Goal: Task Accomplishment & Management: Complete application form

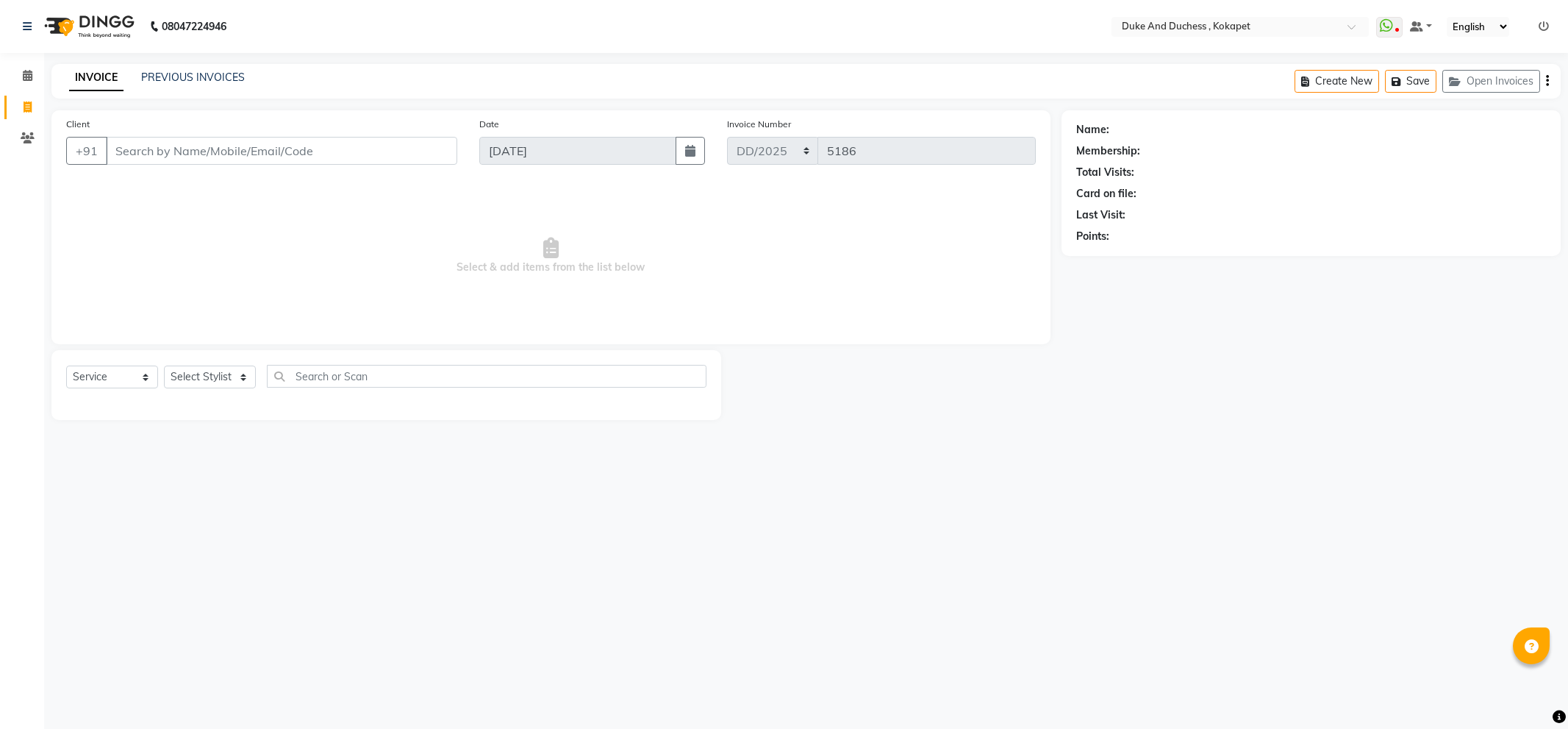
select select "service"
select select "70364"
click at [164, 366] on select "Select Stylist Admin Aishwarya Ravula Anu Rai Arman Bijesh Naik Duke & Duchess …" at bounding box center [209, 377] width 92 height 23
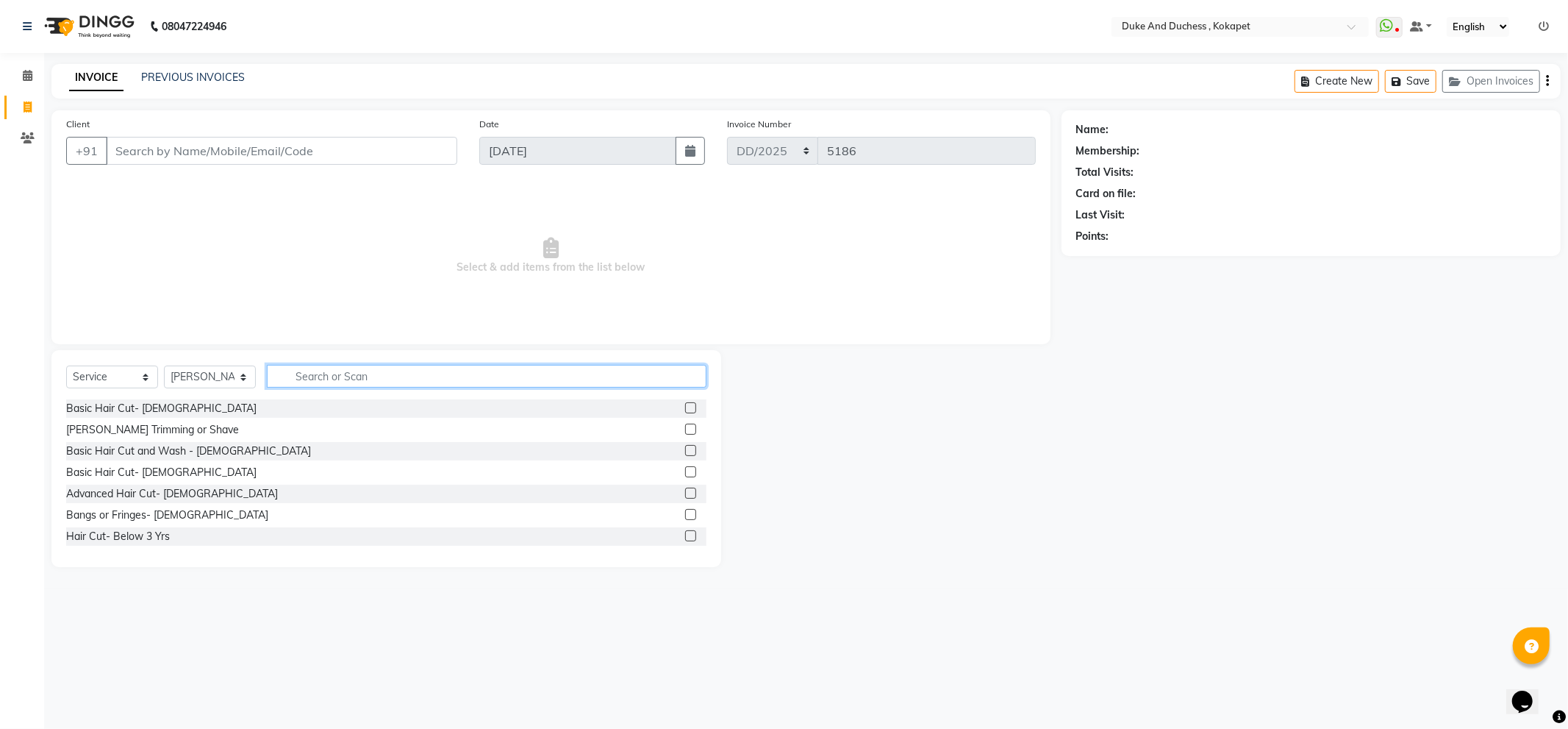
click at [275, 377] on input "text" at bounding box center [487, 376] width 440 height 23
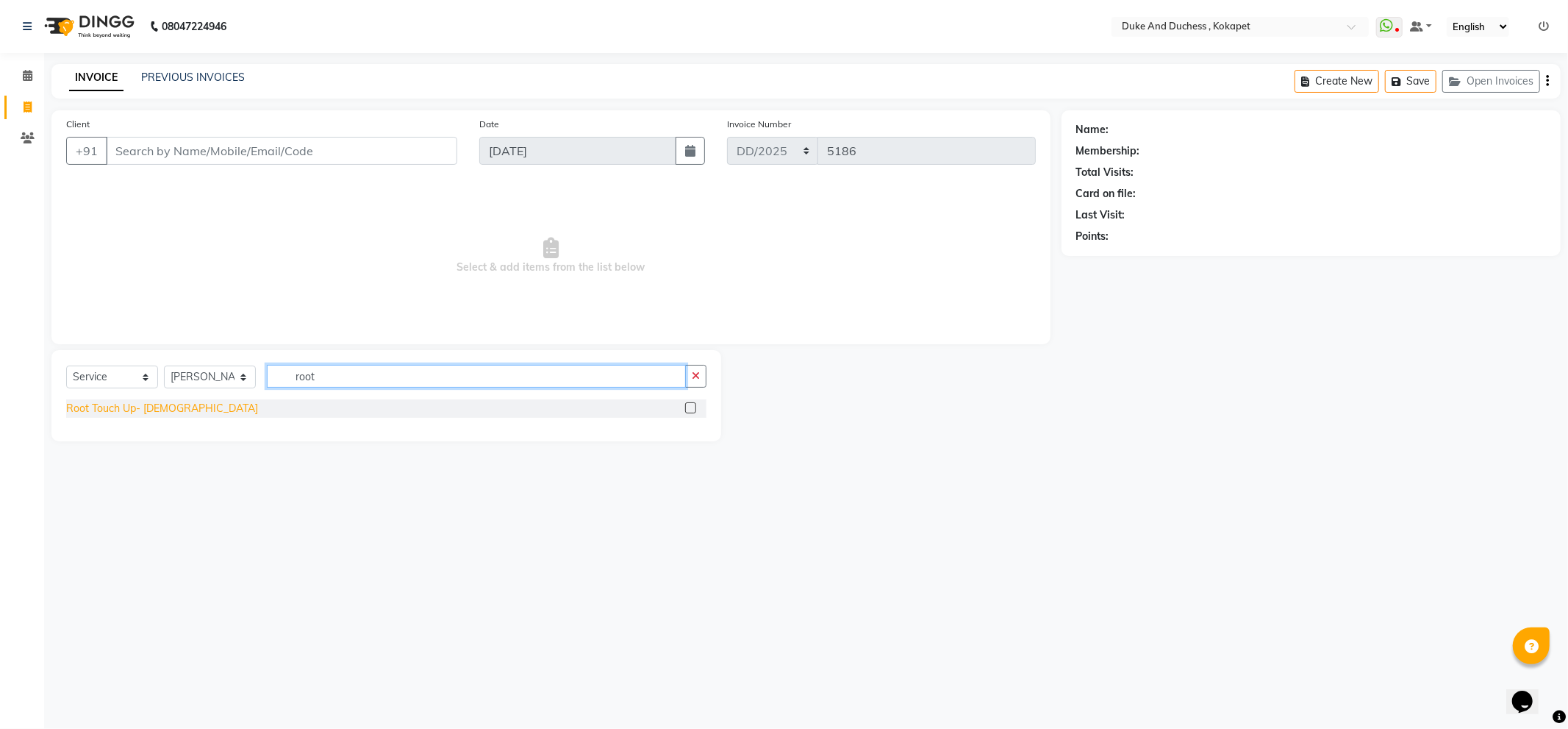
type input "root"
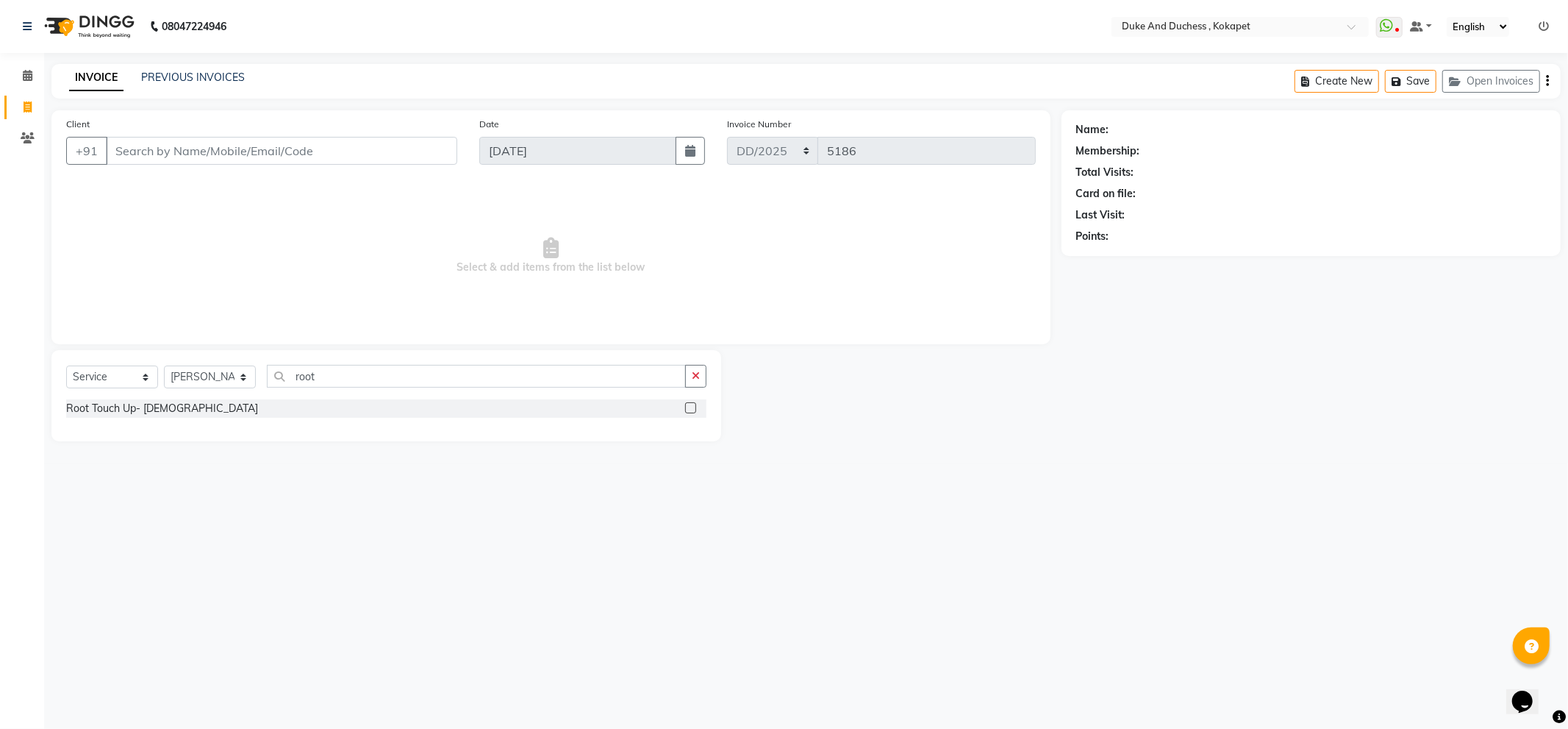
drag, startPoint x: 168, startPoint y: 404, endPoint x: 235, endPoint y: 405, distance: 67.0
click at [175, 405] on div "Root Touch Up- Female" at bounding box center [162, 408] width 192 height 16
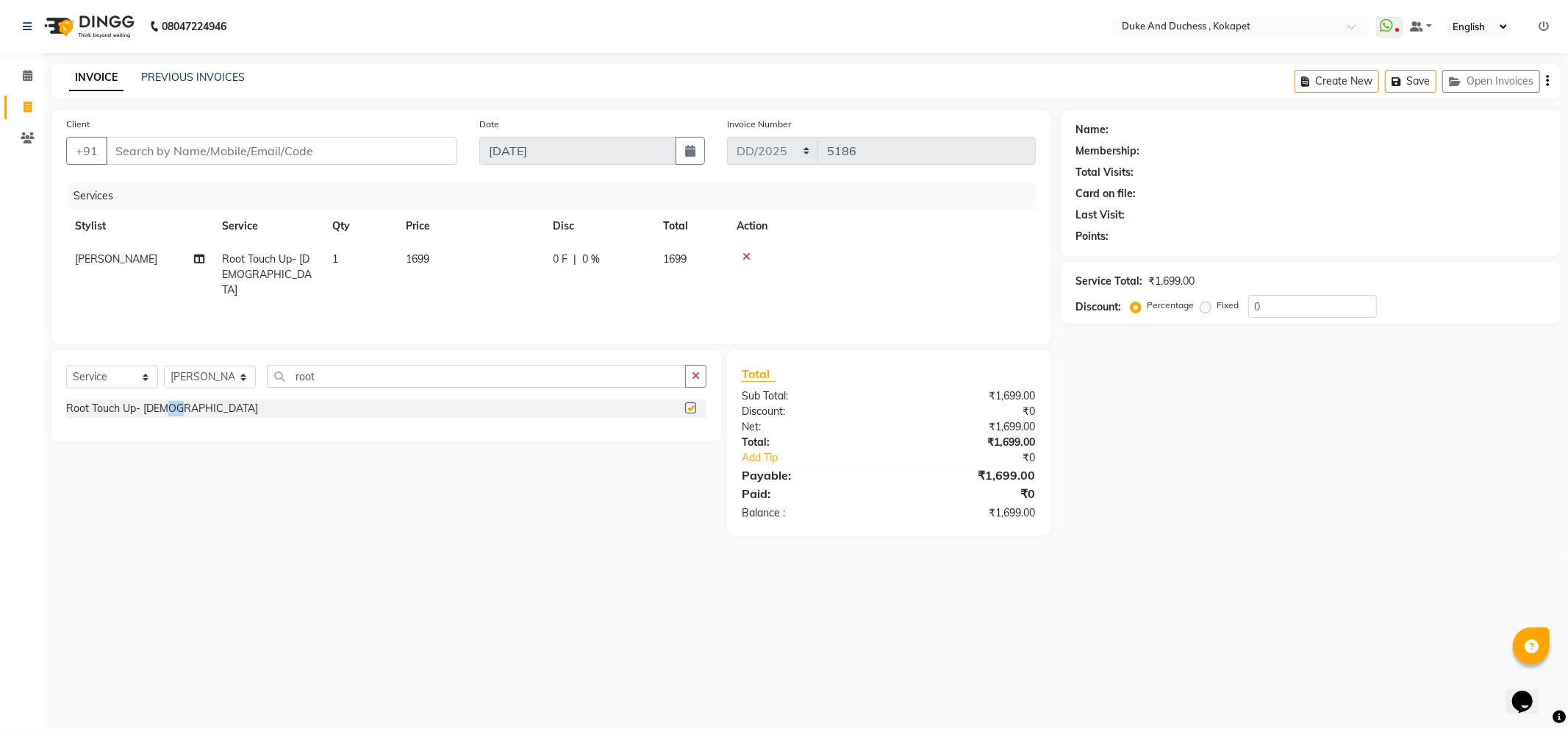
checkbox input "false"
click at [324, 377] on input "root" at bounding box center [476, 376] width 419 height 23
type input "r"
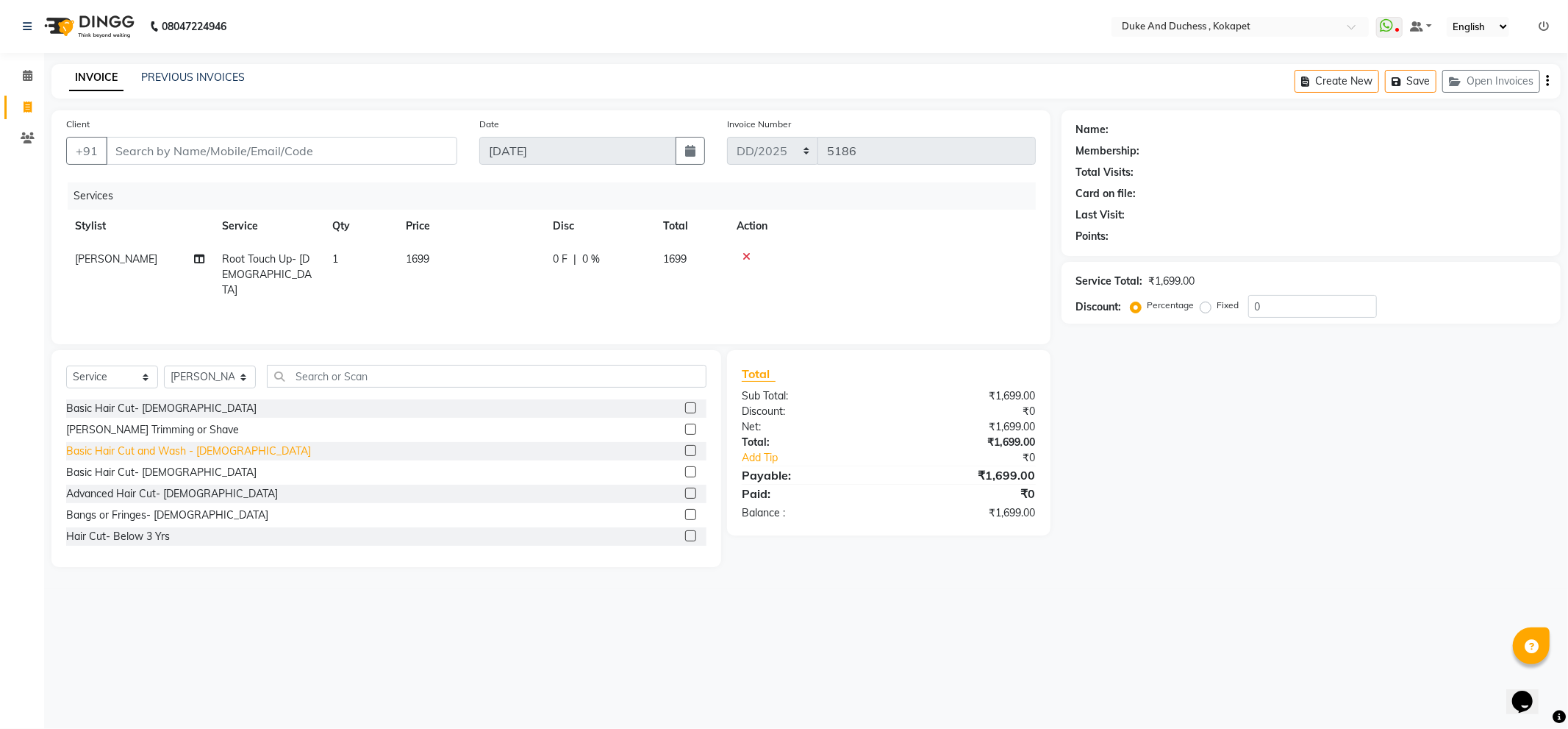
drag, startPoint x: 147, startPoint y: 497, endPoint x: 154, endPoint y: 494, distance: 7.6
click at [148, 496] on div "Advanced Hair Cut- Female" at bounding box center [172, 493] width 211 height 16
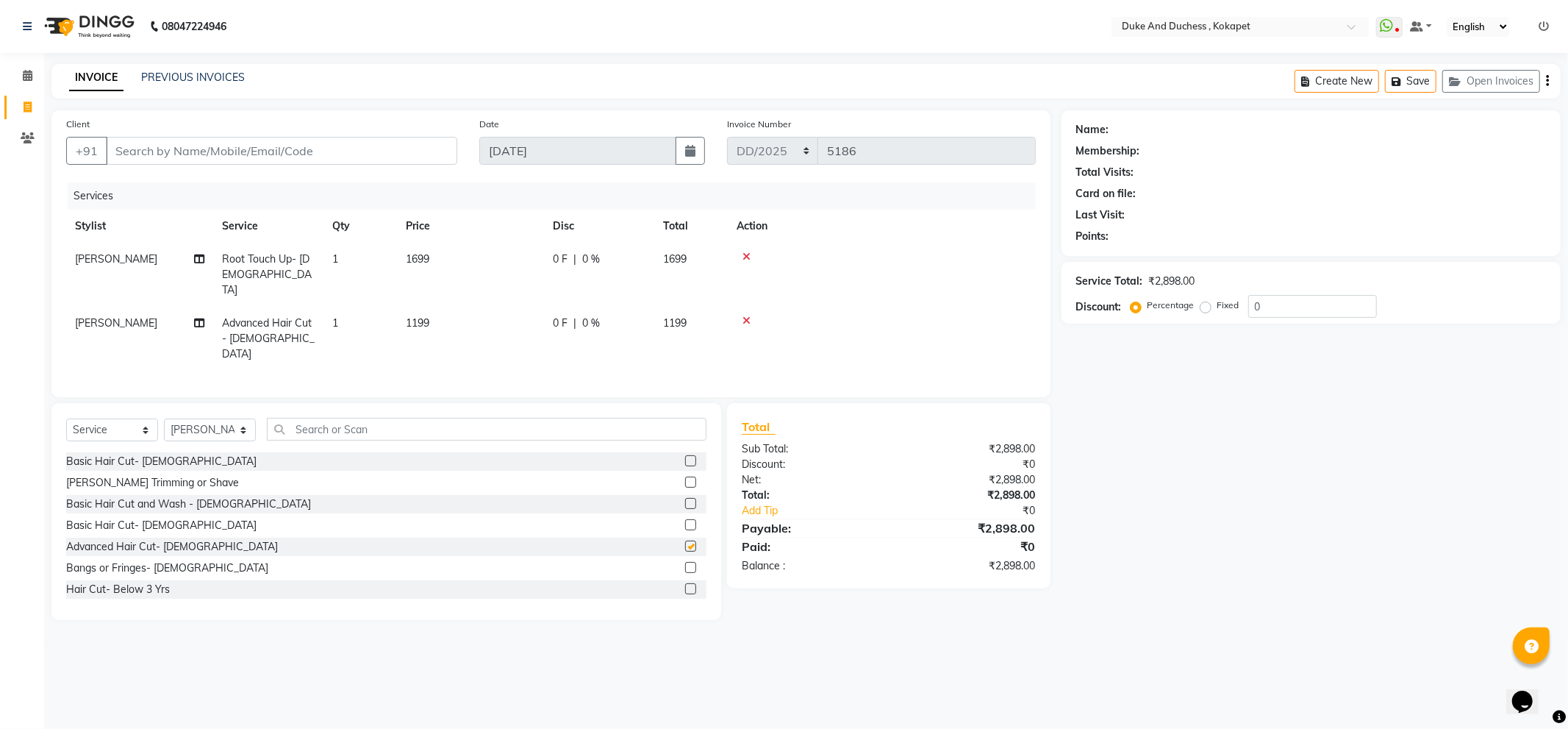
checkbox input "false"
click at [228, 418] on select "Select Stylist Admin Aishwarya Ravula Anu Rai Arman Bijesh Naik Duke & Duchess …" at bounding box center [209, 430] width 92 height 23
click at [164, 418] on select "Select Stylist Admin Aishwarya Ravula Anu Rai Arman Bijesh Naik Duke & Duchess …" at bounding box center [209, 430] width 92 height 23
click at [233, 418] on select "Select Stylist Admin Aishwarya Ravula Anu Rai Arman Bijesh Naik Duke & Duchess …" at bounding box center [209, 430] width 92 height 23
select select "75192"
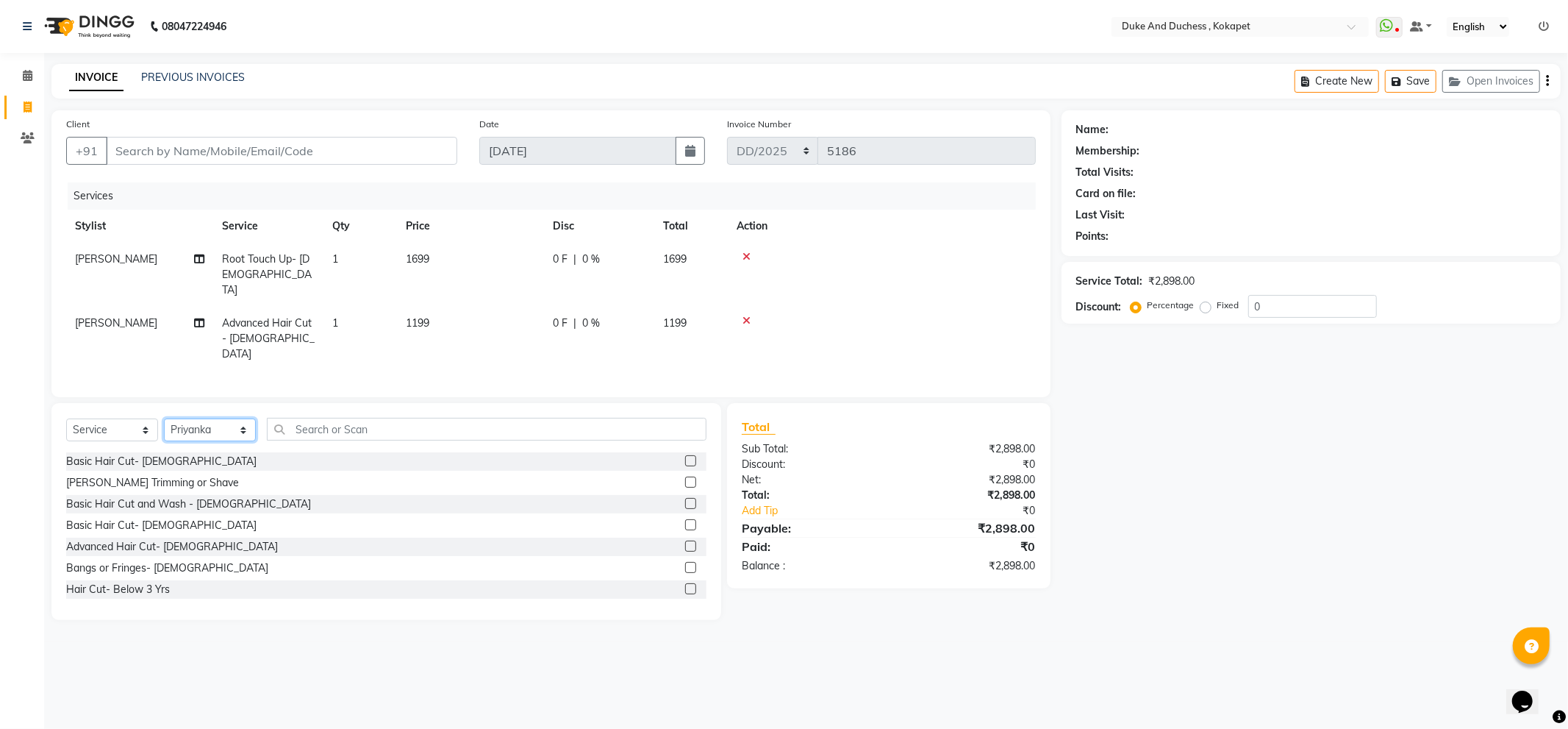
click at [164, 418] on select "Select Stylist Admin Aishwarya Ravula Anu Rai Arman Bijesh Naik Duke & Duchess …" at bounding box center [209, 430] width 92 height 23
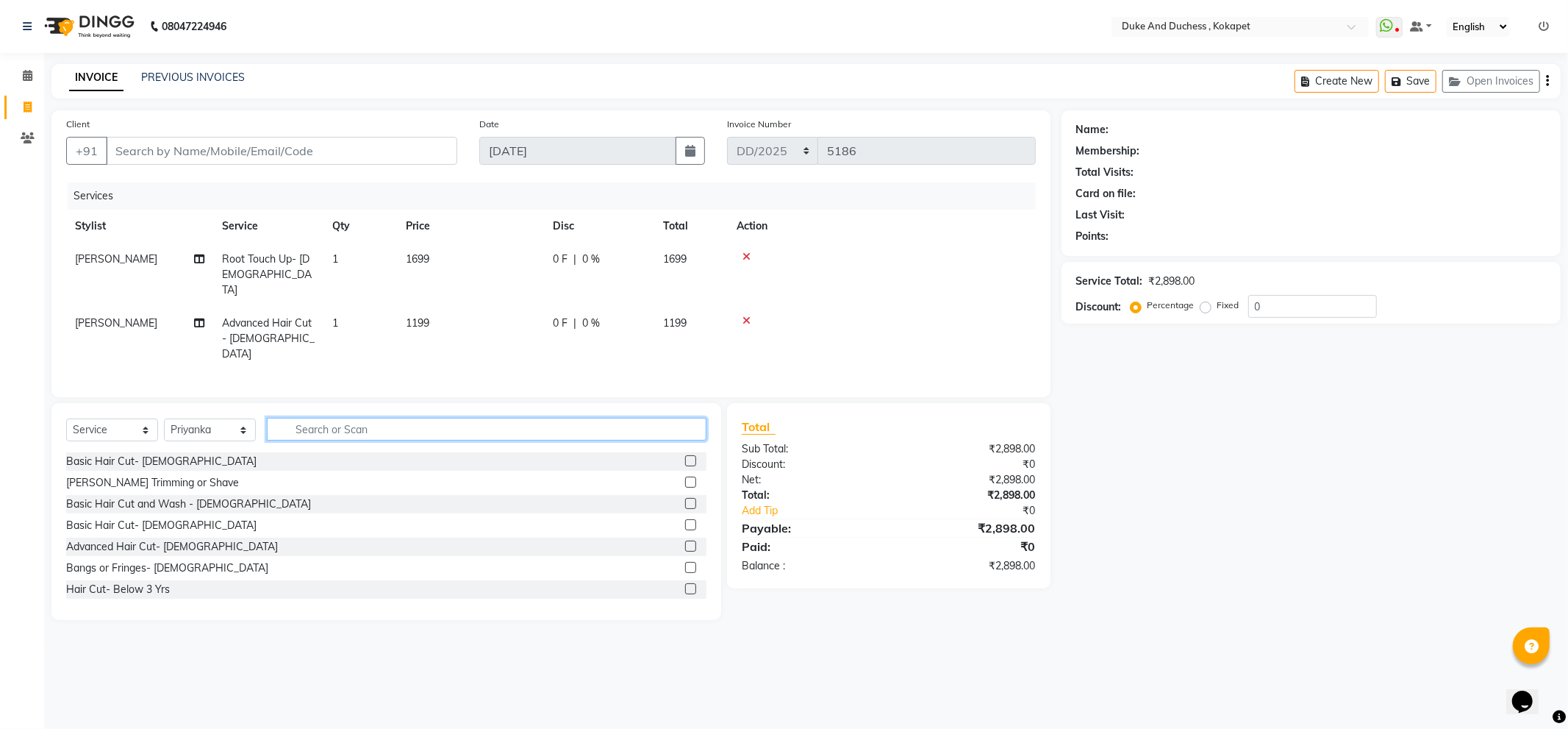
click at [296, 419] on input "text" at bounding box center [487, 429] width 440 height 23
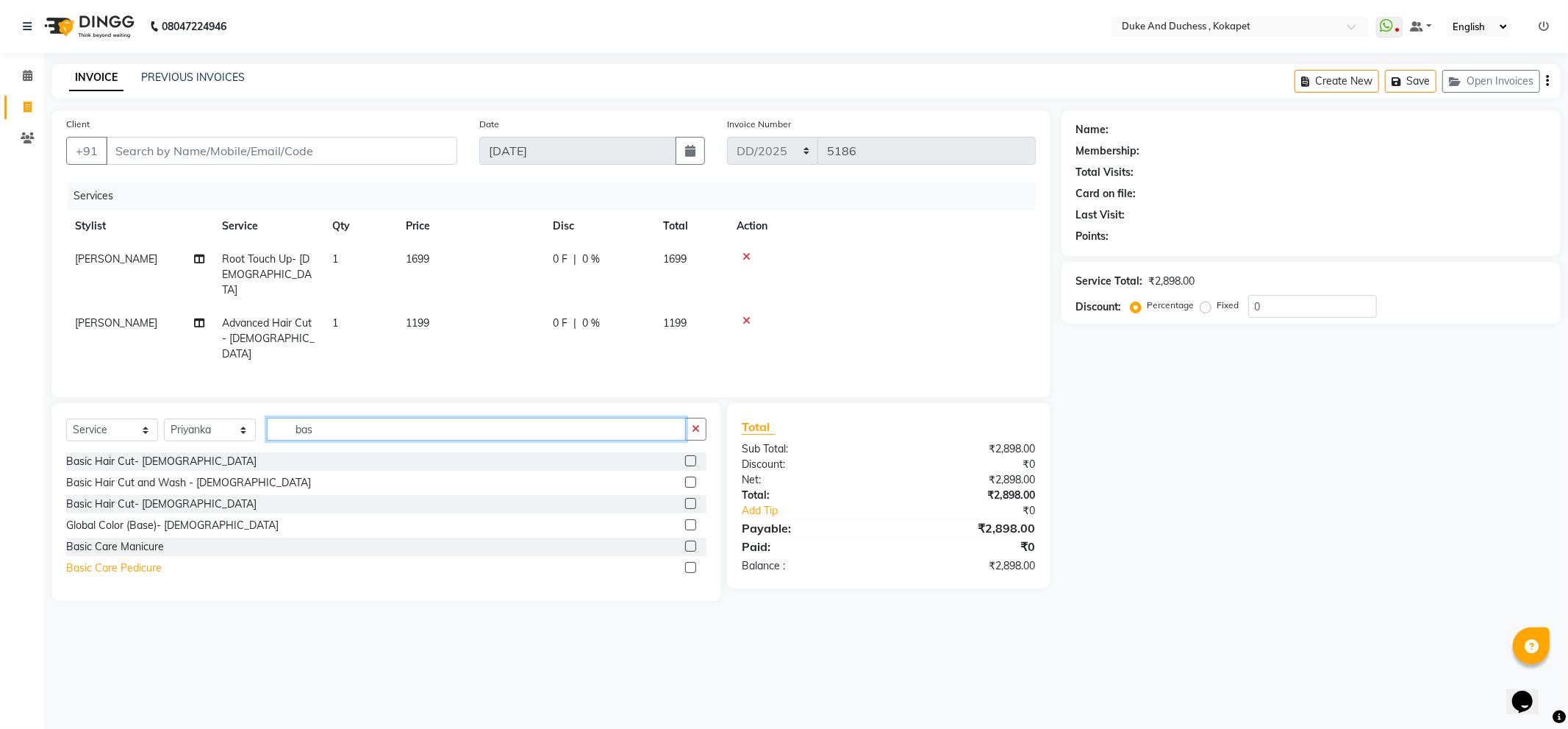
type input "bas"
click at [136, 560] on div "Basic Care Pedicure" at bounding box center [114, 568] width 96 height 16
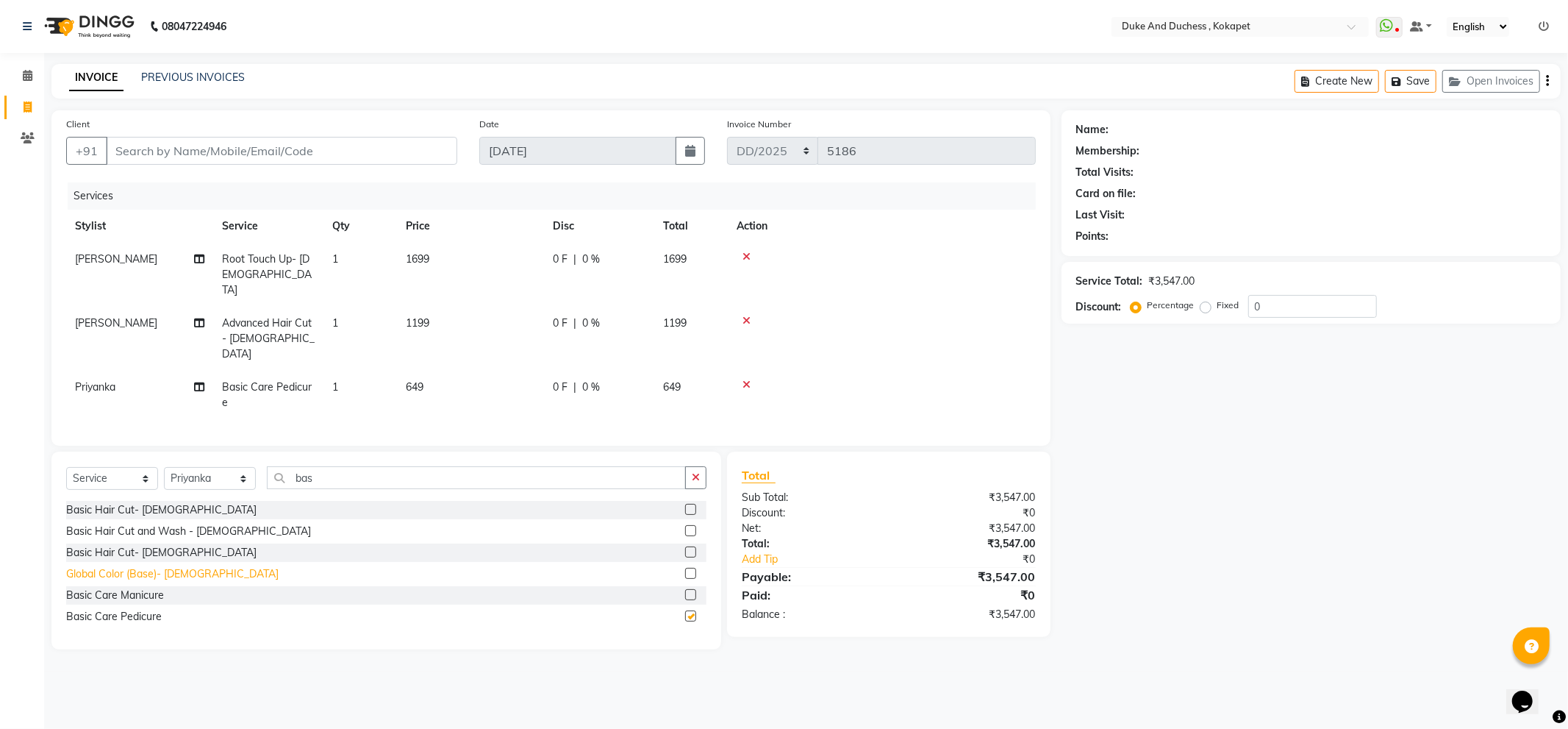
checkbox input "false"
click at [263, 157] on input "Client" at bounding box center [281, 150] width 351 height 28
click at [251, 157] on input "Client" at bounding box center [281, 150] width 351 height 28
click at [207, 150] on input "9742353677" at bounding box center [244, 150] width 277 height 28
type input "9"
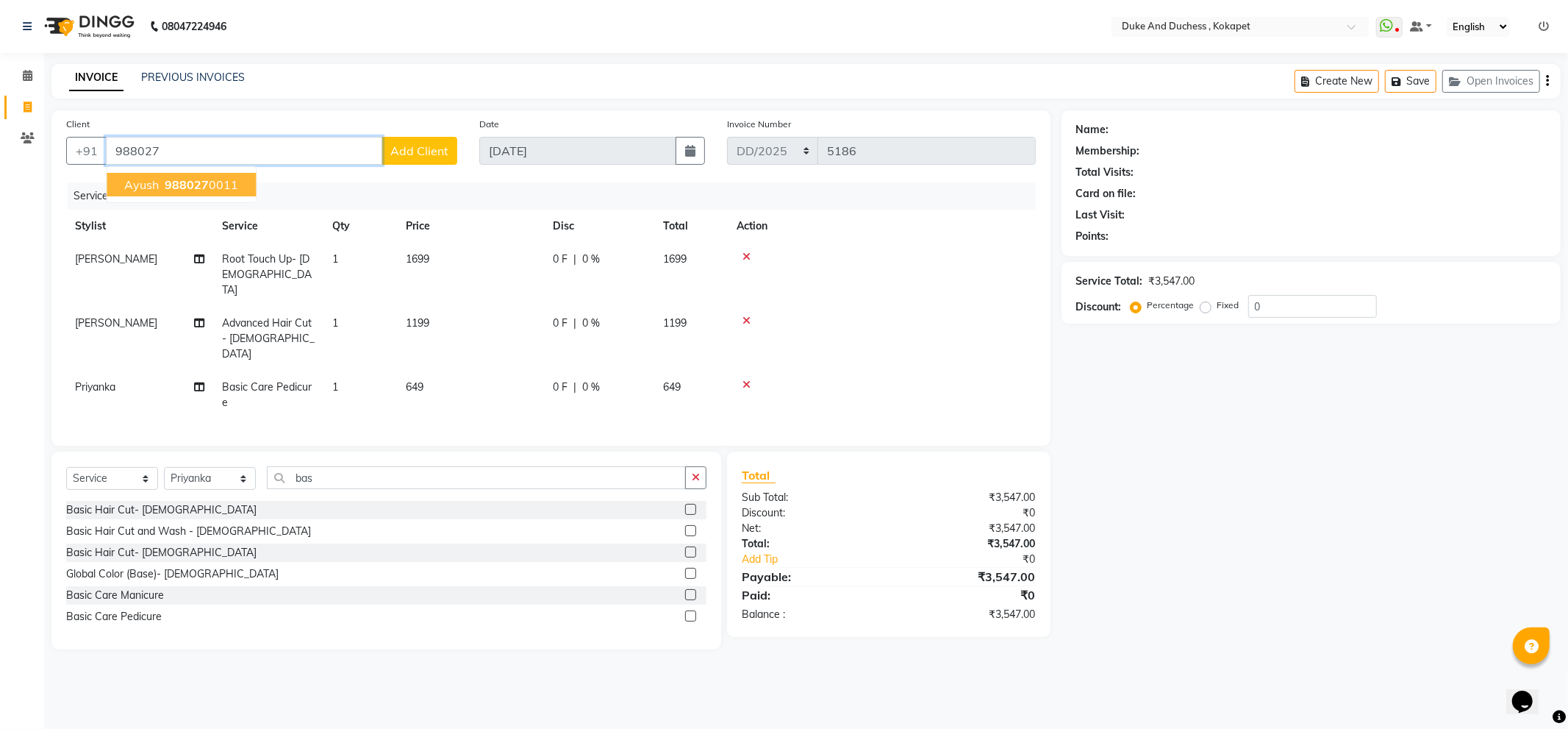
click at [240, 188] on button "Ayush 988027 0011" at bounding box center [181, 184] width 150 height 23
type input "9880270011"
select select "1: Object"
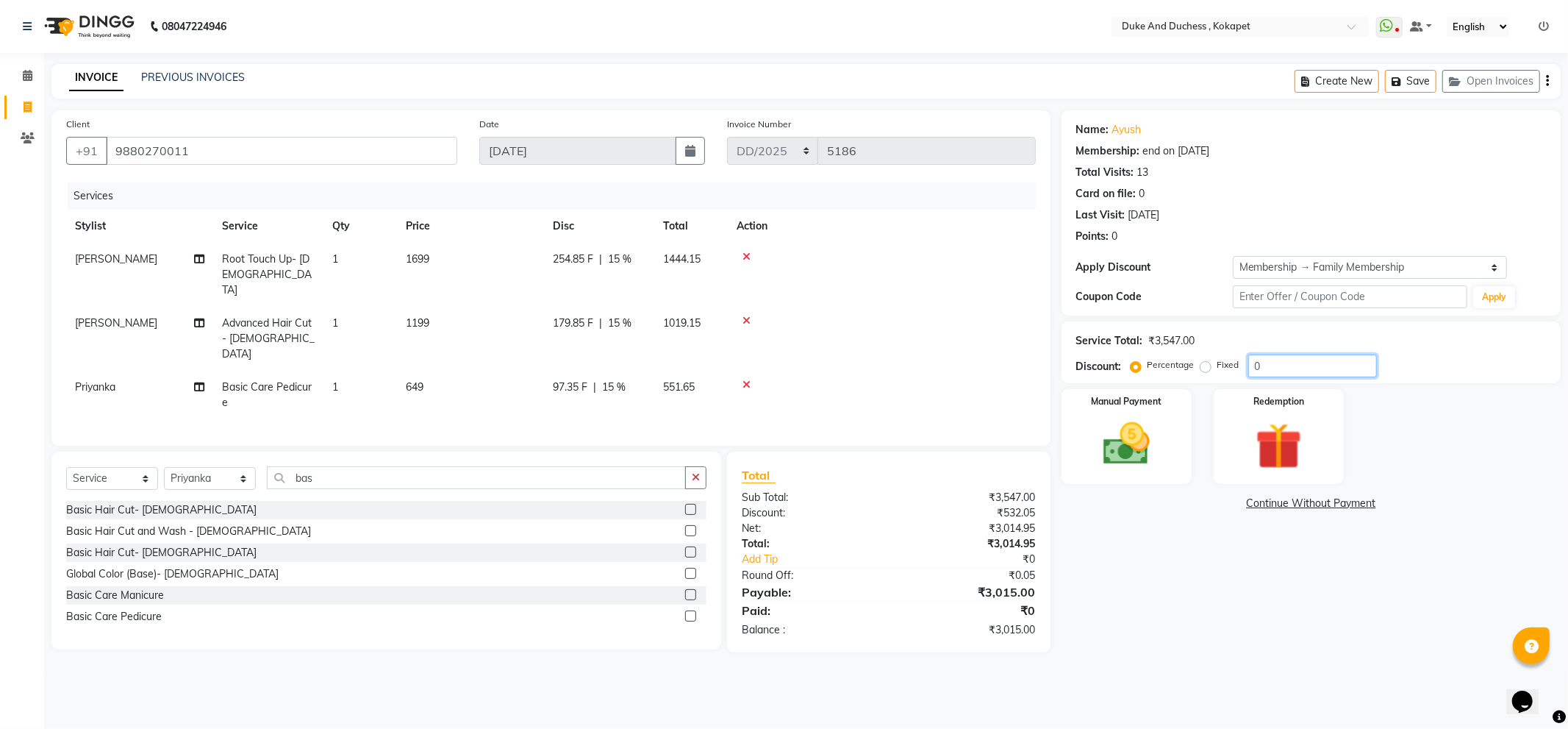
click at [1273, 364] on input "0" at bounding box center [1313, 366] width 129 height 23
click at [421, 261] on span "1699" at bounding box center [417, 259] width 23 height 13
select select "70364"
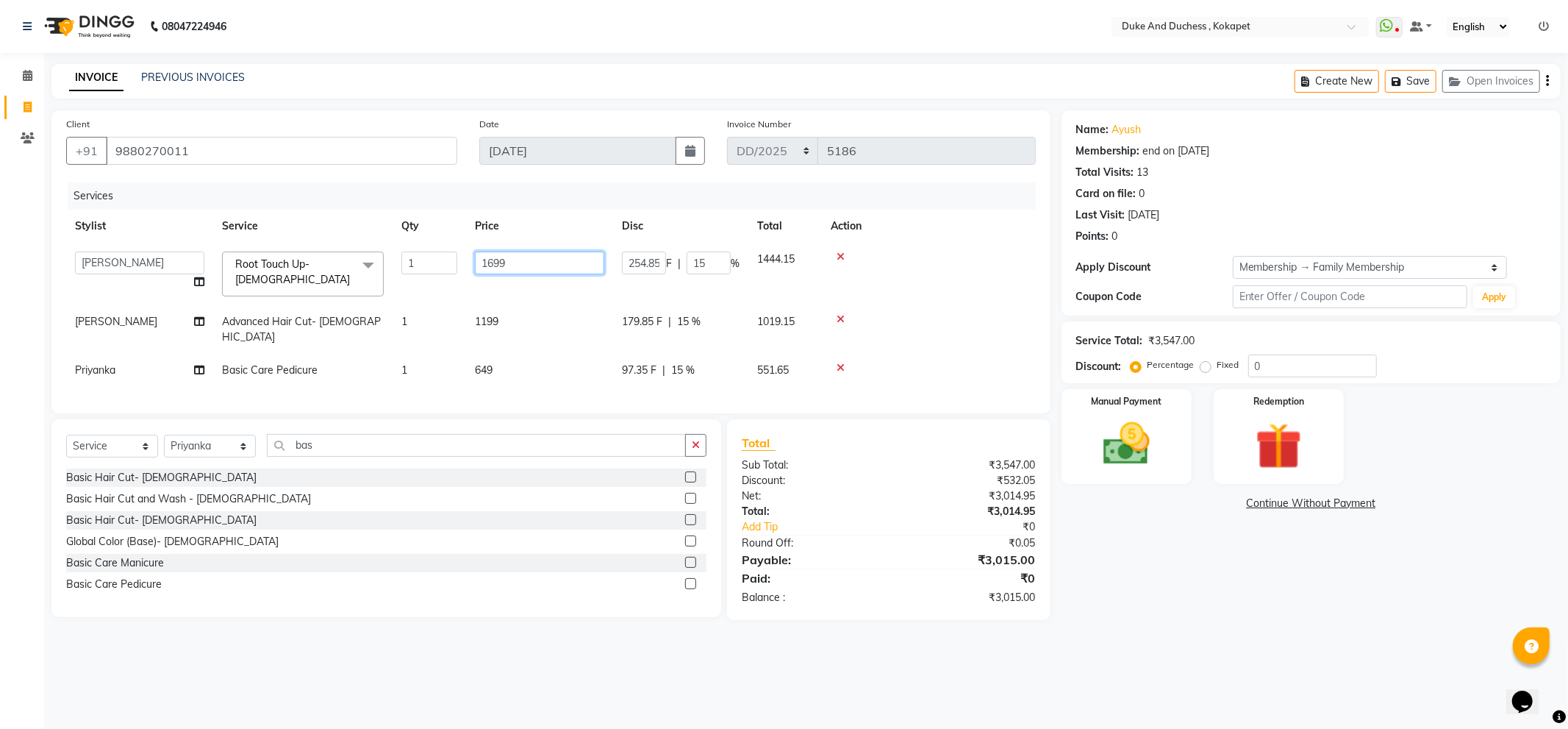
click at [544, 265] on input "1699" at bounding box center [539, 263] width 130 height 23
type input "1684"
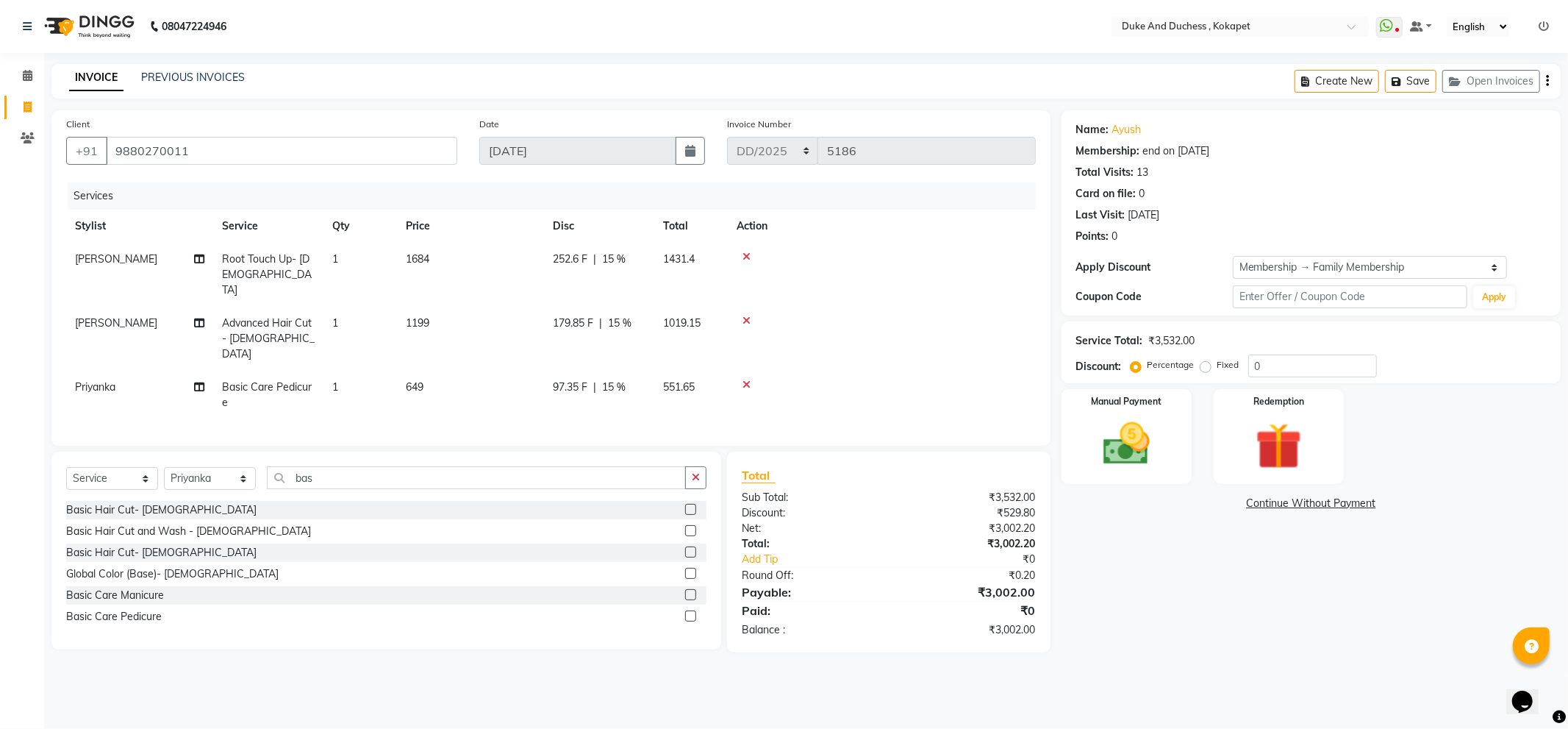
click at [1253, 625] on main "INVOICE PREVIOUS INVOICES Create New Save Open Invoices Client +91 9880270011 D…" at bounding box center [805, 369] width 1523 height 610
click at [435, 269] on td "1684" at bounding box center [470, 274] width 147 height 64
select select "70364"
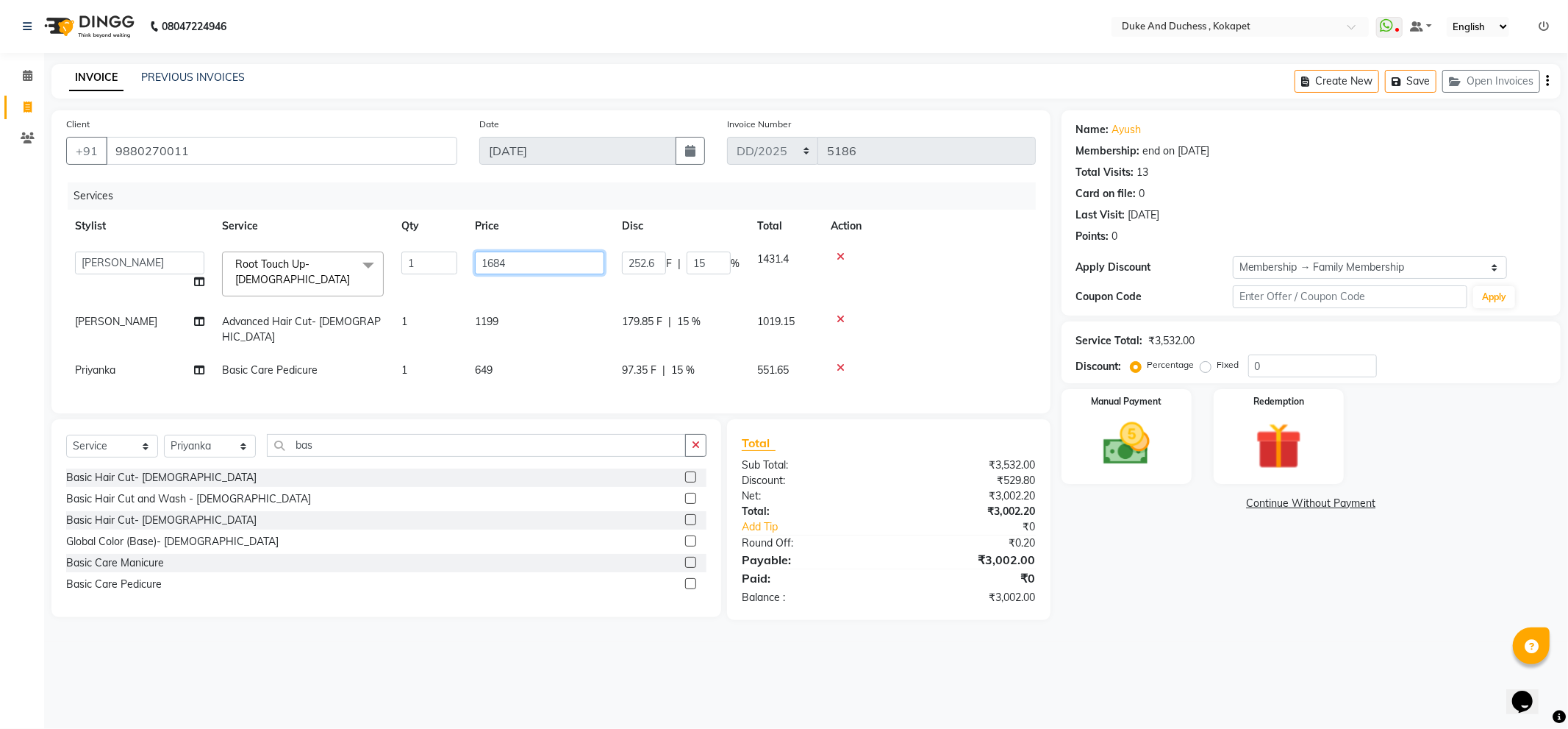
click at [519, 268] on input "1684" at bounding box center [539, 263] width 130 height 23
type input "1682"
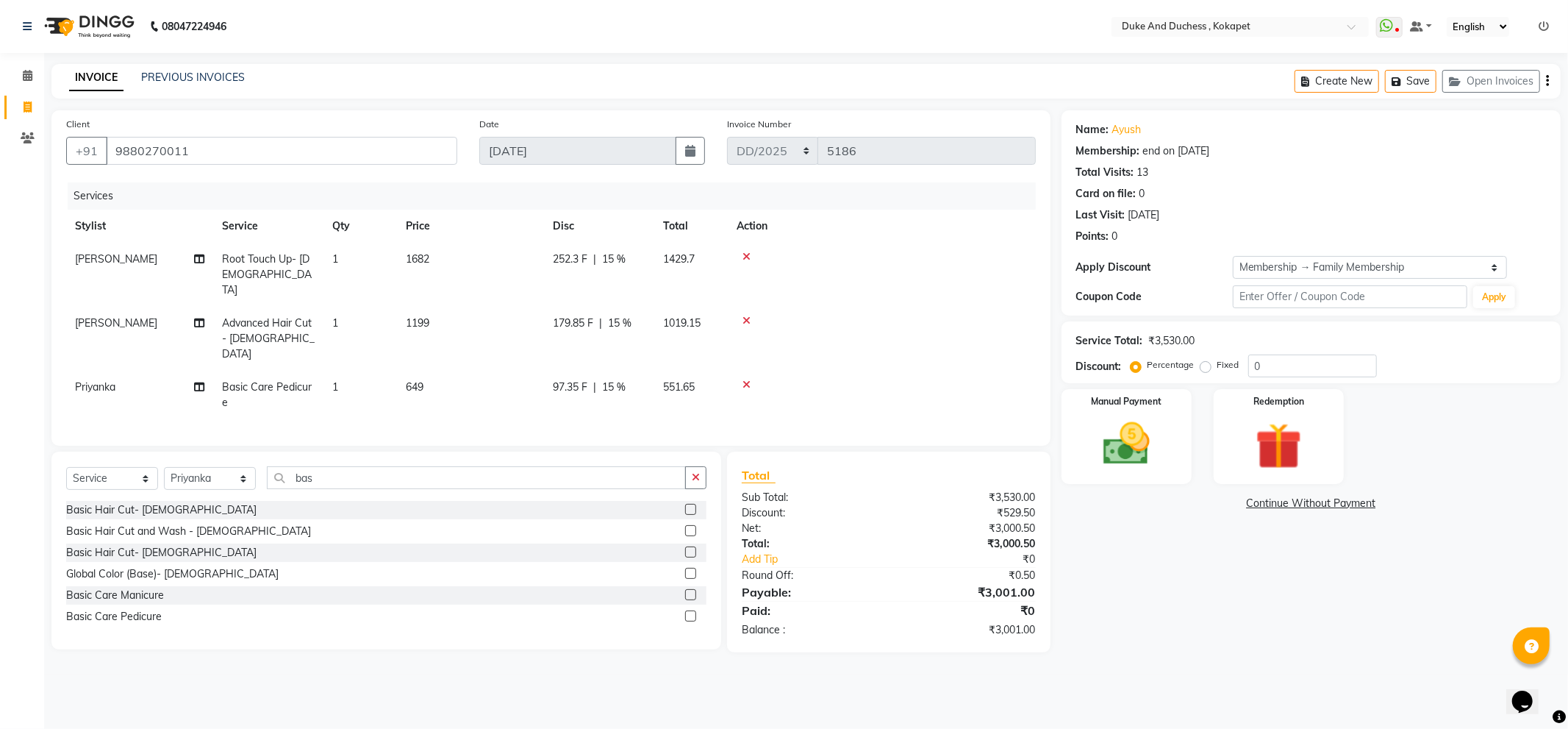
click at [1033, 621] on main "INVOICE PREVIOUS INVOICES Create New Save Open Invoices Client +91 9880270011 D…" at bounding box center [805, 369] width 1523 height 610
click at [423, 269] on td "1682" at bounding box center [470, 274] width 147 height 64
select select "70364"
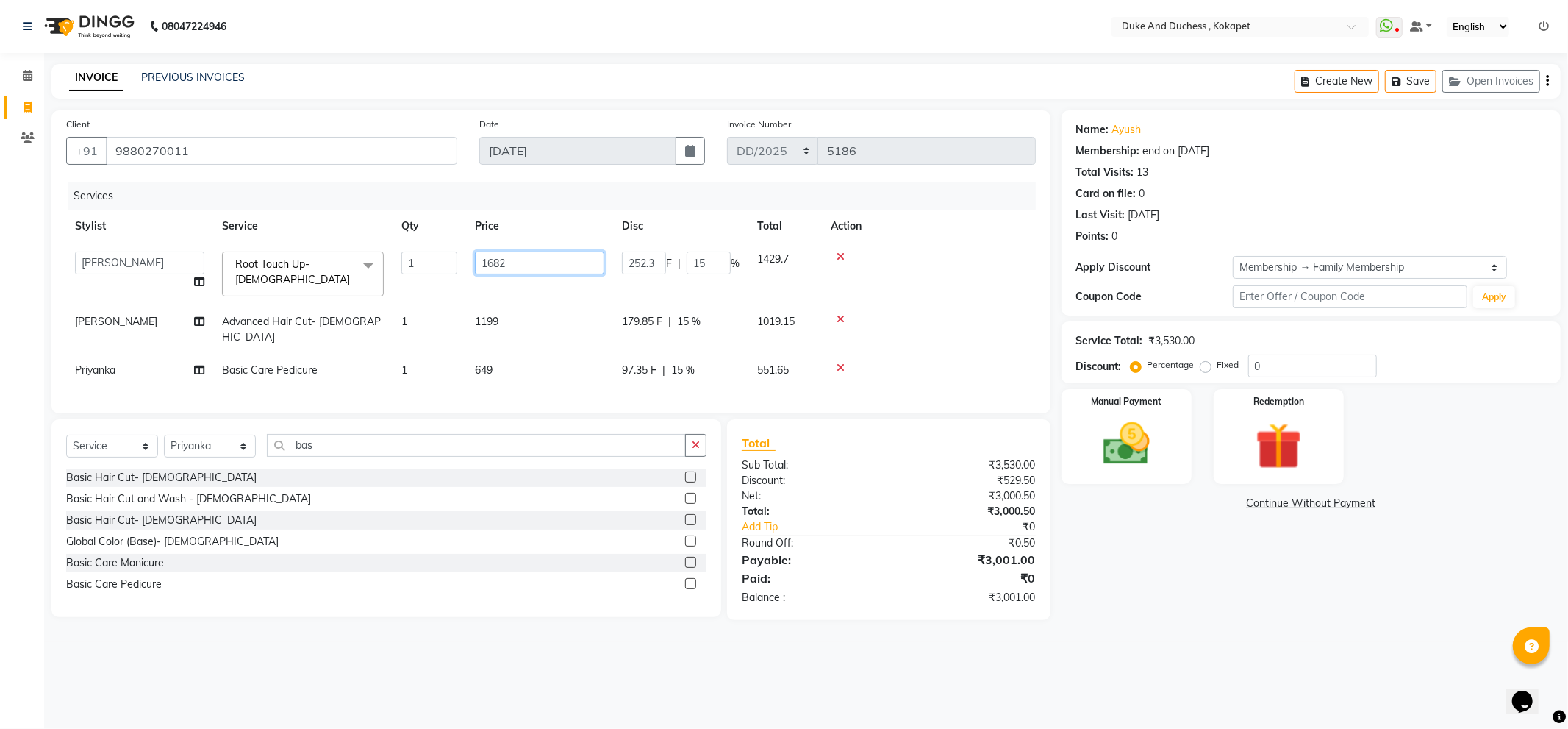
click at [510, 262] on input "1682" at bounding box center [539, 263] width 130 height 23
type input "1681"
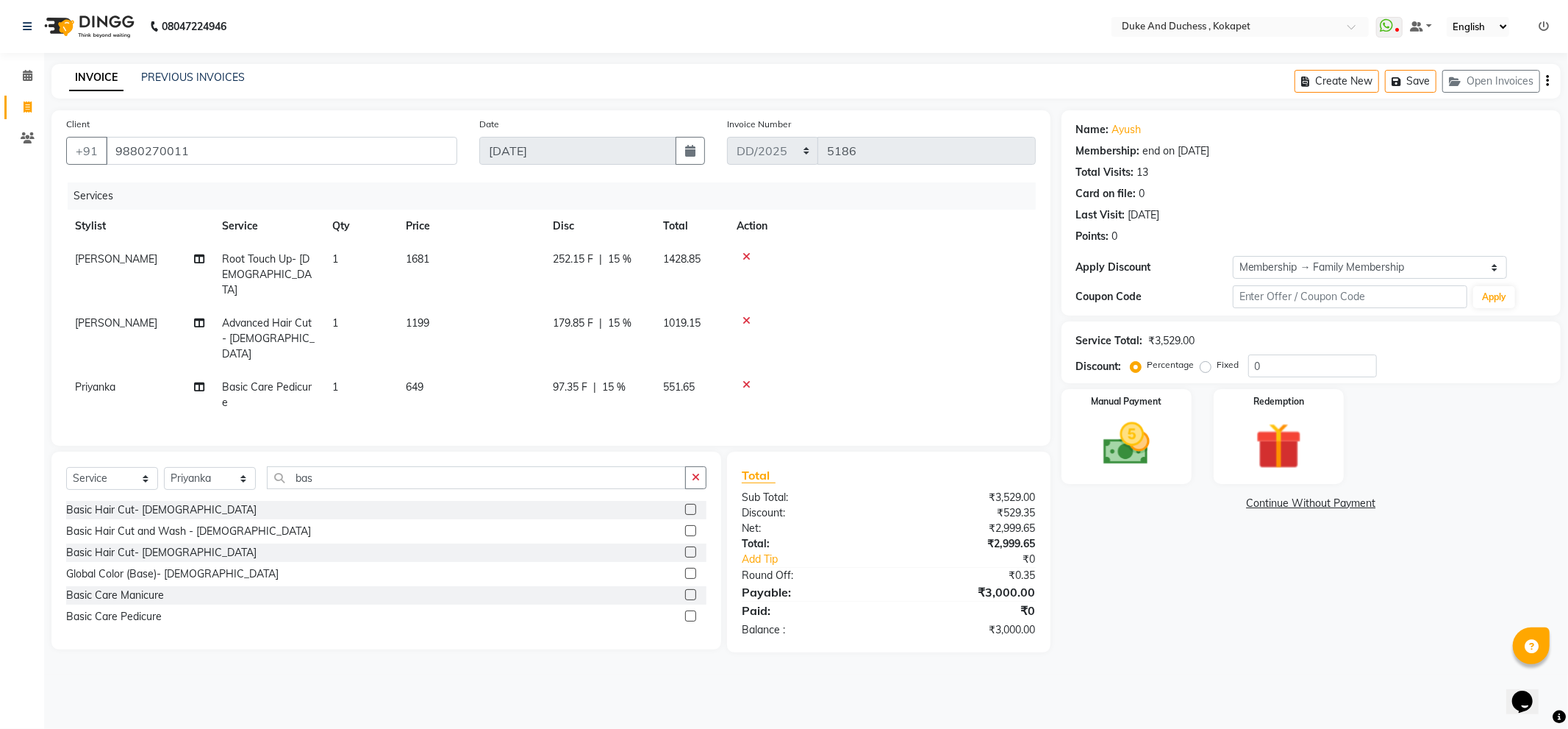
click at [1033, 682] on div "08047224946 Select Location × Duke And Duchess , Kokapet WhatsApp Status ✕ Stat…" at bounding box center [784, 364] width 1568 height 729
click at [1177, 445] on div "Manual Payment" at bounding box center [1126, 436] width 135 height 98
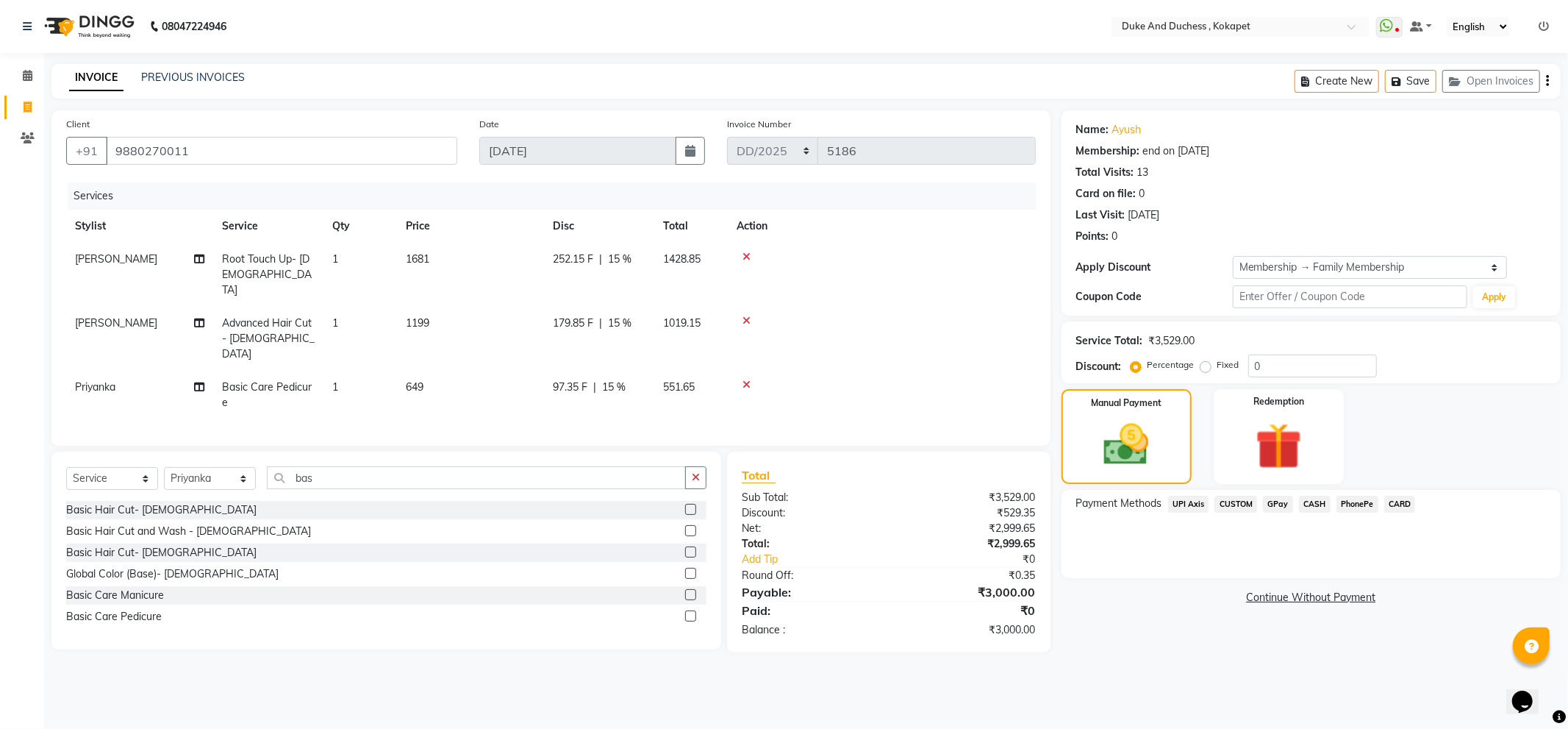
click at [1357, 501] on span "PhonePe" at bounding box center [1357, 504] width 42 height 17
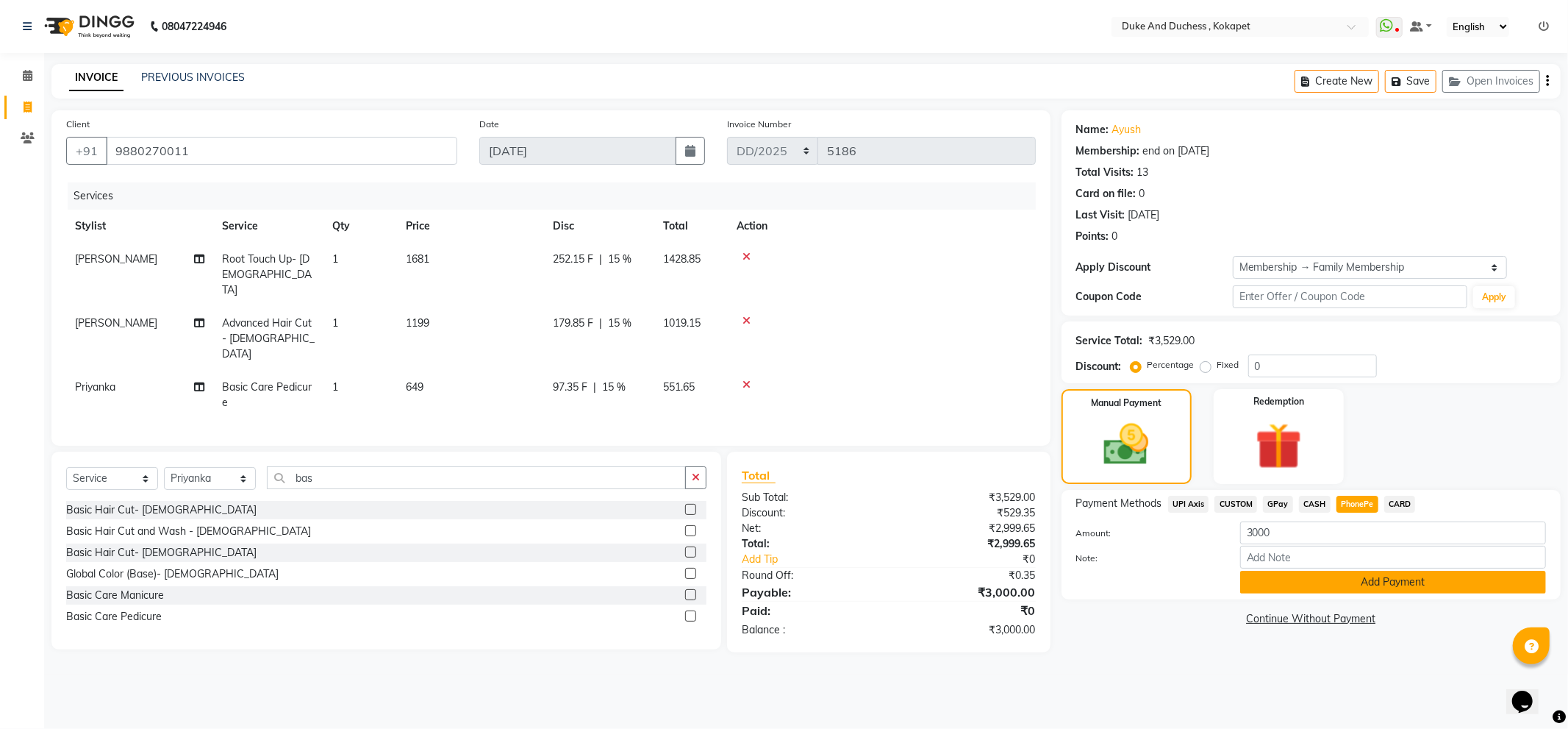
click at [1351, 582] on button "Add Payment" at bounding box center [1393, 582] width 306 height 23
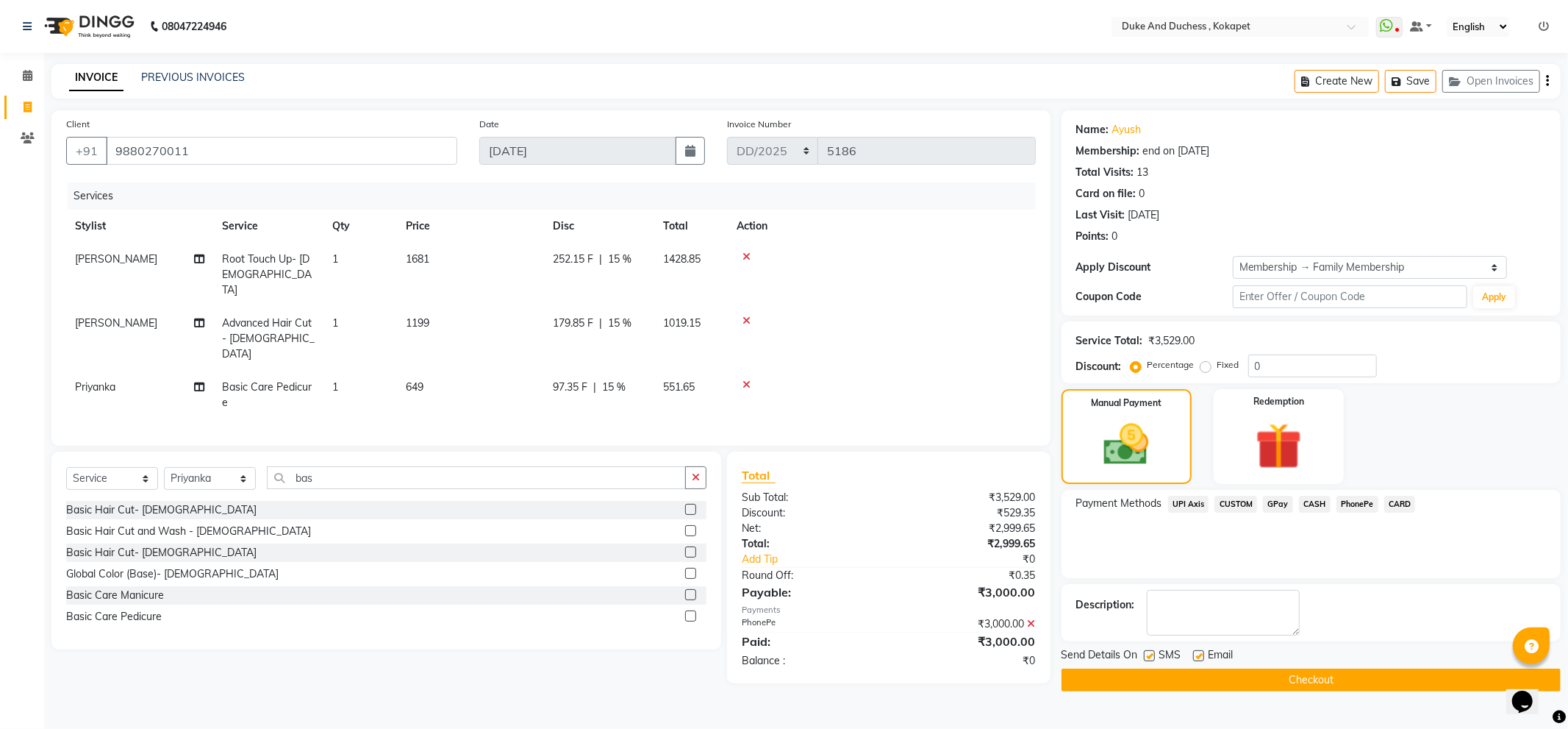
click at [1281, 690] on button "Checkout" at bounding box center [1311, 680] width 499 height 23
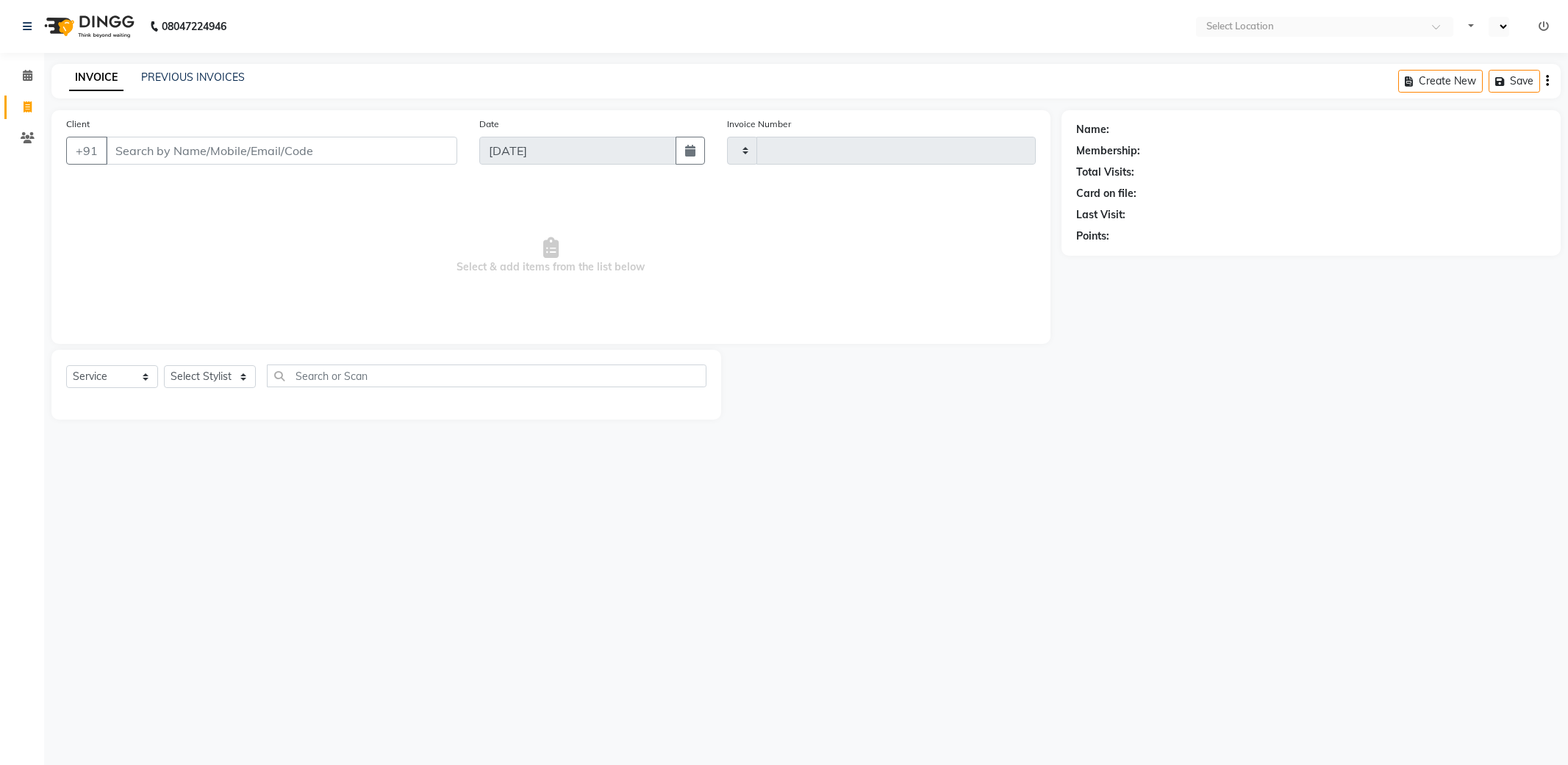
select select "service"
type input "5187"
select select "en"
select select "5687"
click at [204, 378] on select "Select Stylist Admin Aishwarya Ravula Anu Rai Arman Bijesh Naik Duke & Duchess …" at bounding box center [209, 377] width 92 height 23
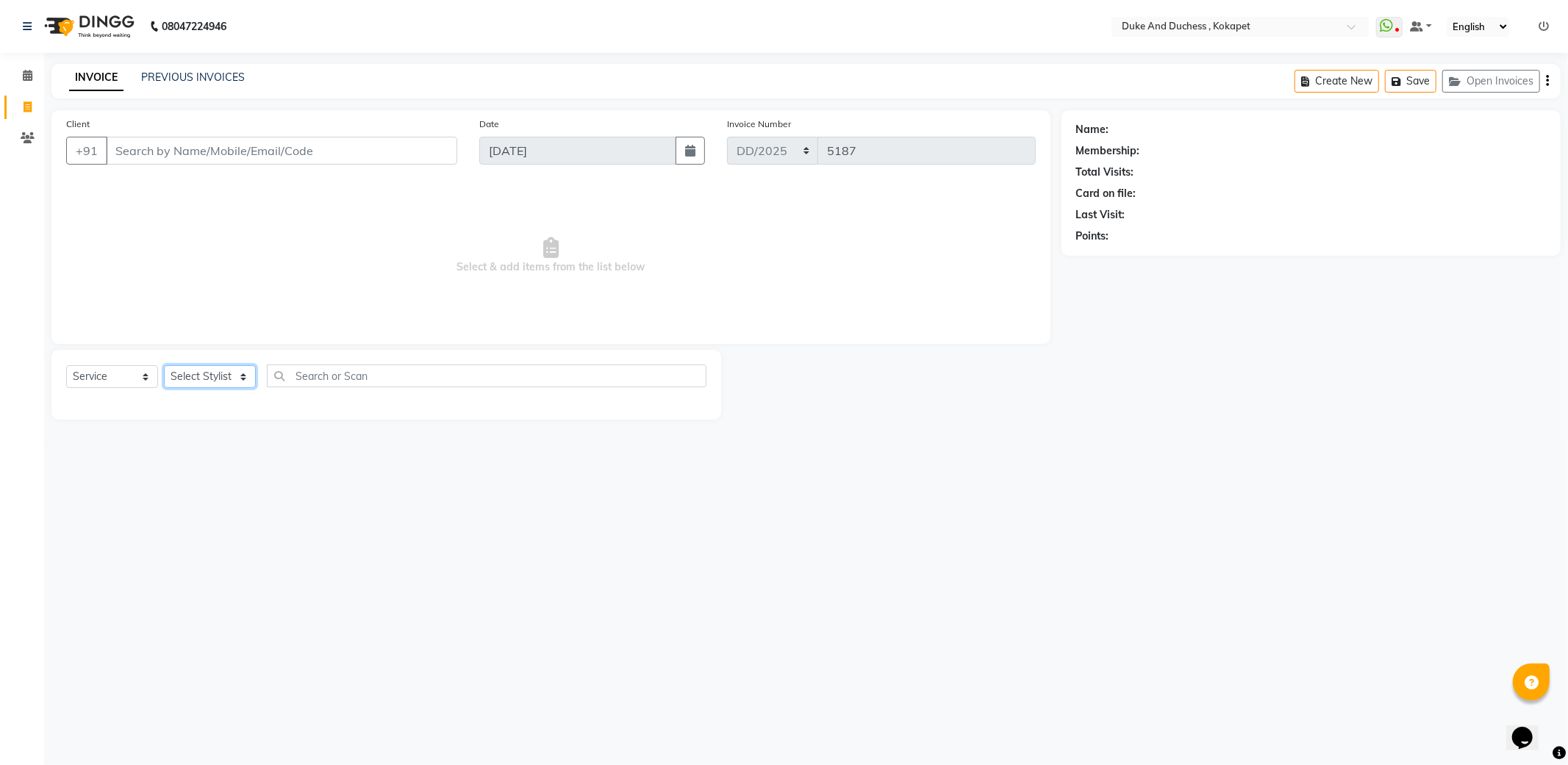
select select "45301"
click at [164, 366] on select "Select Stylist Admin Aishwarya Ravula Anu Rai Arman Bijesh Naik Duke & Duchess …" at bounding box center [209, 377] width 92 height 23
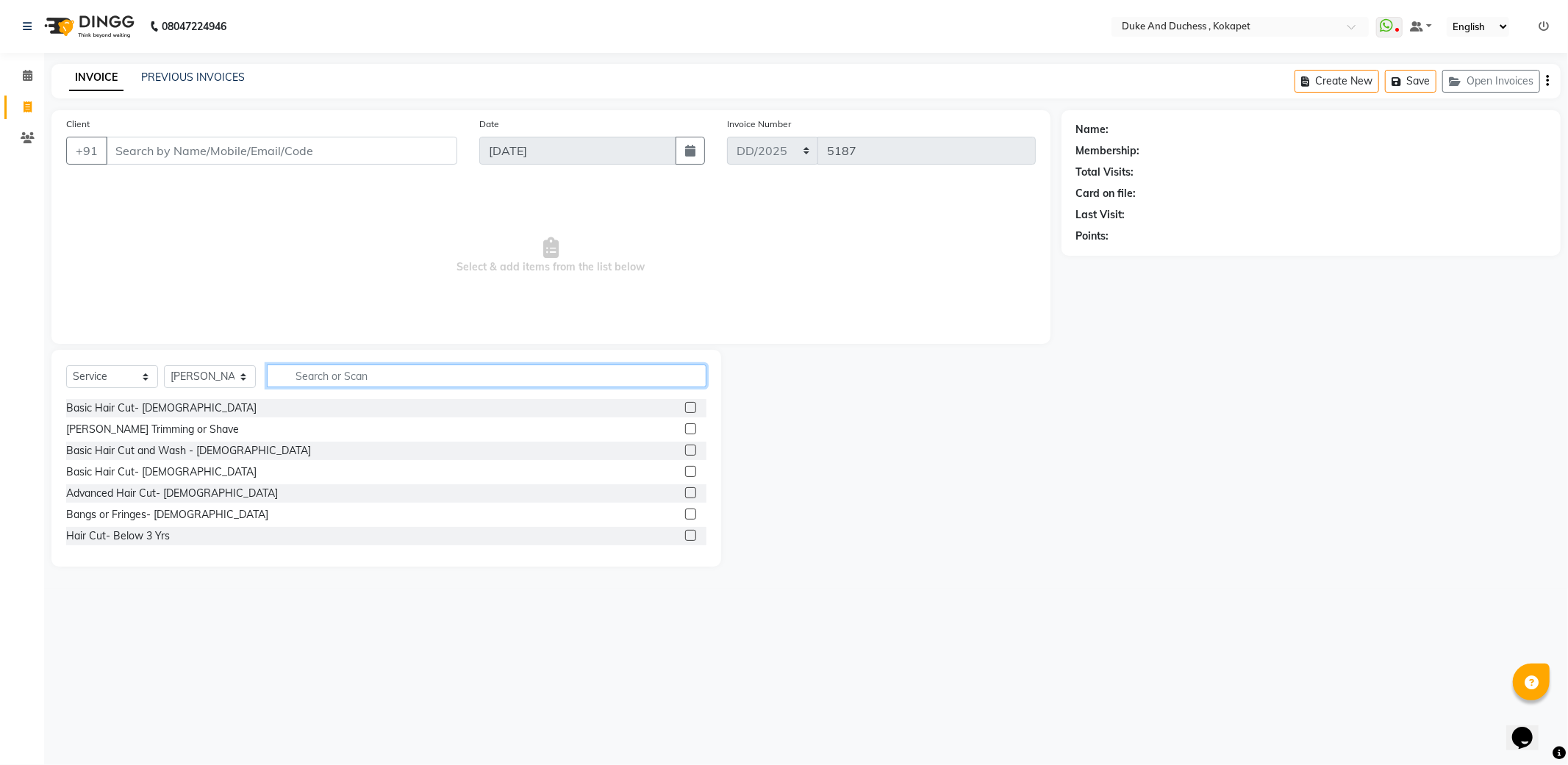
click at [295, 377] on input "text" at bounding box center [487, 376] width 440 height 23
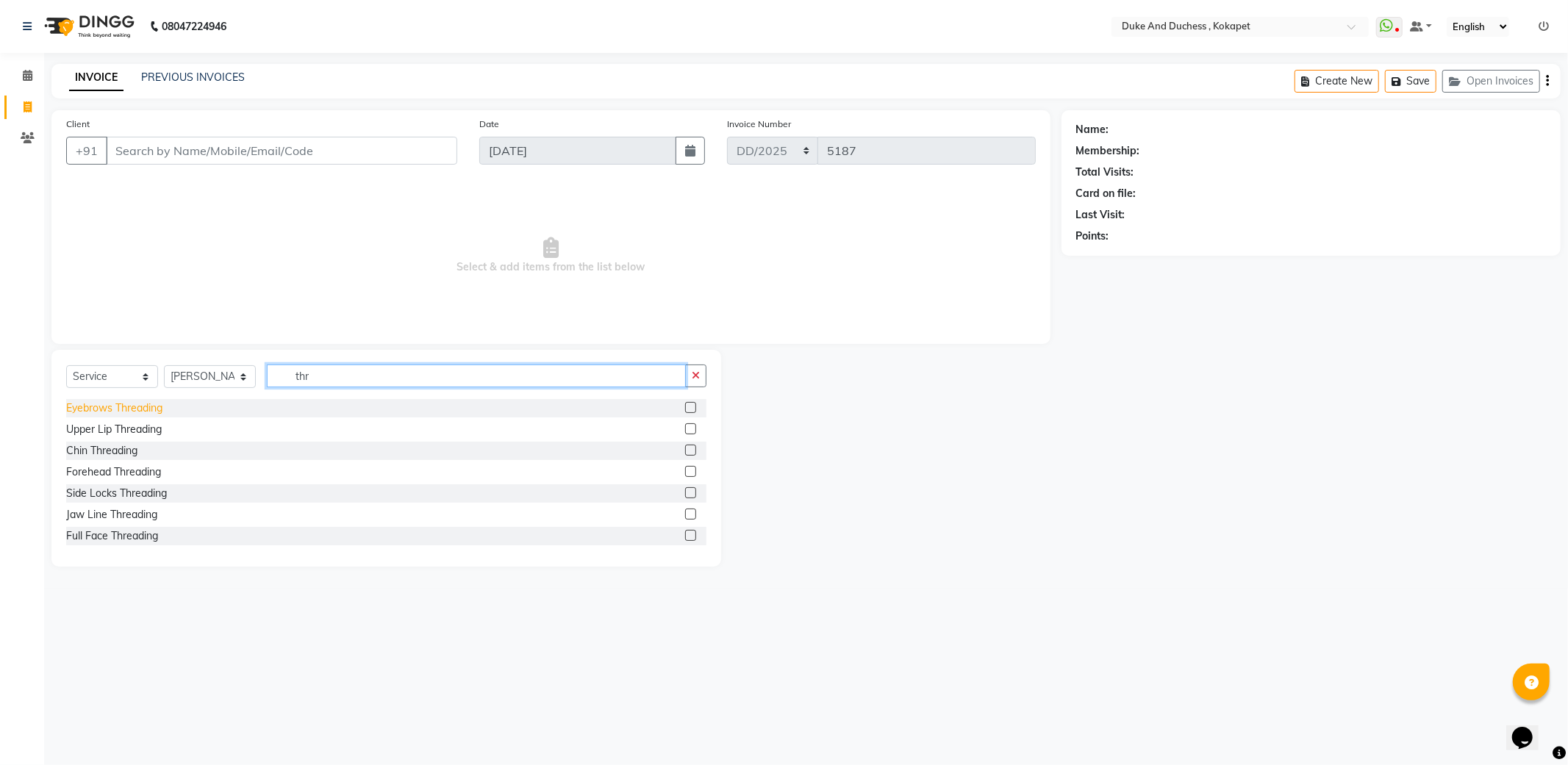
type input "thr"
click at [140, 410] on div "Eyebrows Threading" at bounding box center [114, 408] width 97 height 16
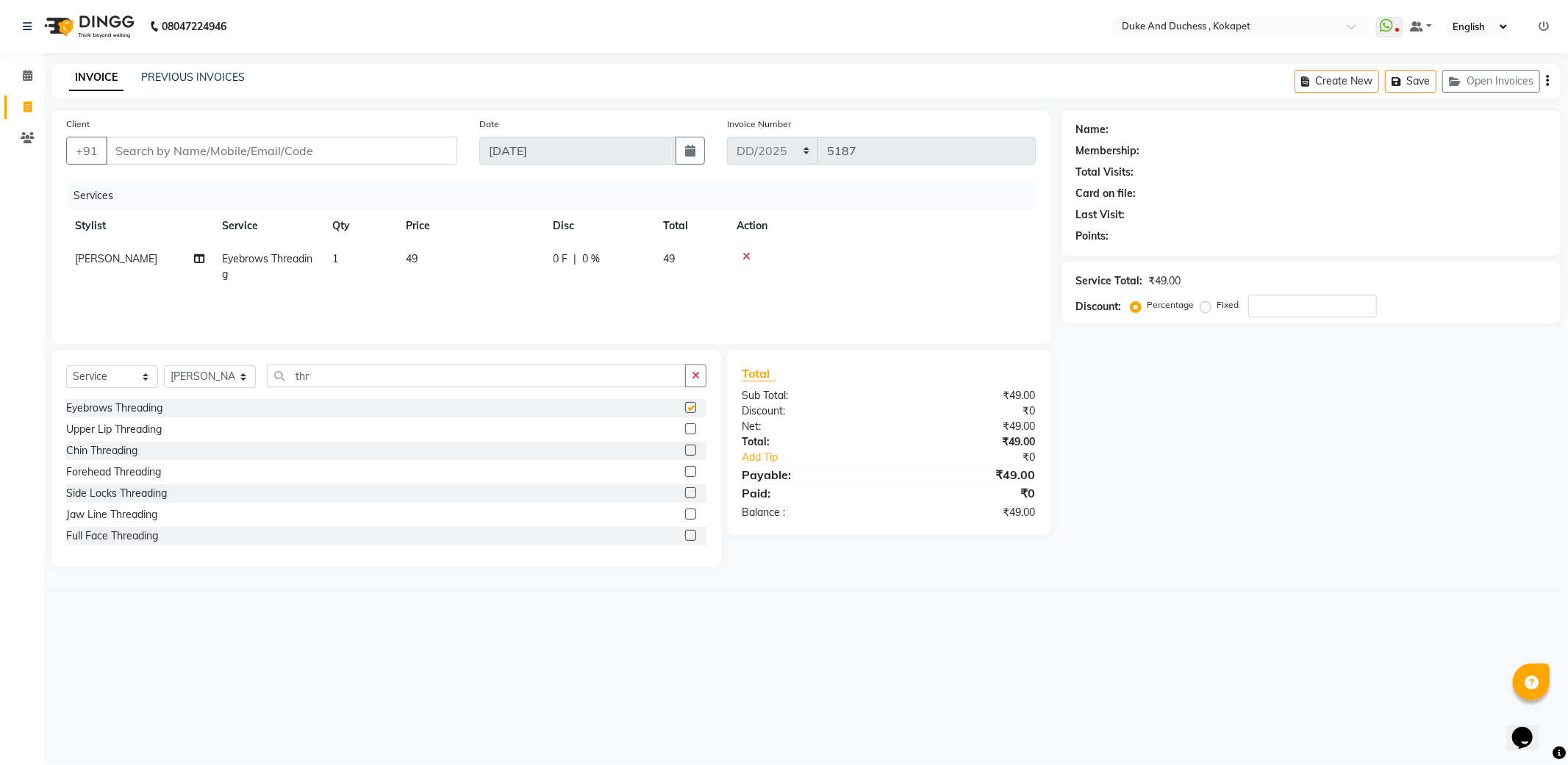
checkbox input "false"
click at [316, 382] on input "thr" at bounding box center [476, 376] width 419 height 23
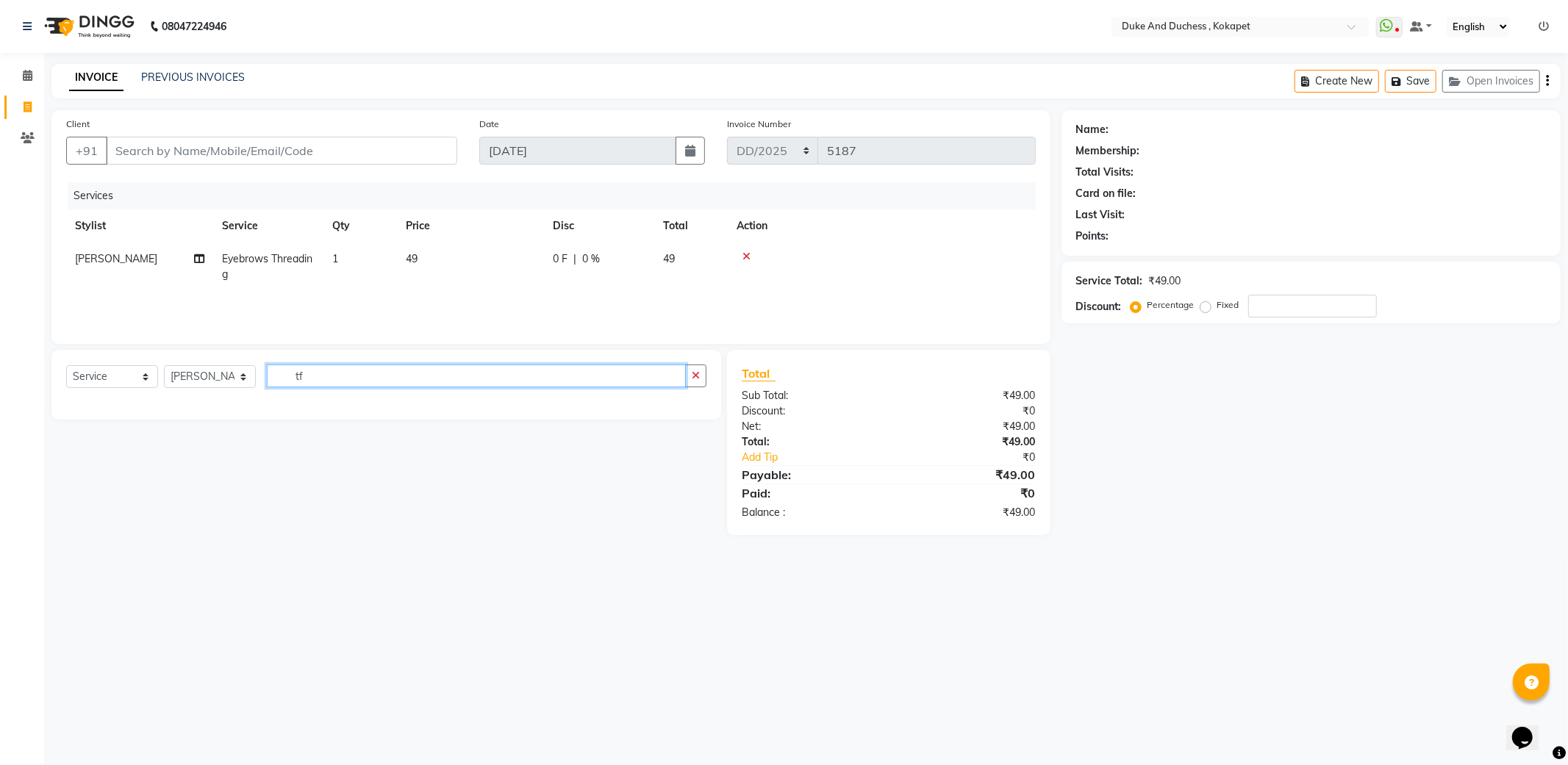
type input "t"
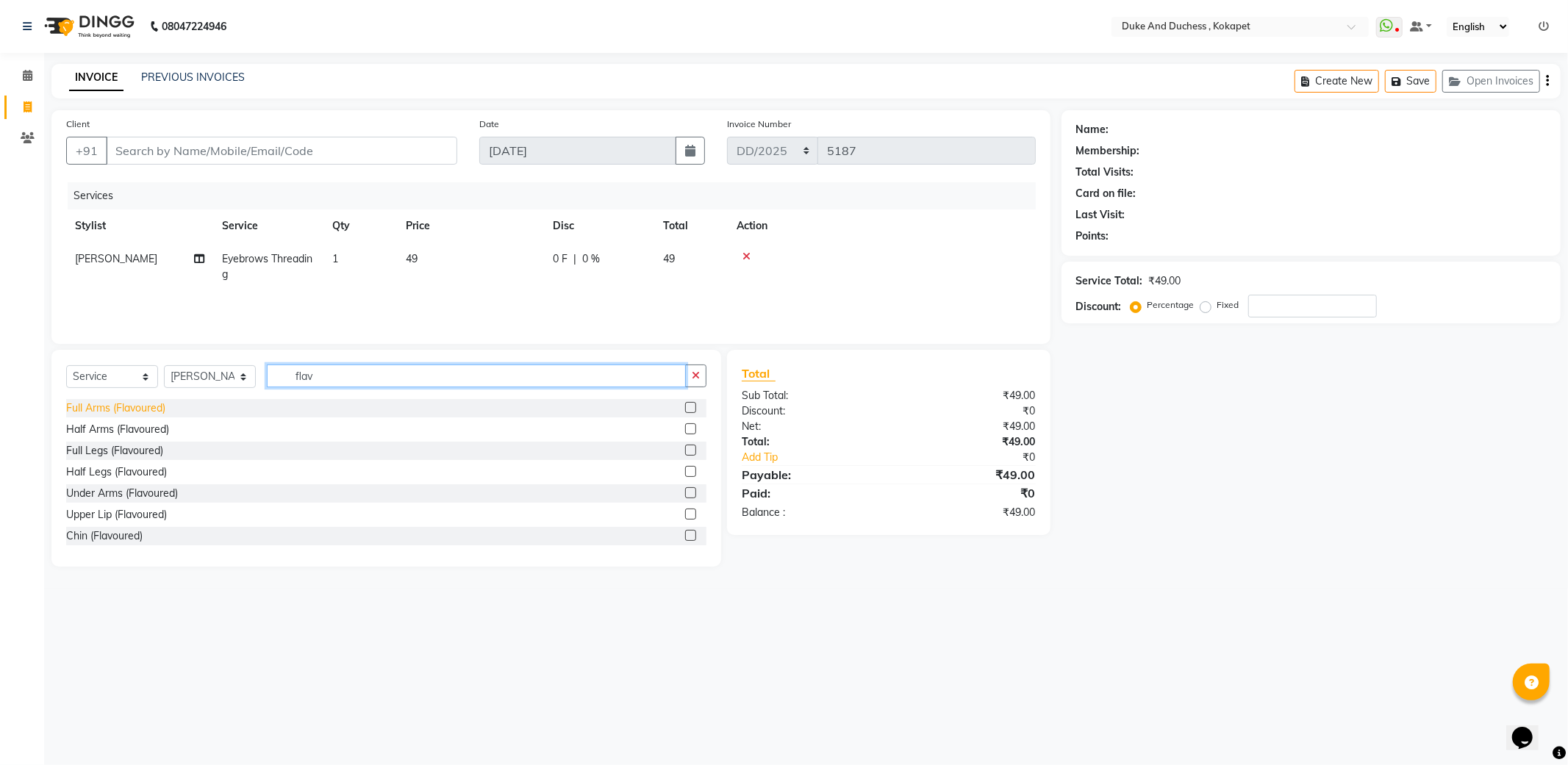
type input "flav"
click at [102, 401] on div "Full Arms (Flavoured)" at bounding box center [116, 408] width 99 height 16
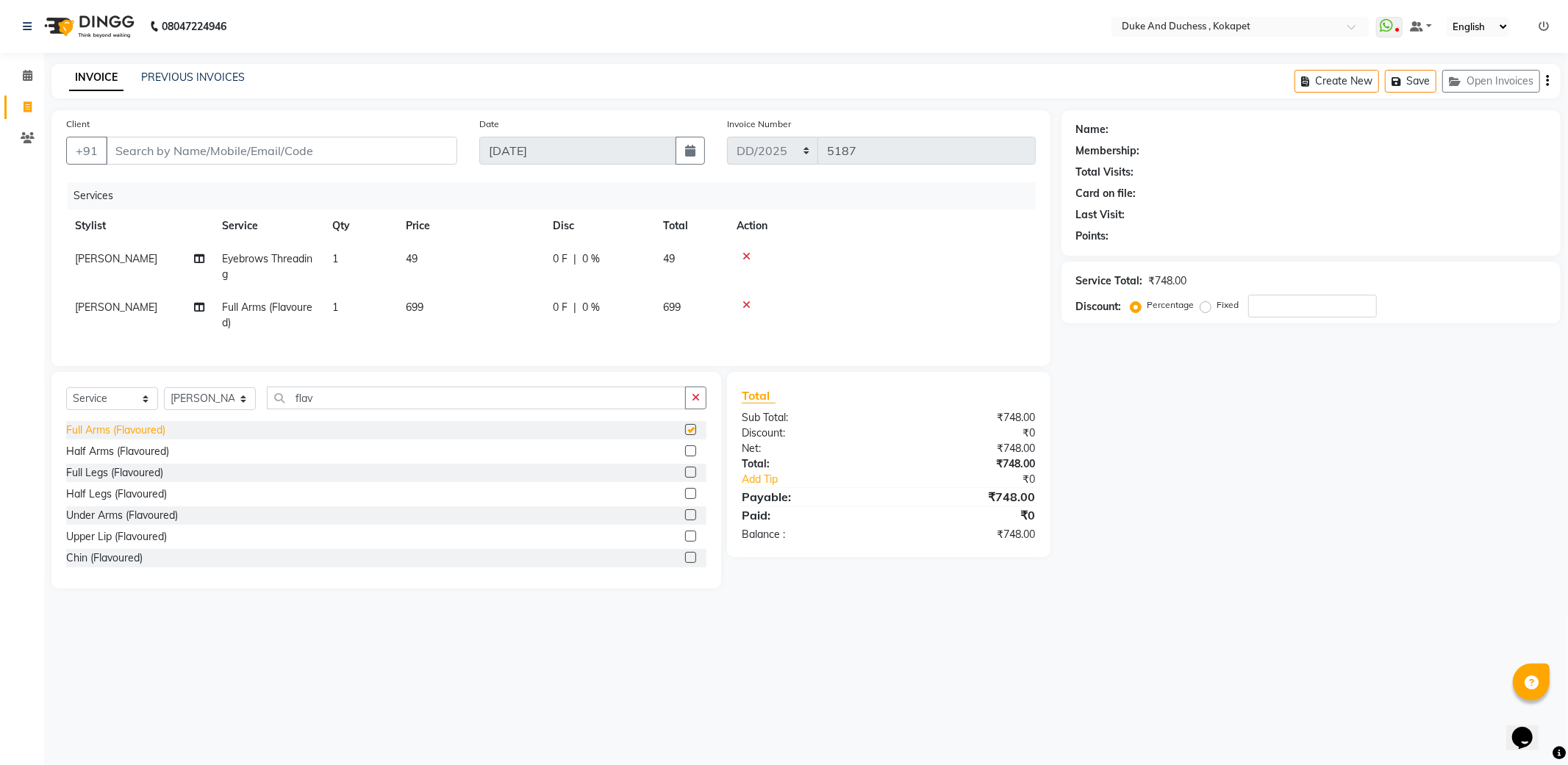
checkbox input "false"
click at [195, 410] on select "Select Stylist Admin Aishwarya Ravula Anu Rai Arman Bijesh Naik Duke & Duchess …" at bounding box center [209, 399] width 92 height 23
select select "61142"
click at [164, 402] on select "Select Stylist Admin Aishwarya Ravula Anu Rai Arman Bijesh Naik Duke & Duchess …" at bounding box center [209, 399] width 92 height 23
click at [339, 397] on div "Select Service Product Membership Package Voucher Prepaid Gift Card Select Styl…" at bounding box center [386, 480] width 670 height 216
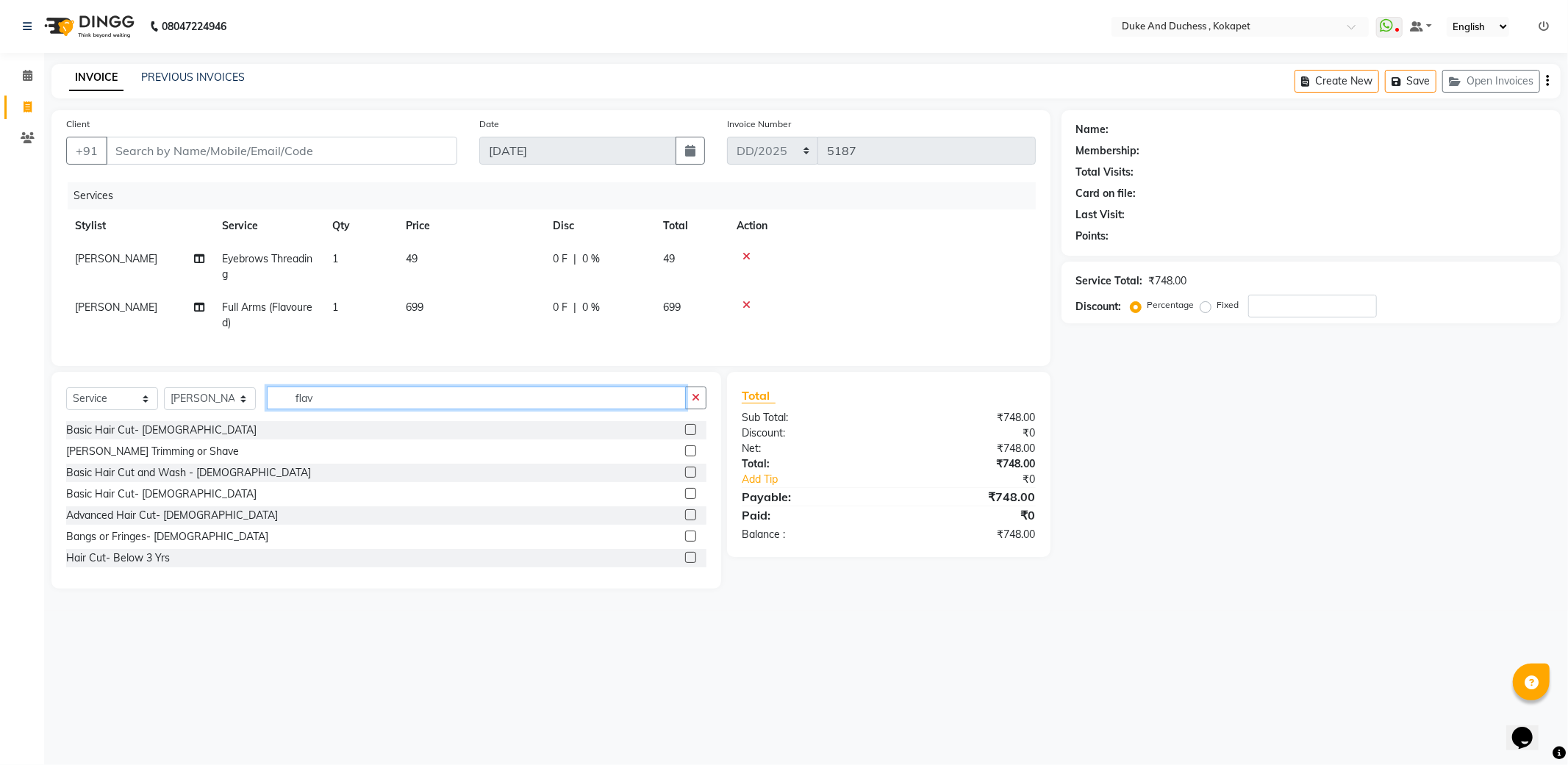
click at [344, 410] on input "flav" at bounding box center [476, 398] width 419 height 23
type input "f"
click at [141, 523] on div "Advanced Hair Cut- Female" at bounding box center [172, 516] width 211 height 16
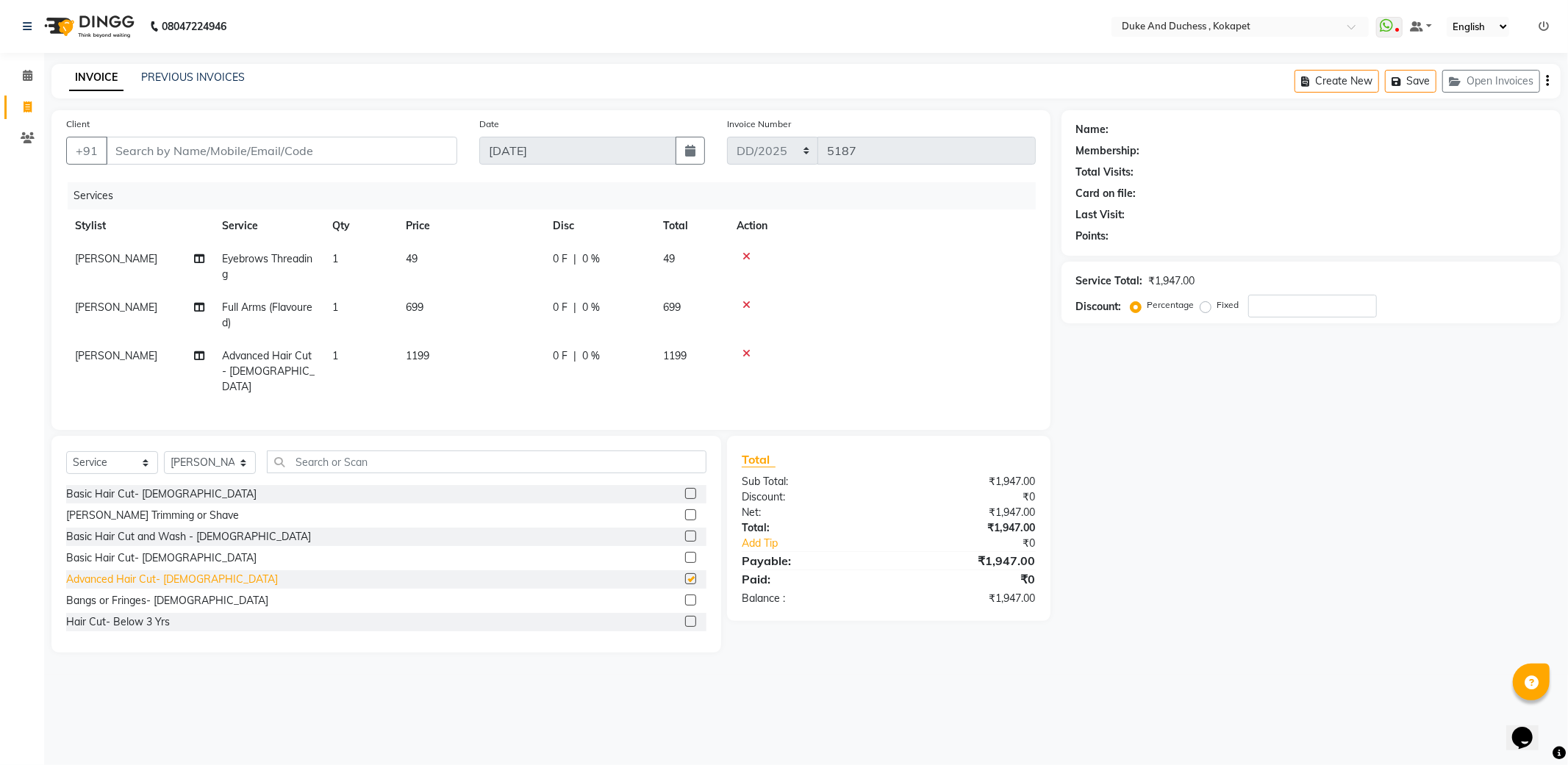
checkbox input "false"
click at [746, 351] on icon at bounding box center [747, 354] width 8 height 10
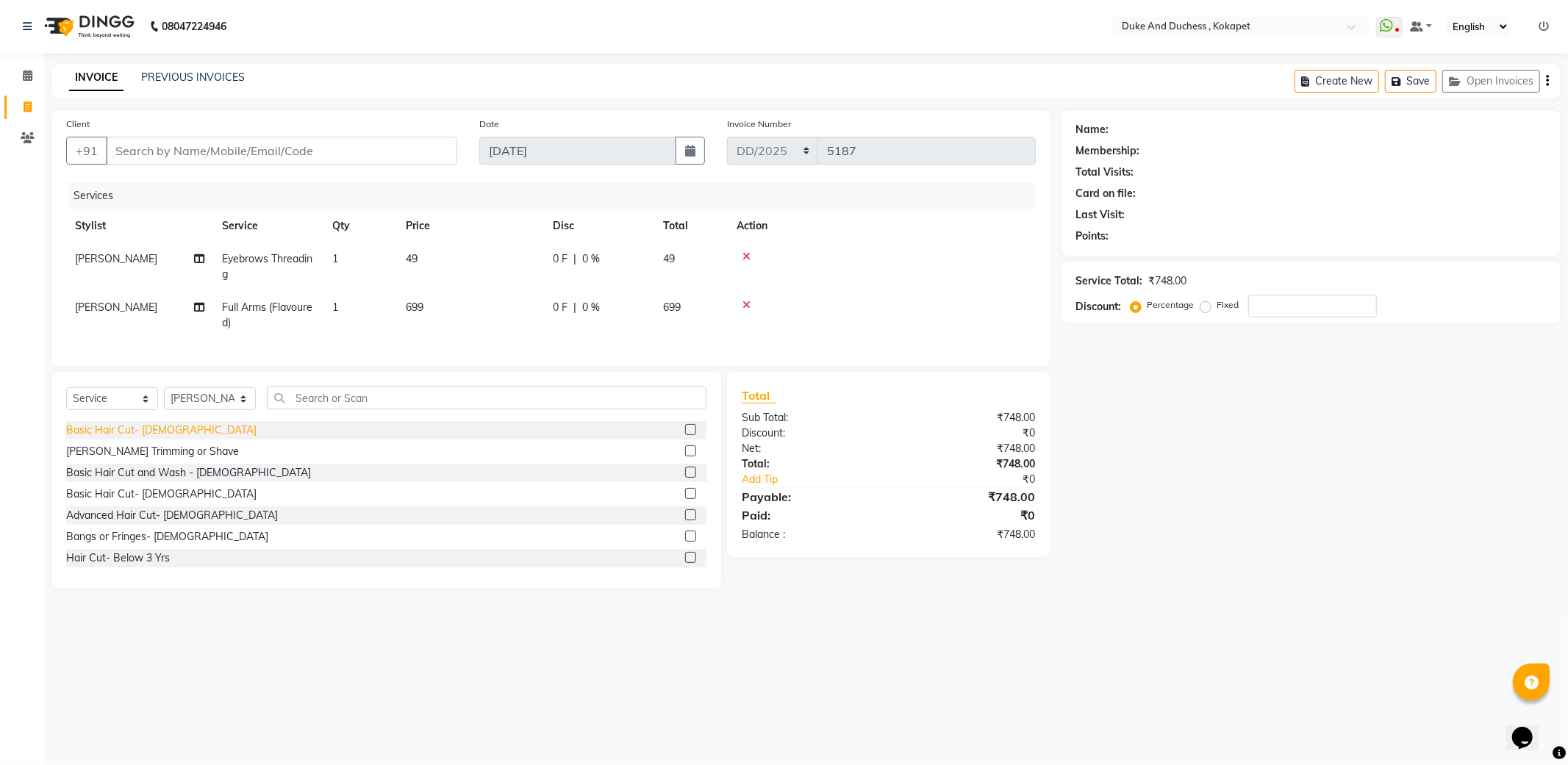
drag, startPoint x: 131, startPoint y: 509, endPoint x: 135, endPoint y: 490, distance: 19.4
click at [134, 502] on div "Basic Hair Cut- Female" at bounding box center [161, 494] width 190 height 16
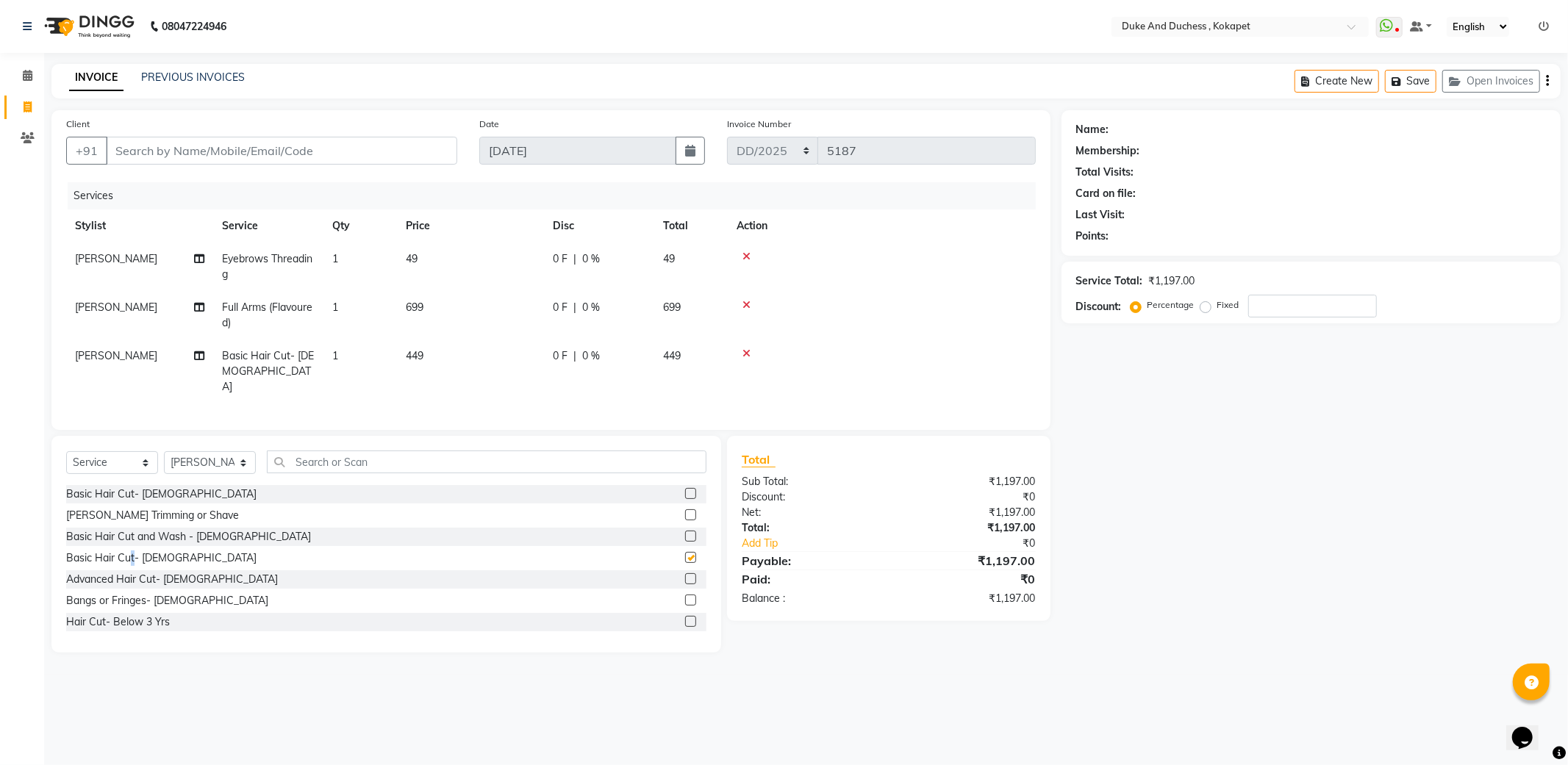
checkbox input "false"
click at [203, 152] on input "Client" at bounding box center [281, 150] width 351 height 28
type input "9"
type input "0"
type input "9999055315"
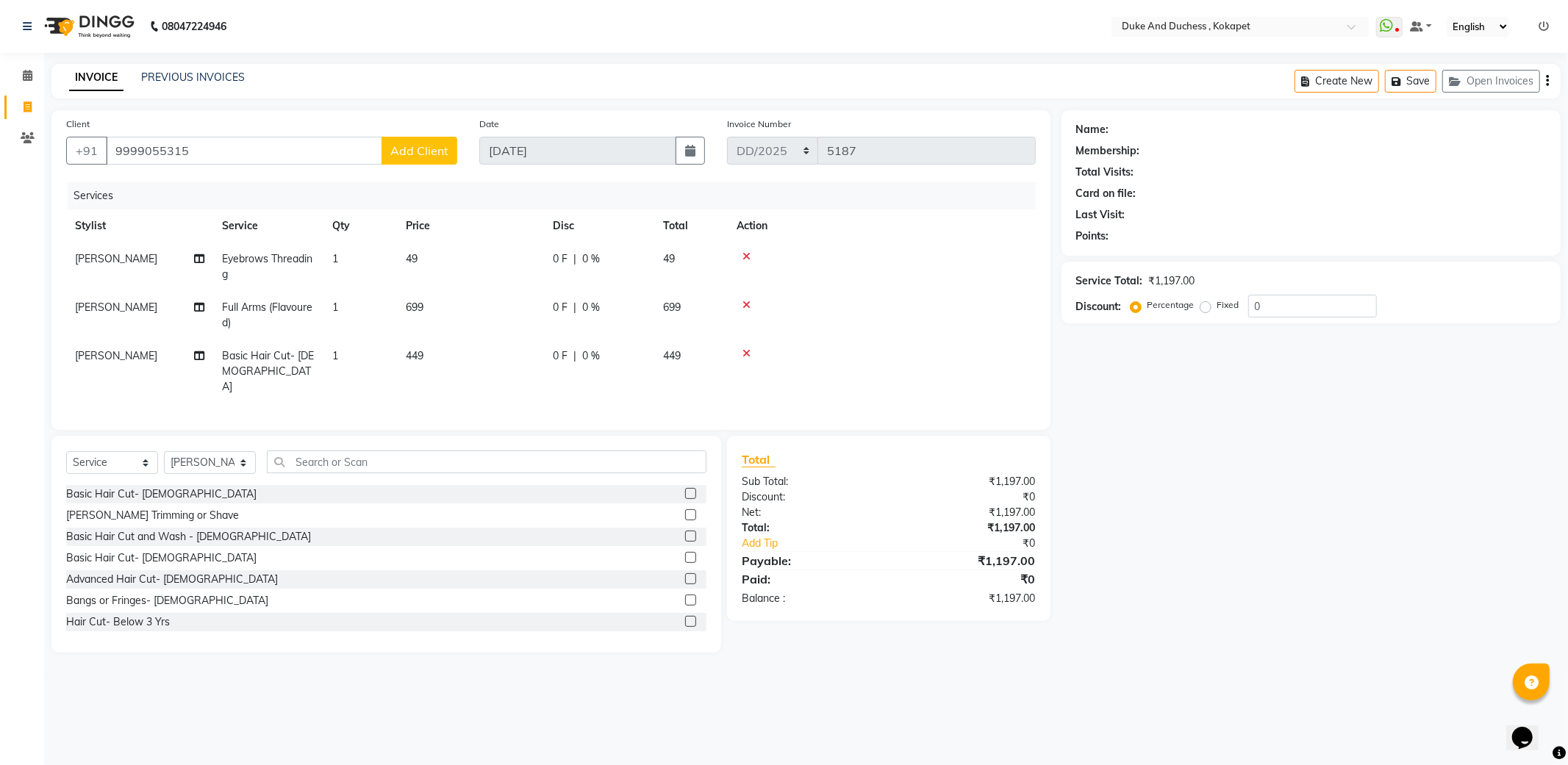
click at [415, 150] on span "Add Client" at bounding box center [419, 150] width 58 height 15
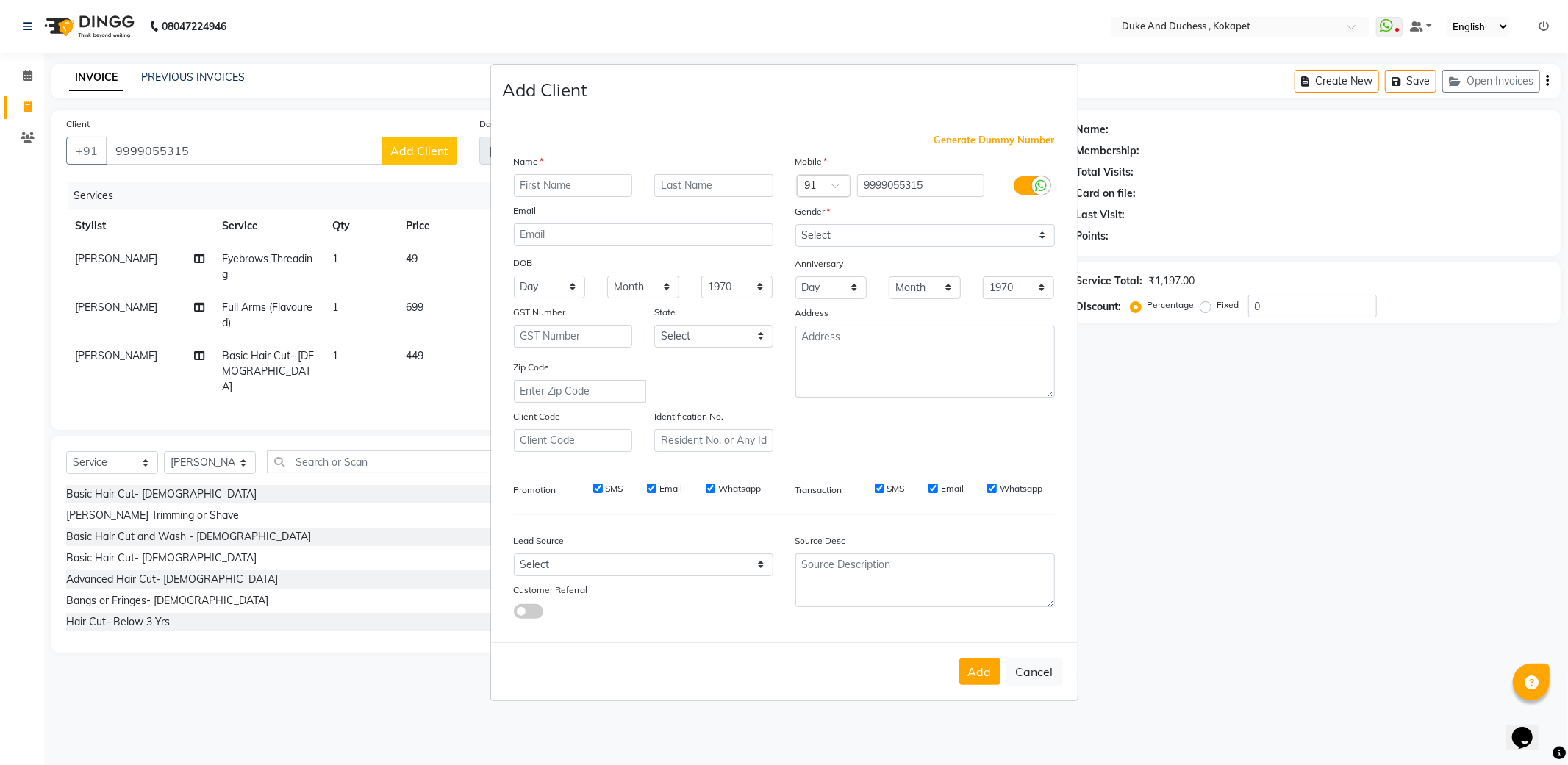
click at [568, 184] on input "text" at bounding box center [573, 186] width 119 height 23
type input "geetanjali"
click at [828, 232] on select "Select Male Female Other Prefer Not To Say" at bounding box center [925, 235] width 259 height 23
select select "female"
click at [796, 224] on select "Select Male Female Other Prefer Not To Say" at bounding box center [925, 235] width 259 height 23
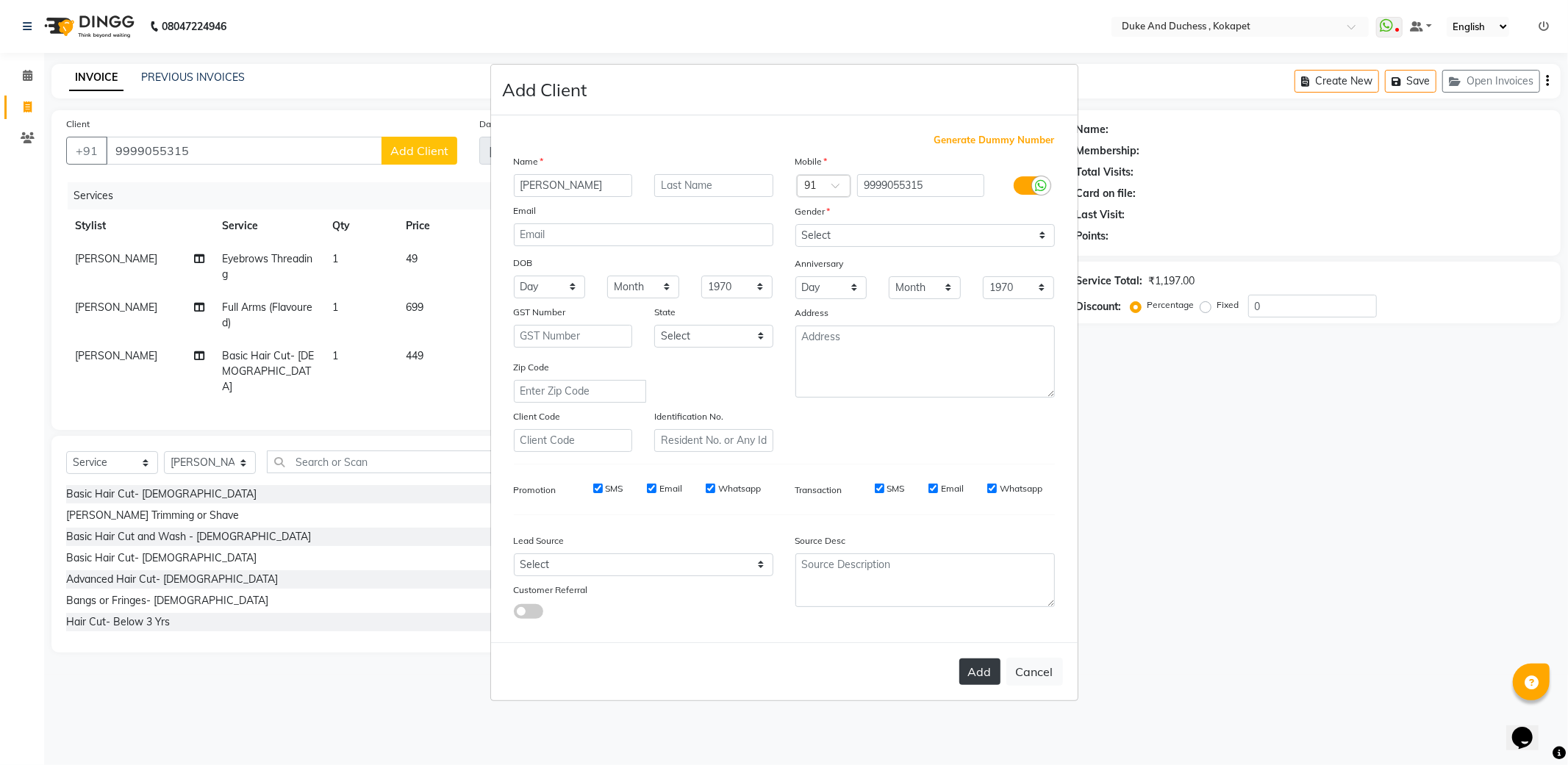
click at [981, 682] on button "Add" at bounding box center [980, 672] width 41 height 26
select select
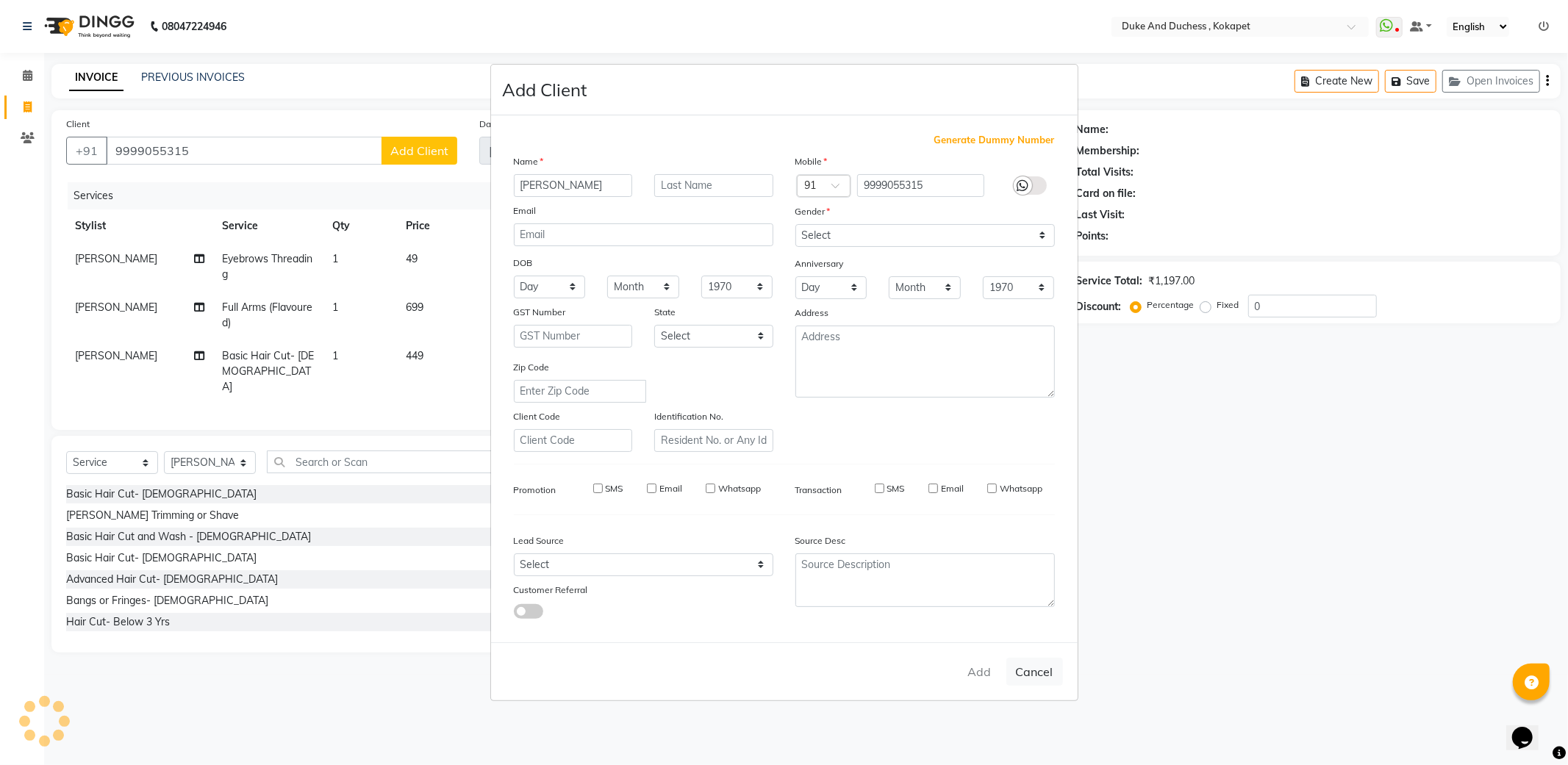
select select
checkbox input "false"
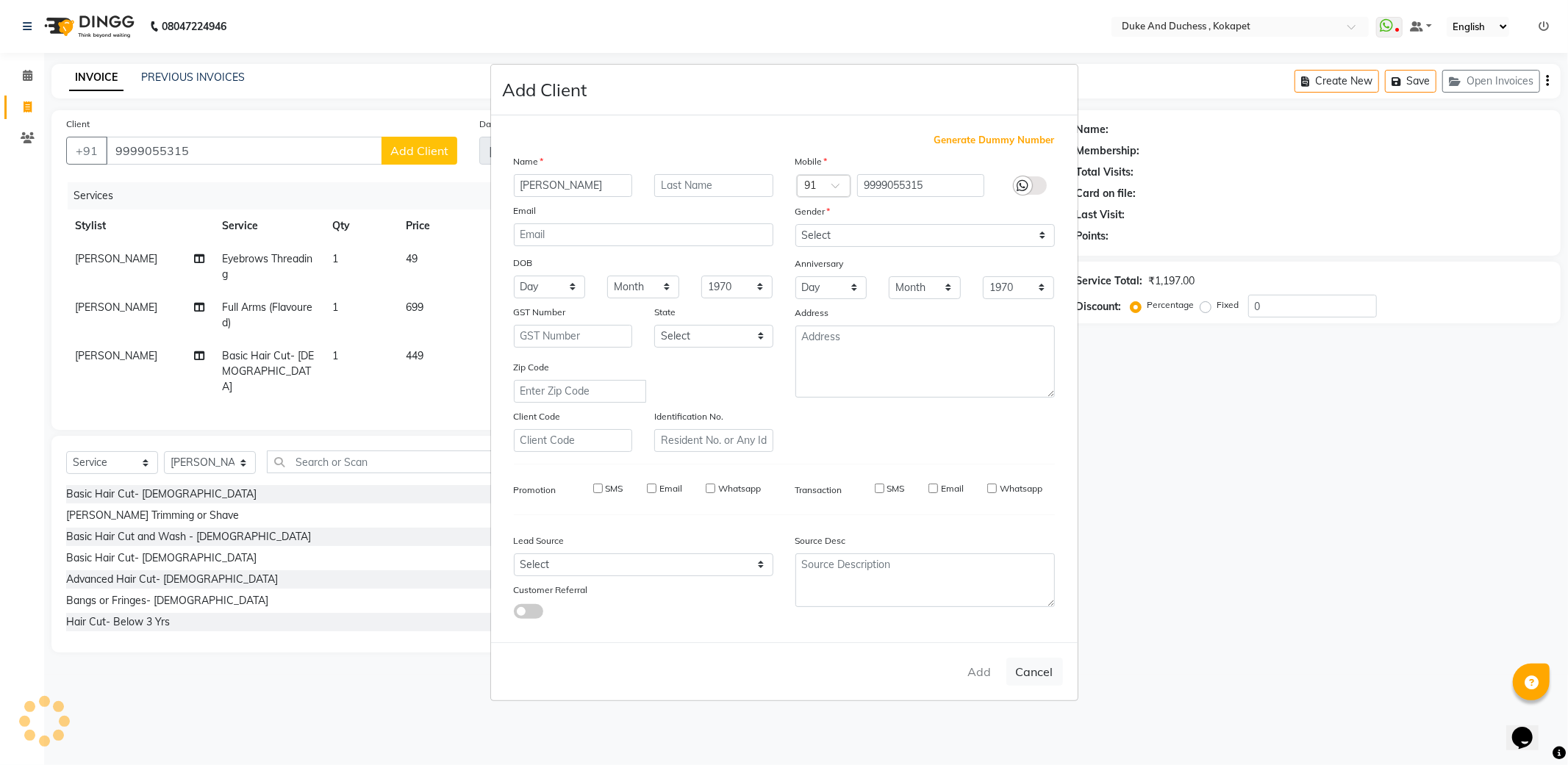
checkbox input "false"
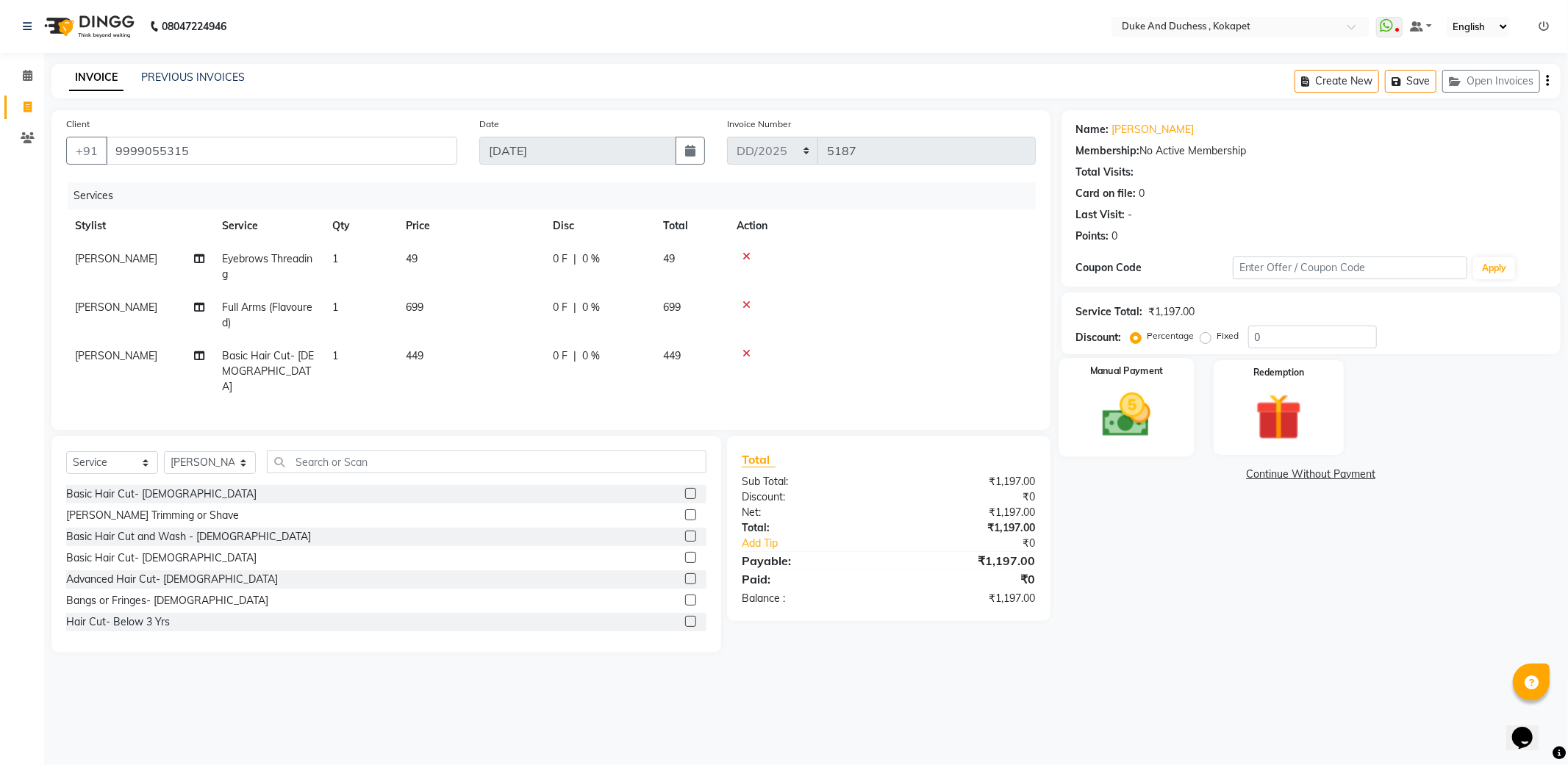
click at [1147, 400] on img at bounding box center [1126, 416] width 78 height 56
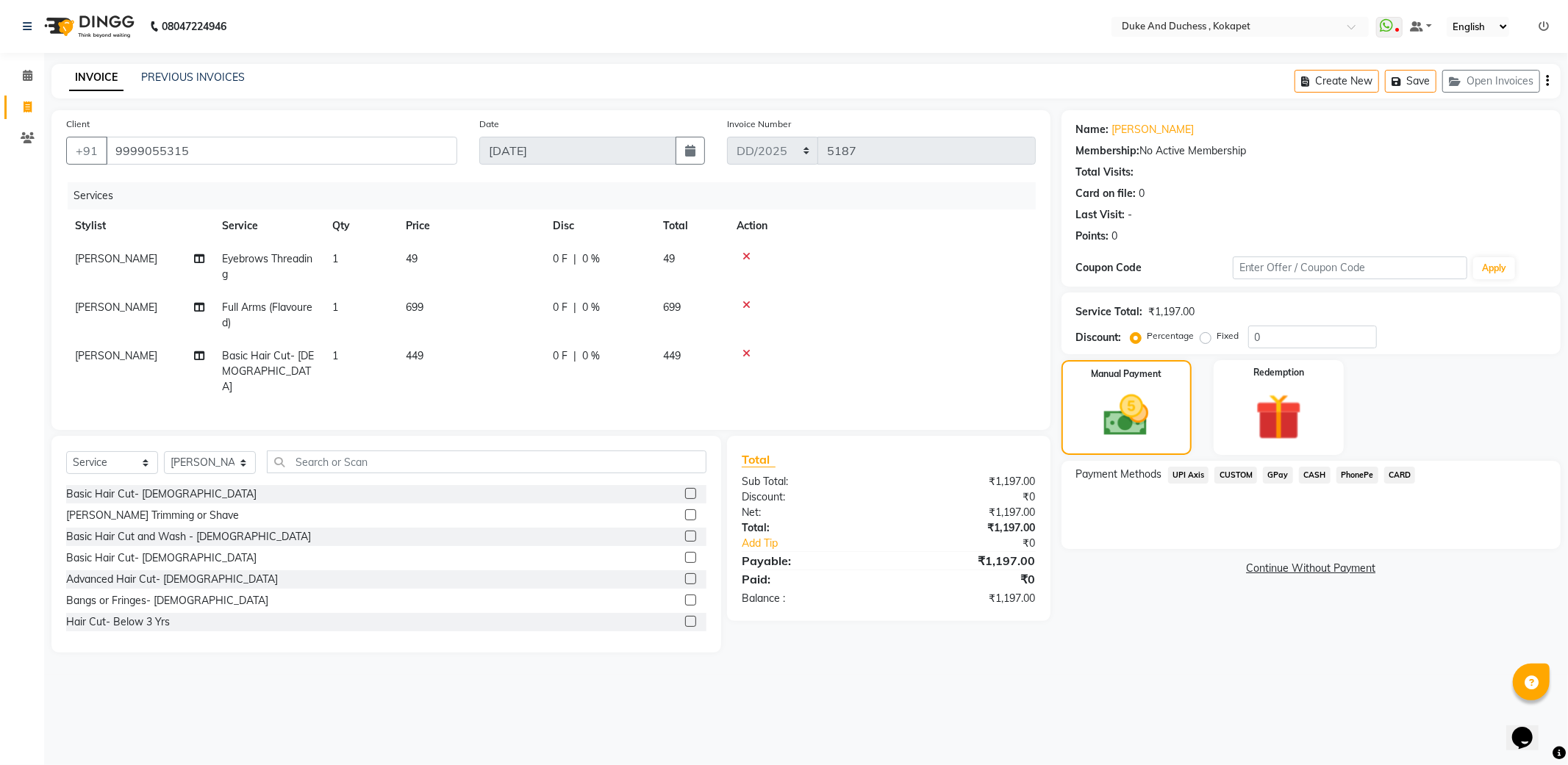
click at [1354, 477] on span "PhonePe" at bounding box center [1357, 475] width 42 height 17
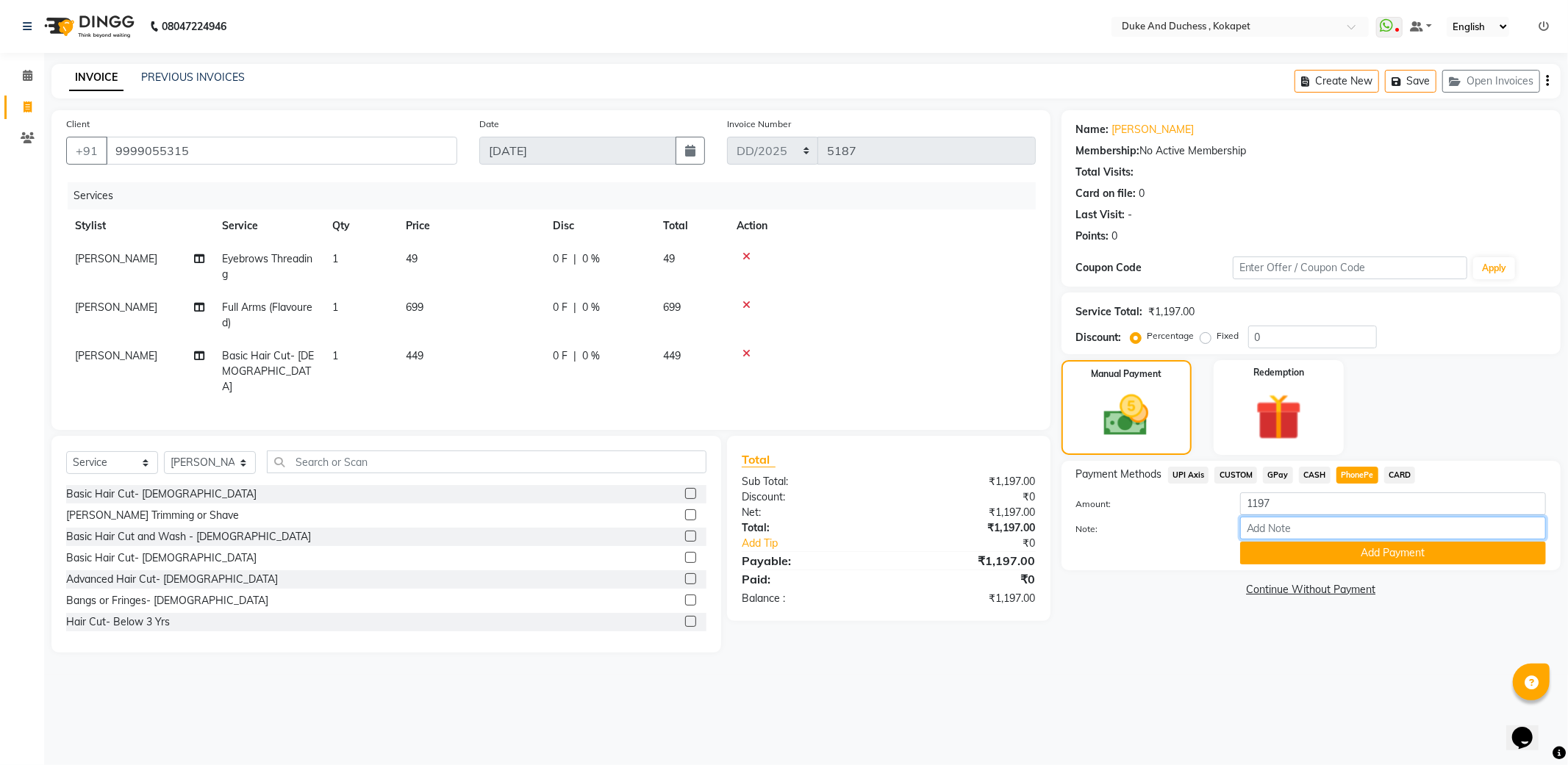
click at [1350, 539] on div "Note:" at bounding box center [1310, 529] width 492 height 25
click at [1313, 538] on input "divya gpay" at bounding box center [1393, 528] width 306 height 23
type input "d"
click at [1314, 539] on div "Note:" at bounding box center [1310, 529] width 492 height 25
click at [1316, 554] on button "Add Payment" at bounding box center [1393, 554] width 306 height 23
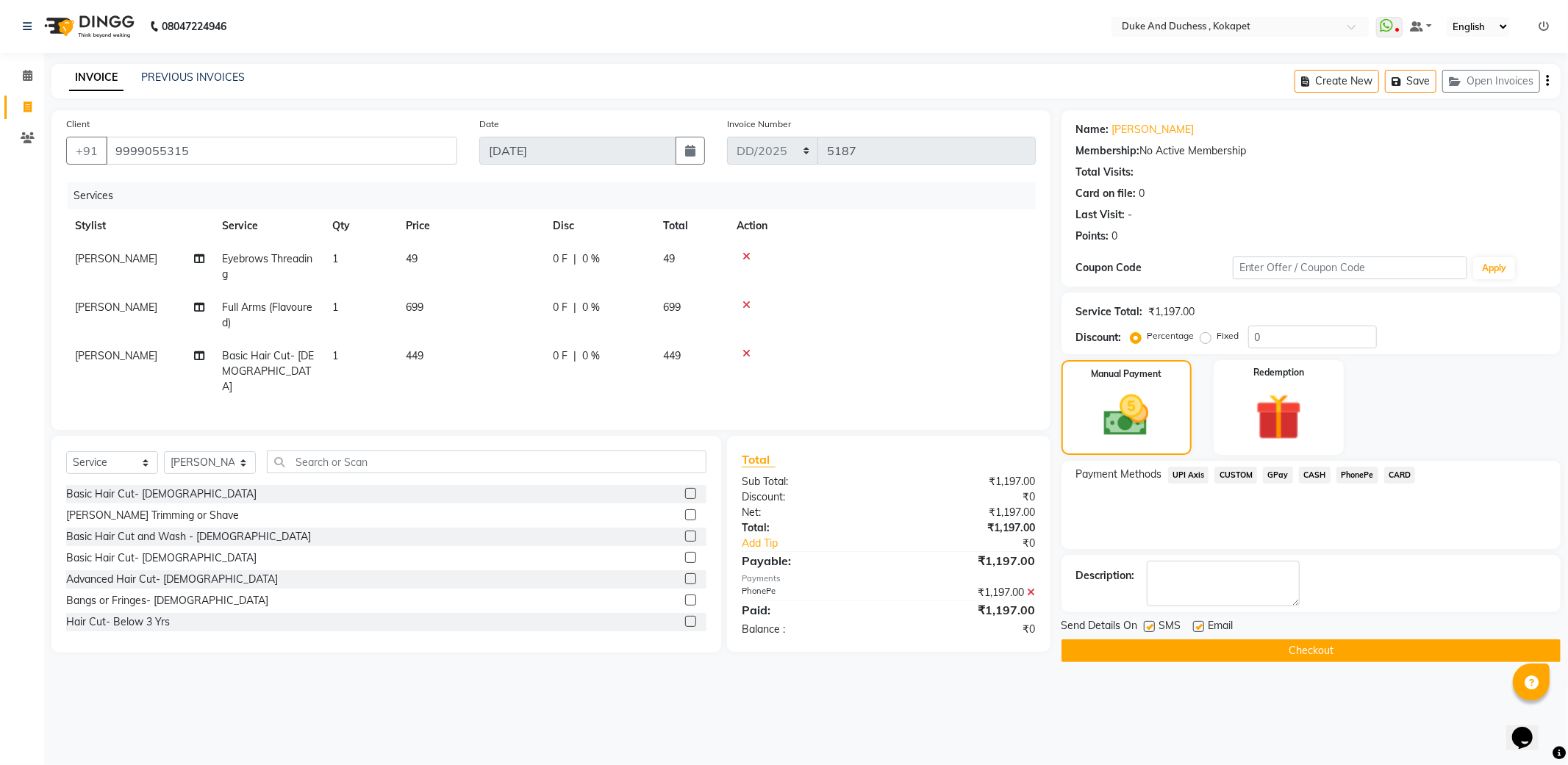
click at [1248, 655] on button "Checkout" at bounding box center [1311, 651] width 499 height 23
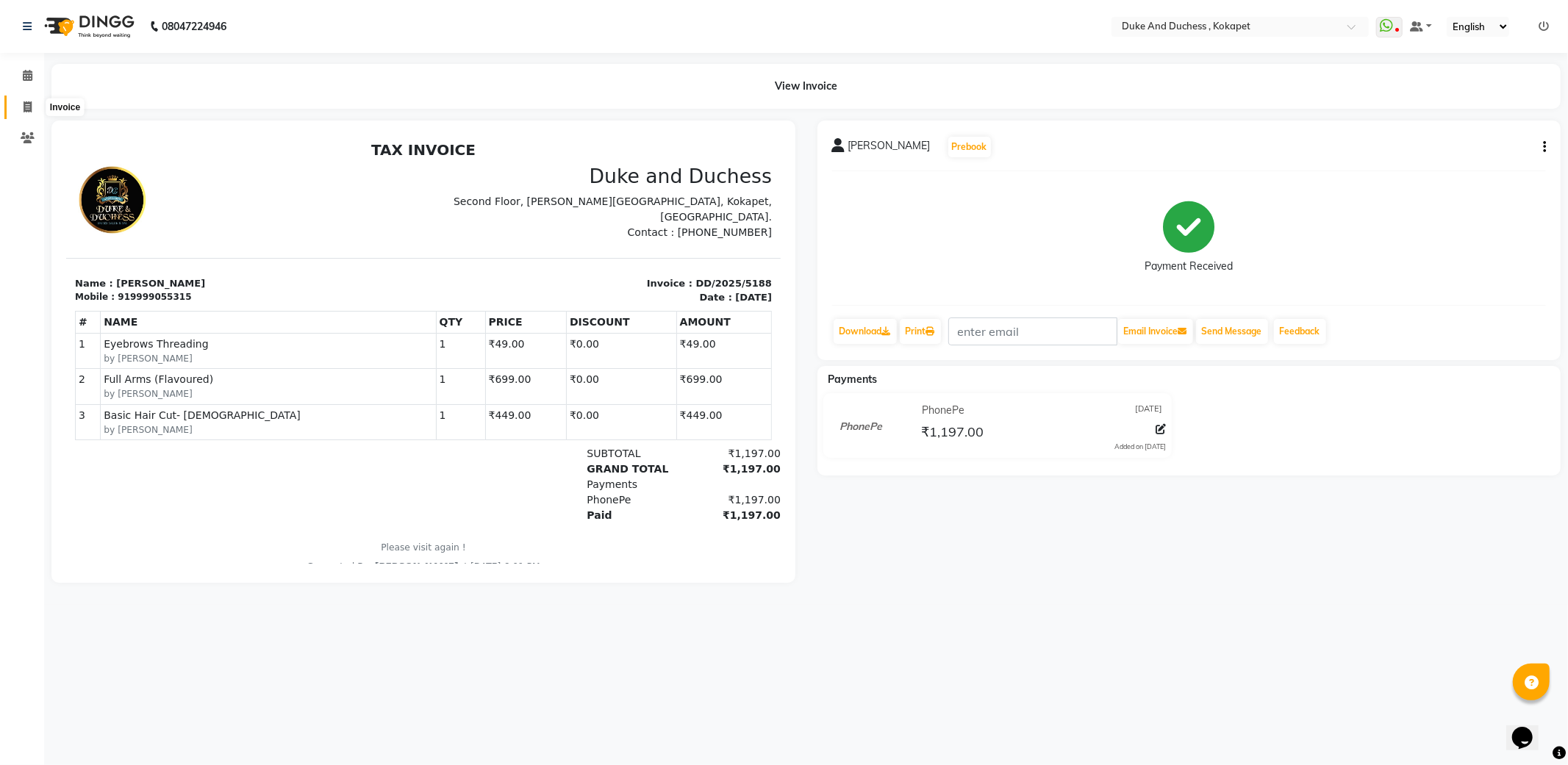
click at [31, 107] on span at bounding box center [27, 107] width 26 height 17
select select "service"
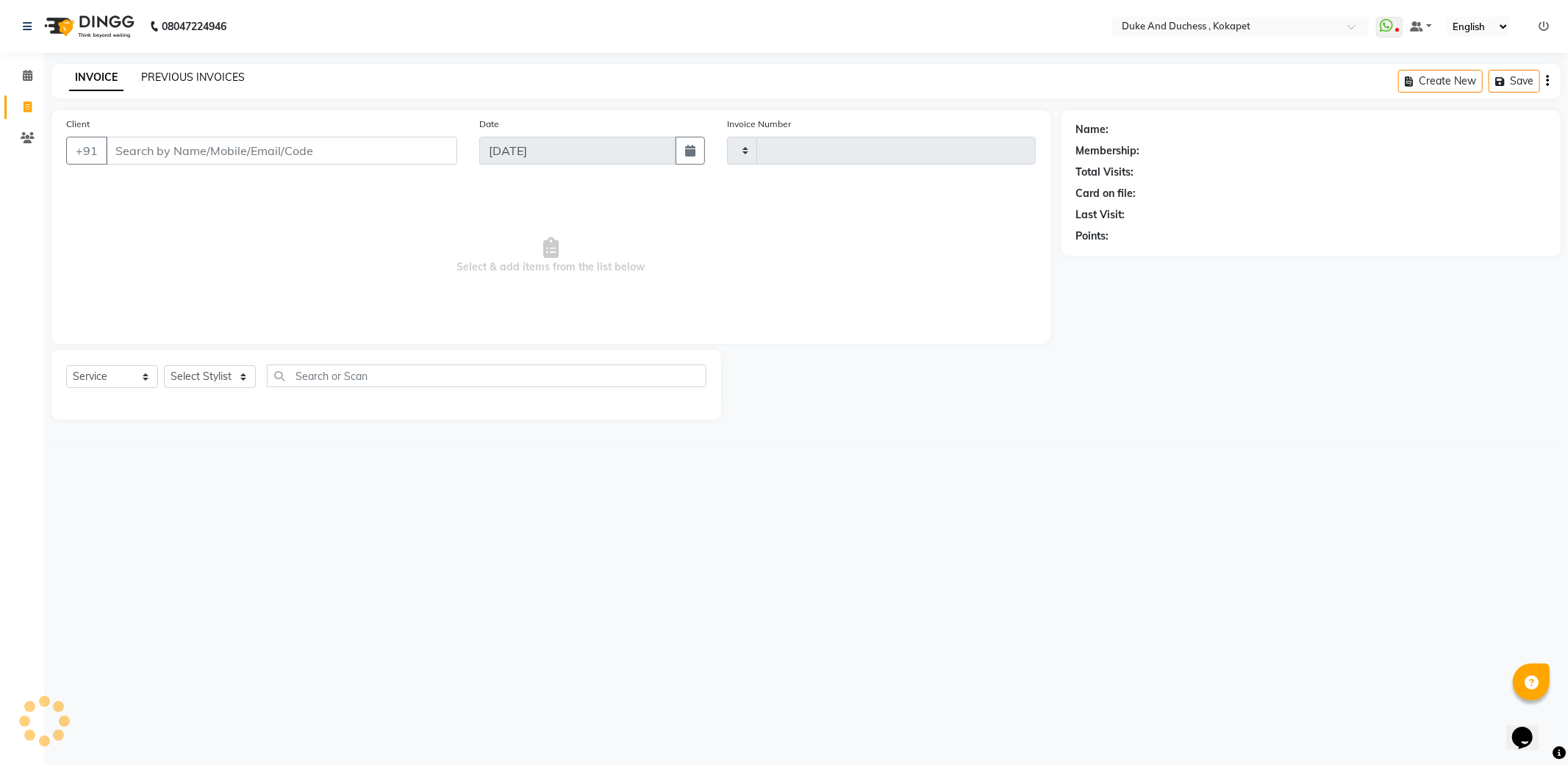
type input "5189"
select select "5687"
click at [193, 77] on link "PREVIOUS INVOICES" at bounding box center [192, 77] width 103 height 13
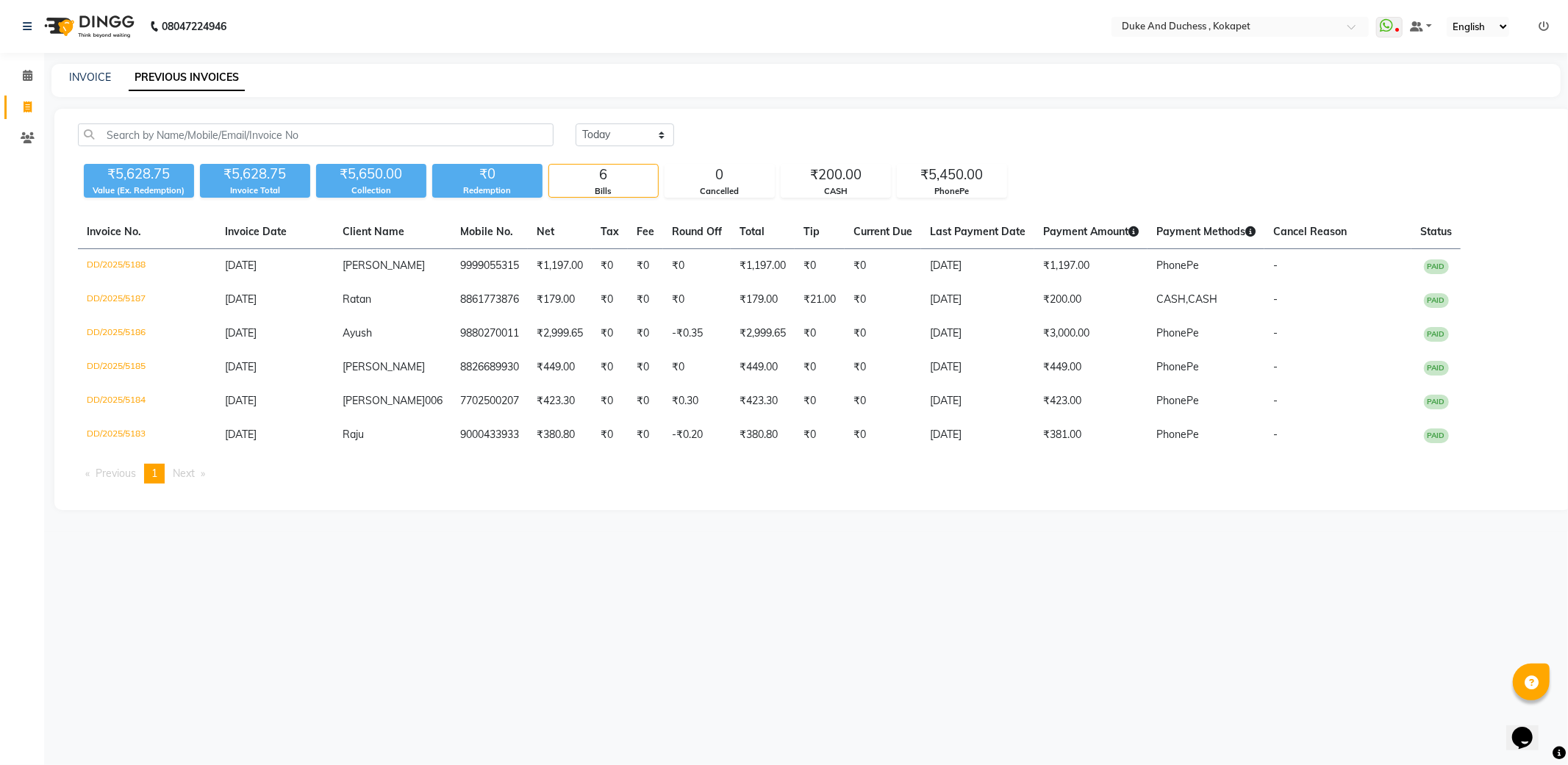
click at [85, 70] on div "INVOICE" at bounding box center [90, 78] width 42 height 16
click at [89, 74] on link "INVOICE" at bounding box center [90, 77] width 42 height 13
select select "service"
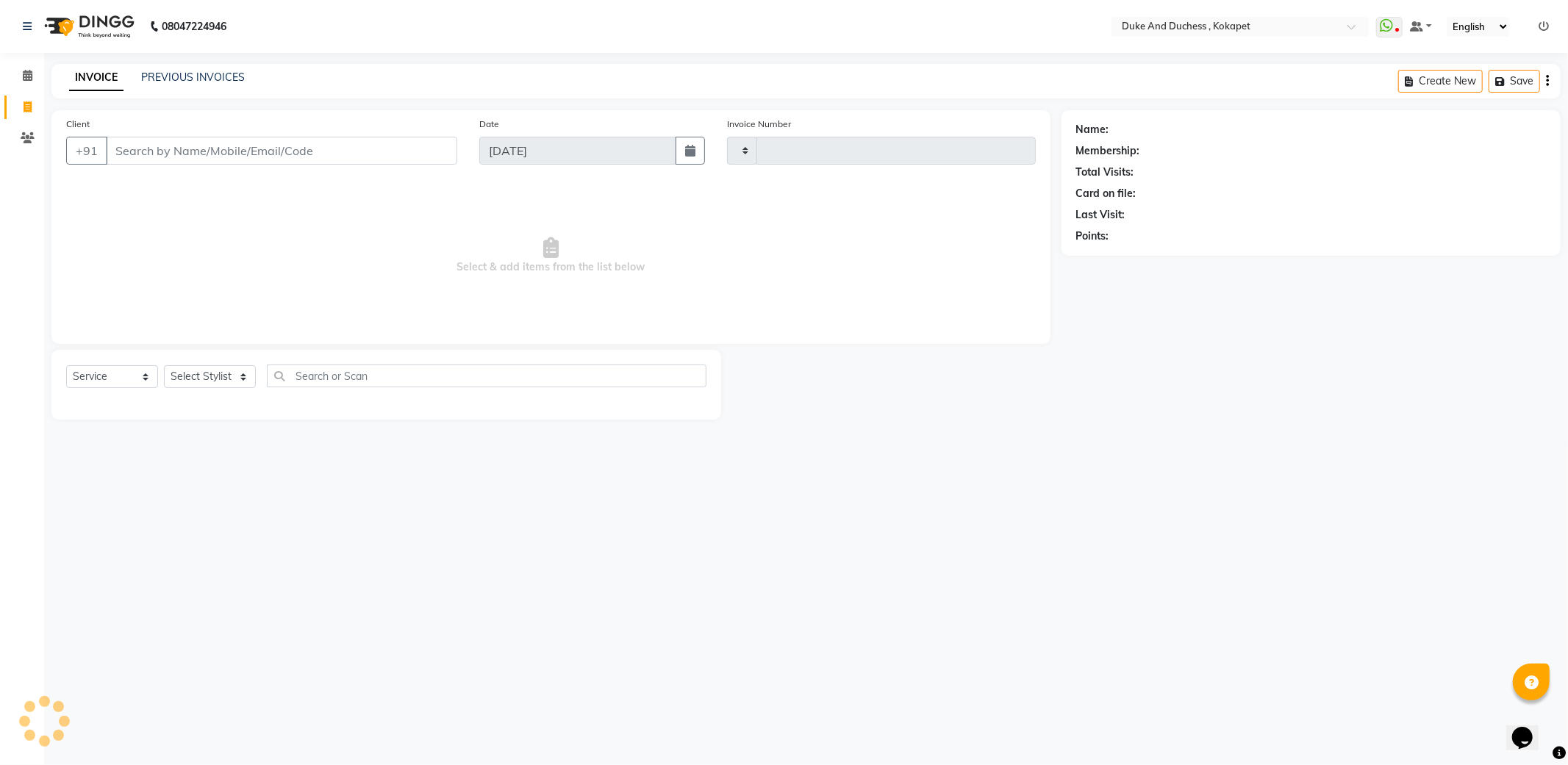
type input "5189"
select select "5687"
click at [243, 377] on select "Select Stylist Admin Aishwarya Ravula Anu Rai Arman Bijesh Naik Duke & Duchess …" at bounding box center [209, 377] width 92 height 23
select select "38838"
click at [164, 366] on select "Select Stylist Admin Aishwarya Ravula Anu Rai Arman Bijesh Naik Duke & Duchess …" at bounding box center [209, 377] width 92 height 23
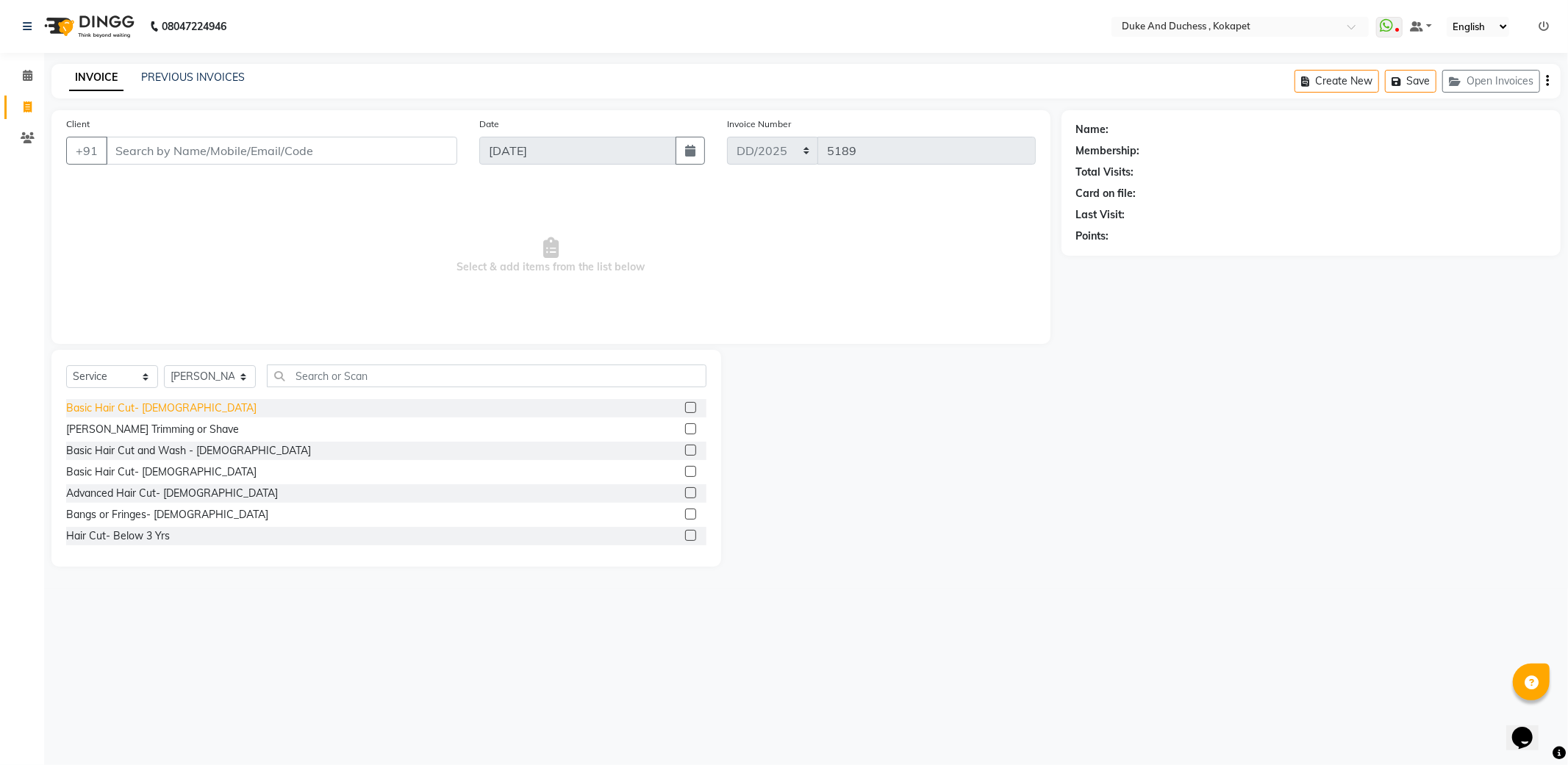
click at [150, 406] on div "Basic Hair Cut- Male" at bounding box center [161, 408] width 190 height 16
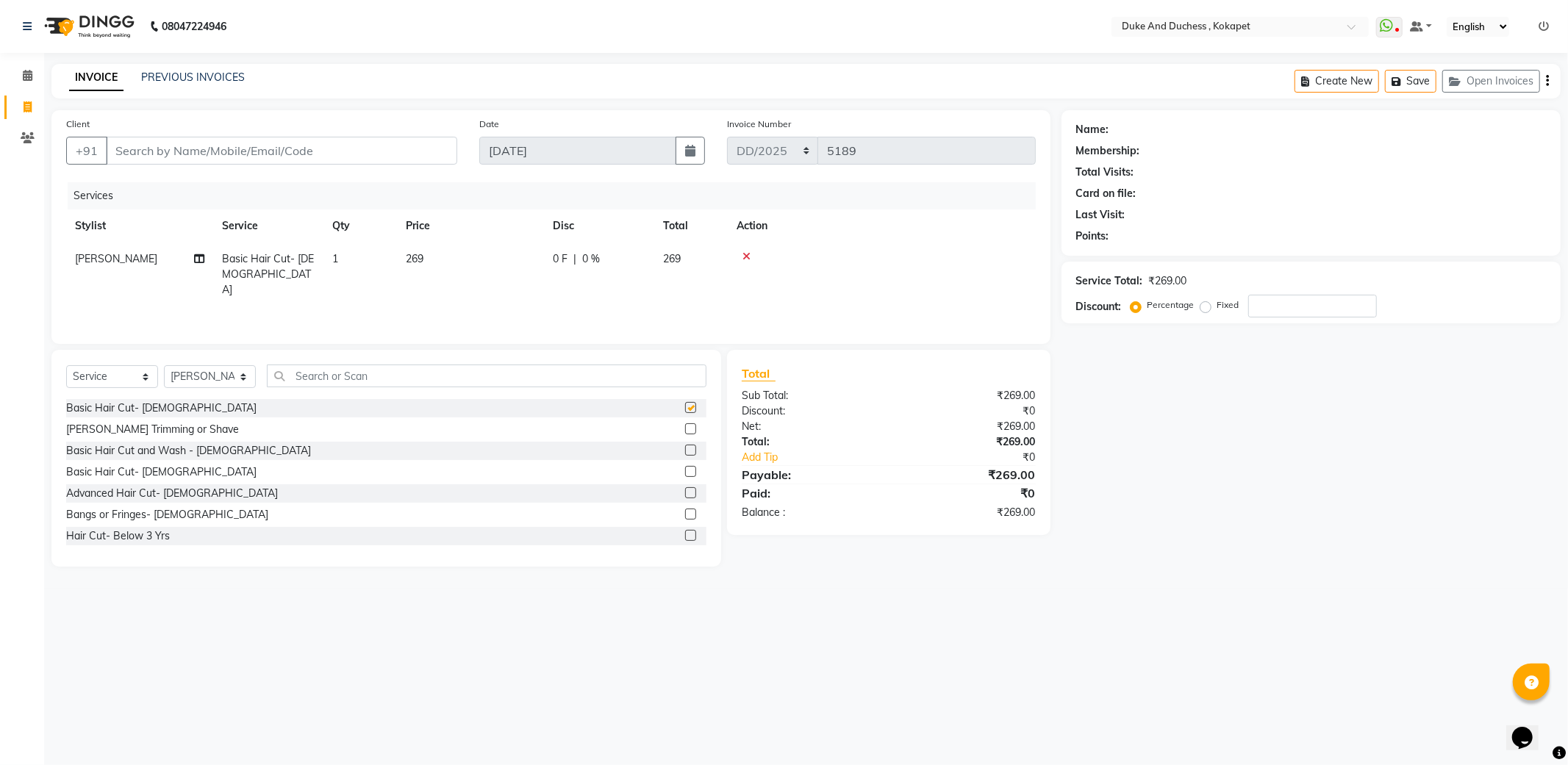
checkbox input "false"
click at [391, 378] on input "text" at bounding box center [487, 376] width 440 height 23
click at [350, 145] on input "Client" at bounding box center [281, 150] width 351 height 28
type input "8"
type input "0"
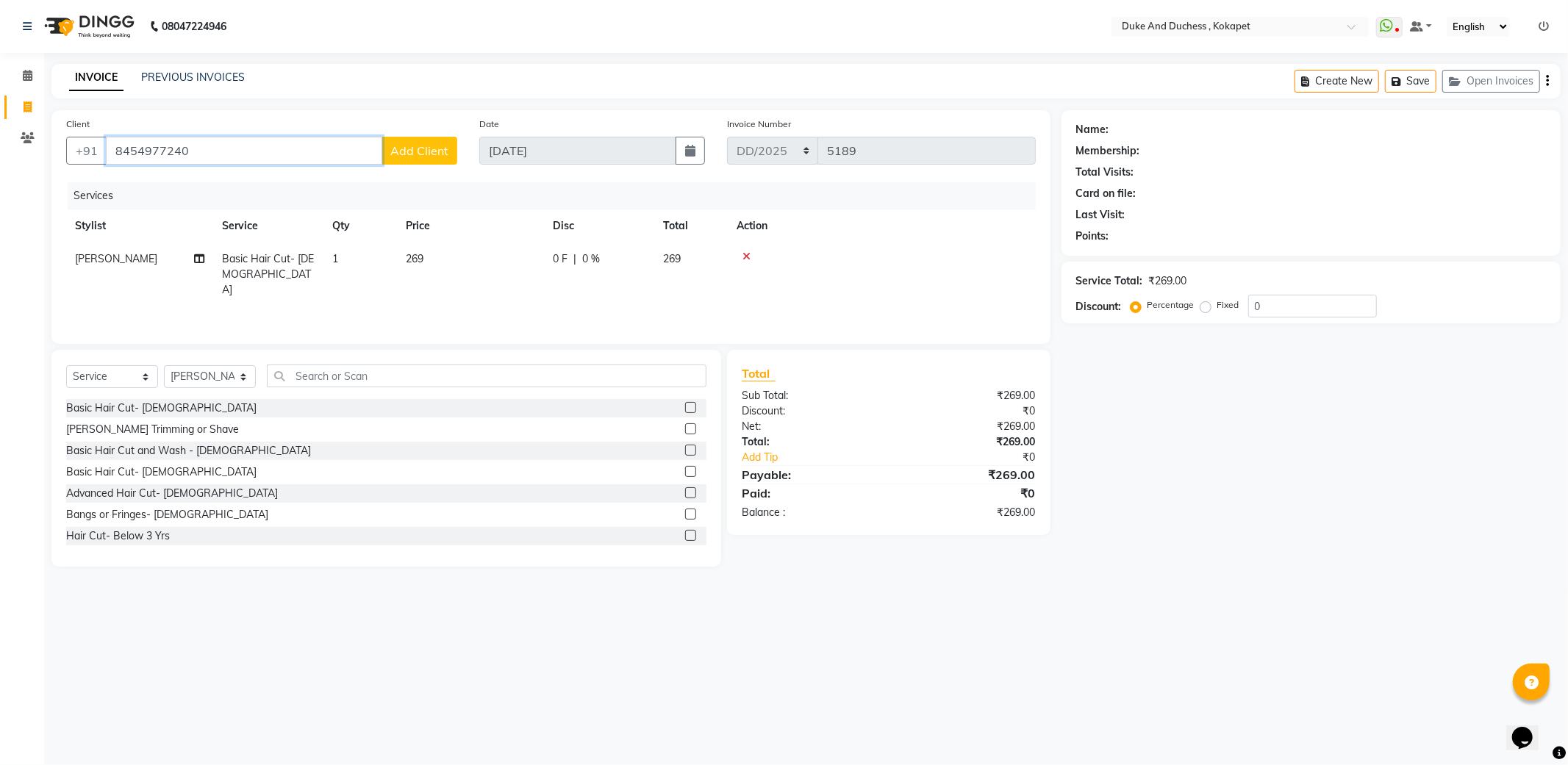
type input "8454977240"
click at [417, 150] on span "Add Client" at bounding box center [419, 150] width 58 height 15
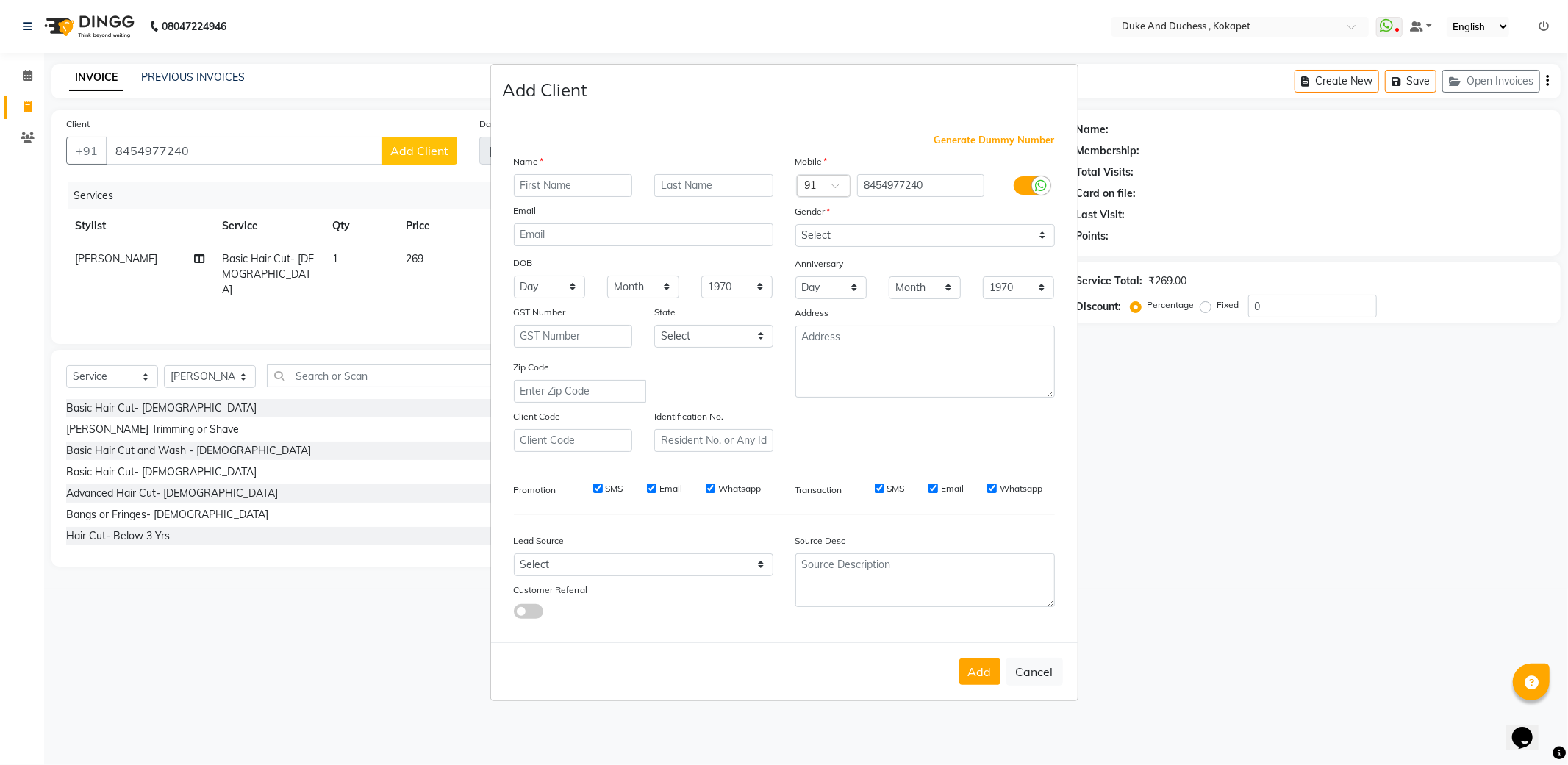
click at [589, 190] on input "text" at bounding box center [573, 186] width 119 height 23
type input "Namrata"
drag, startPoint x: 951, startPoint y: 240, endPoint x: 941, endPoint y: 240, distance: 10.0
click at [951, 240] on select "Select Male Female Other Prefer Not To Say" at bounding box center [925, 235] width 259 height 23
select select "female"
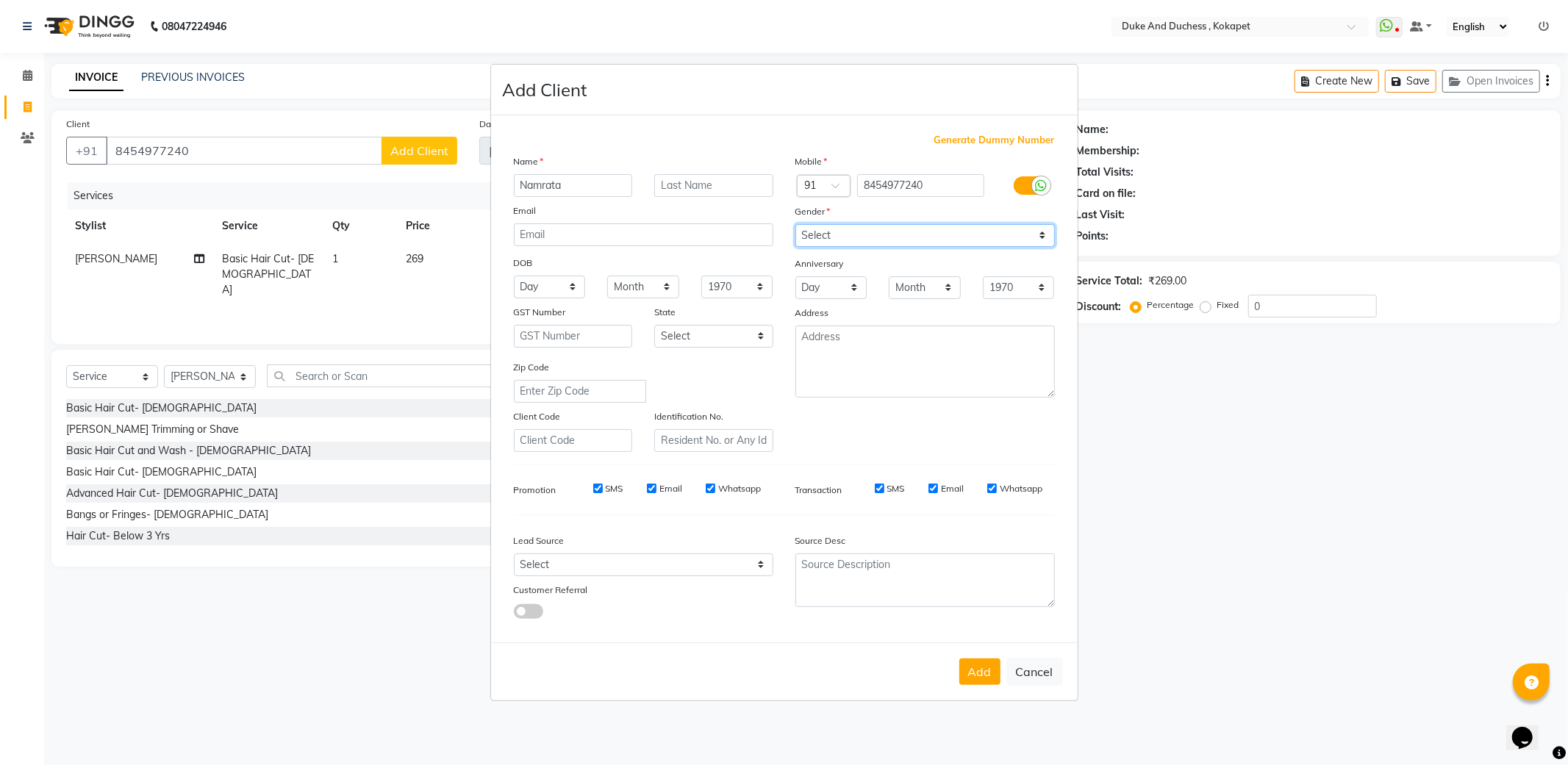
click at [796, 224] on select "Select Male Female Other Prefer Not To Say" at bounding box center [925, 235] width 259 height 23
click at [979, 674] on button "Add" at bounding box center [980, 672] width 41 height 26
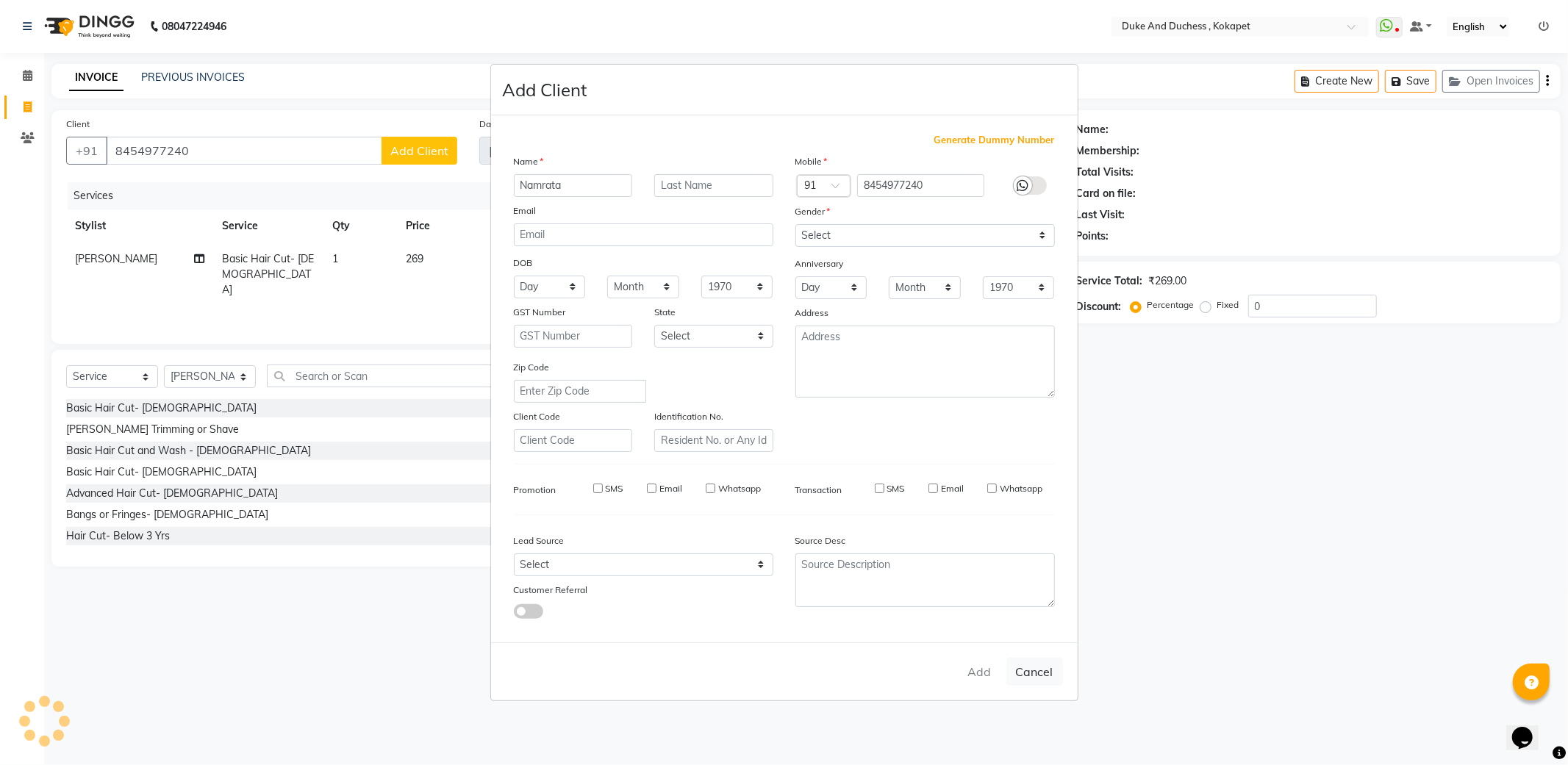
select select
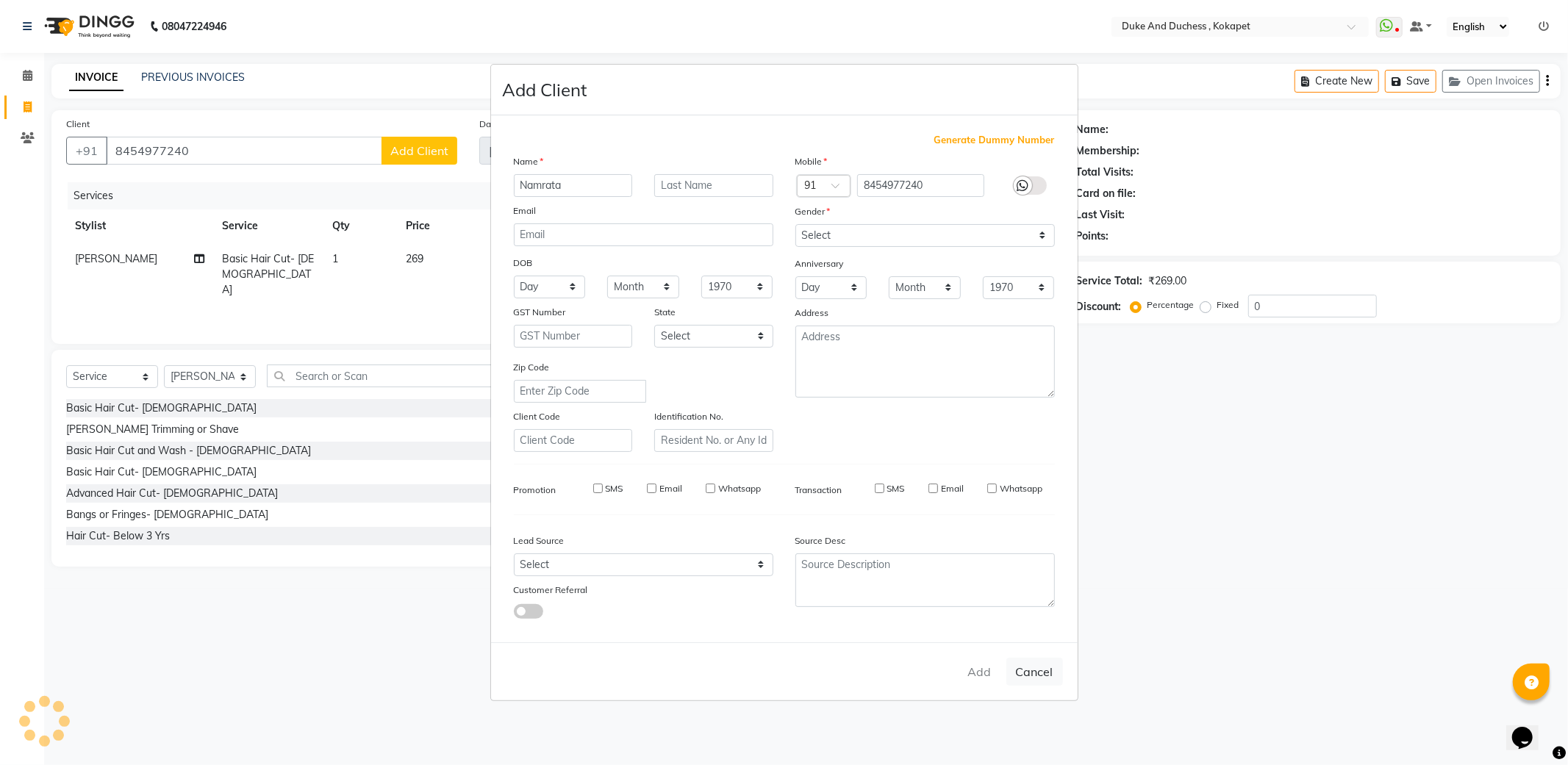
select select
checkbox input "false"
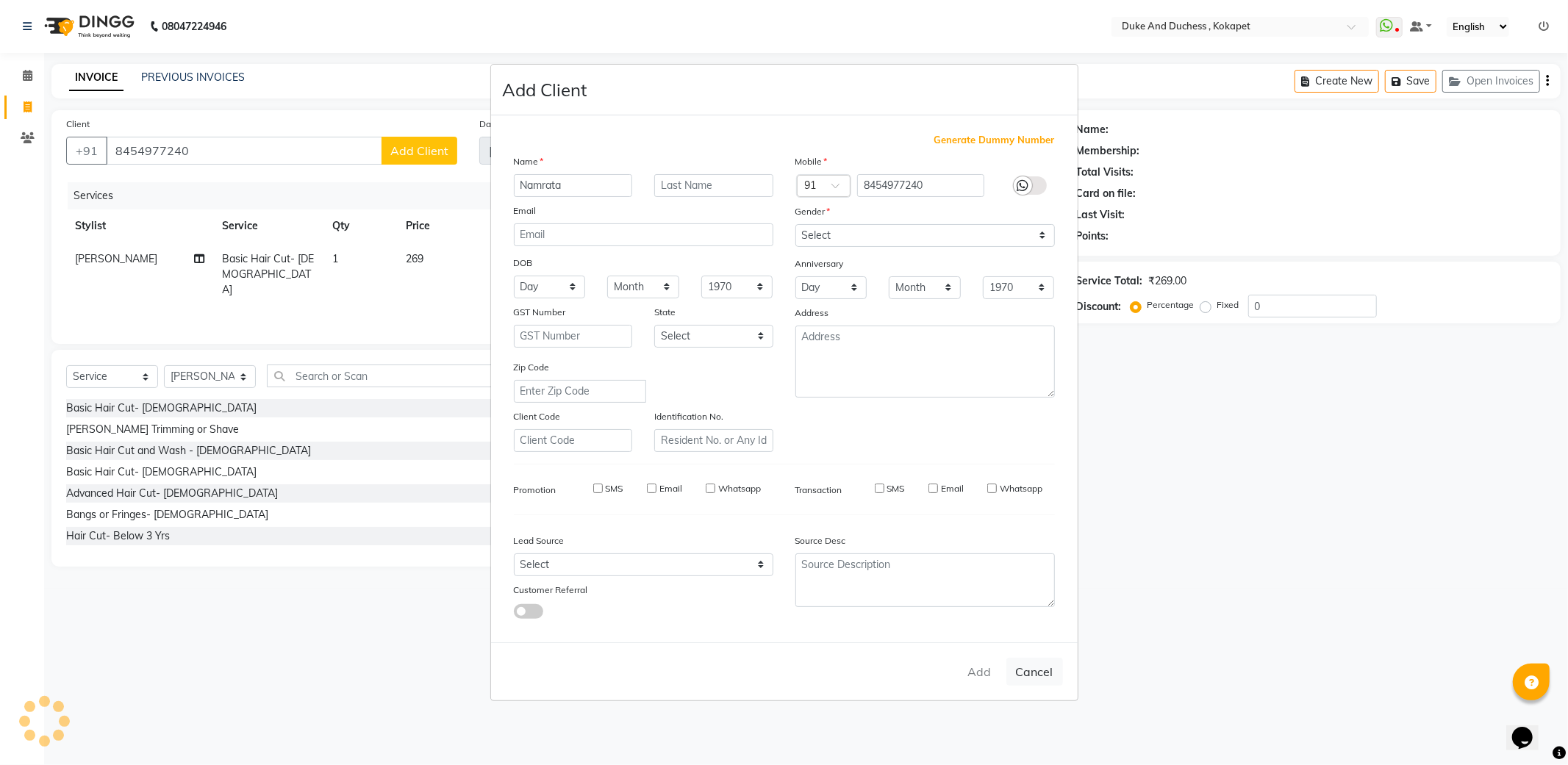
checkbox input "false"
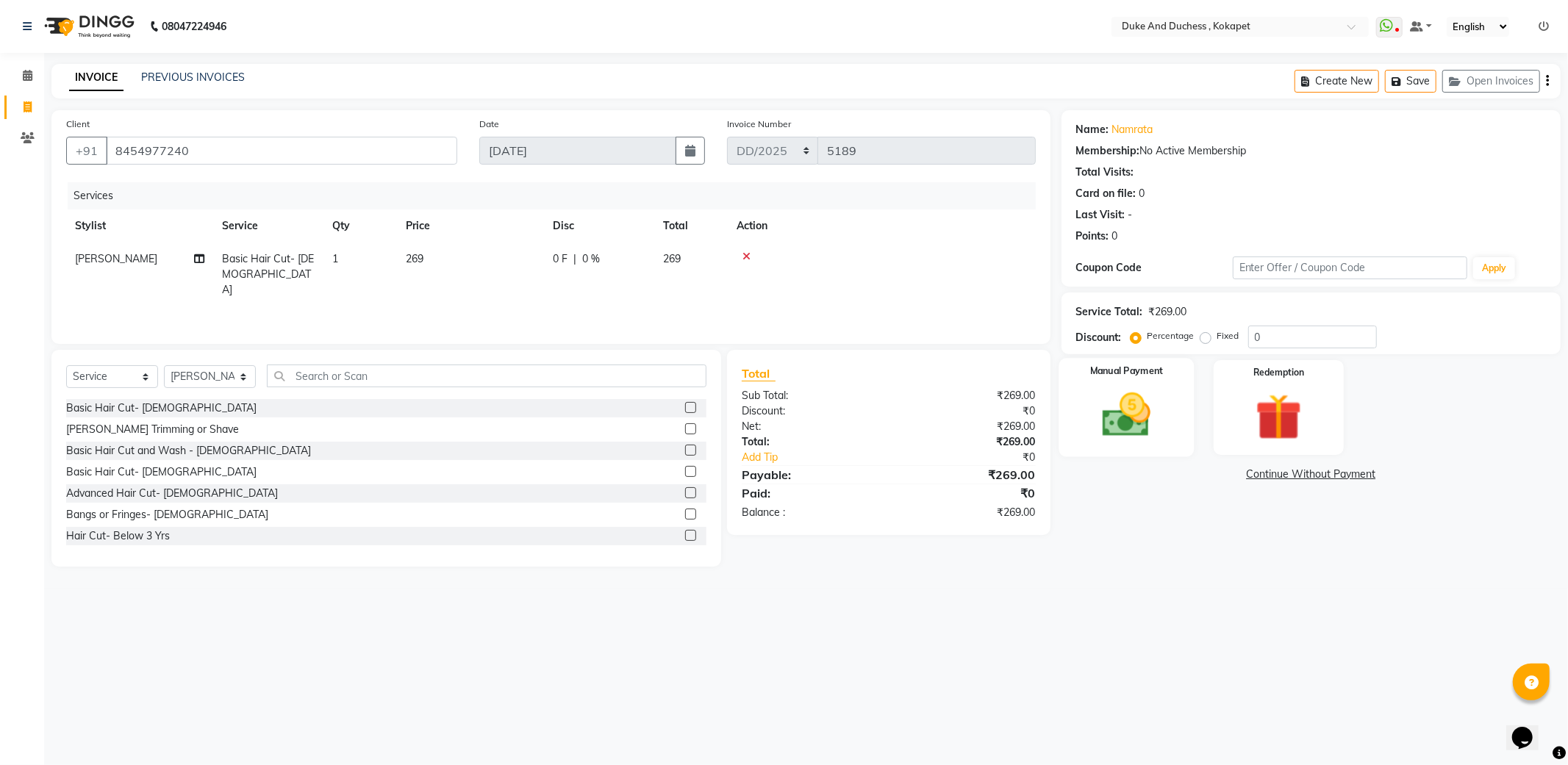
click at [1157, 428] on img at bounding box center [1126, 416] width 78 height 56
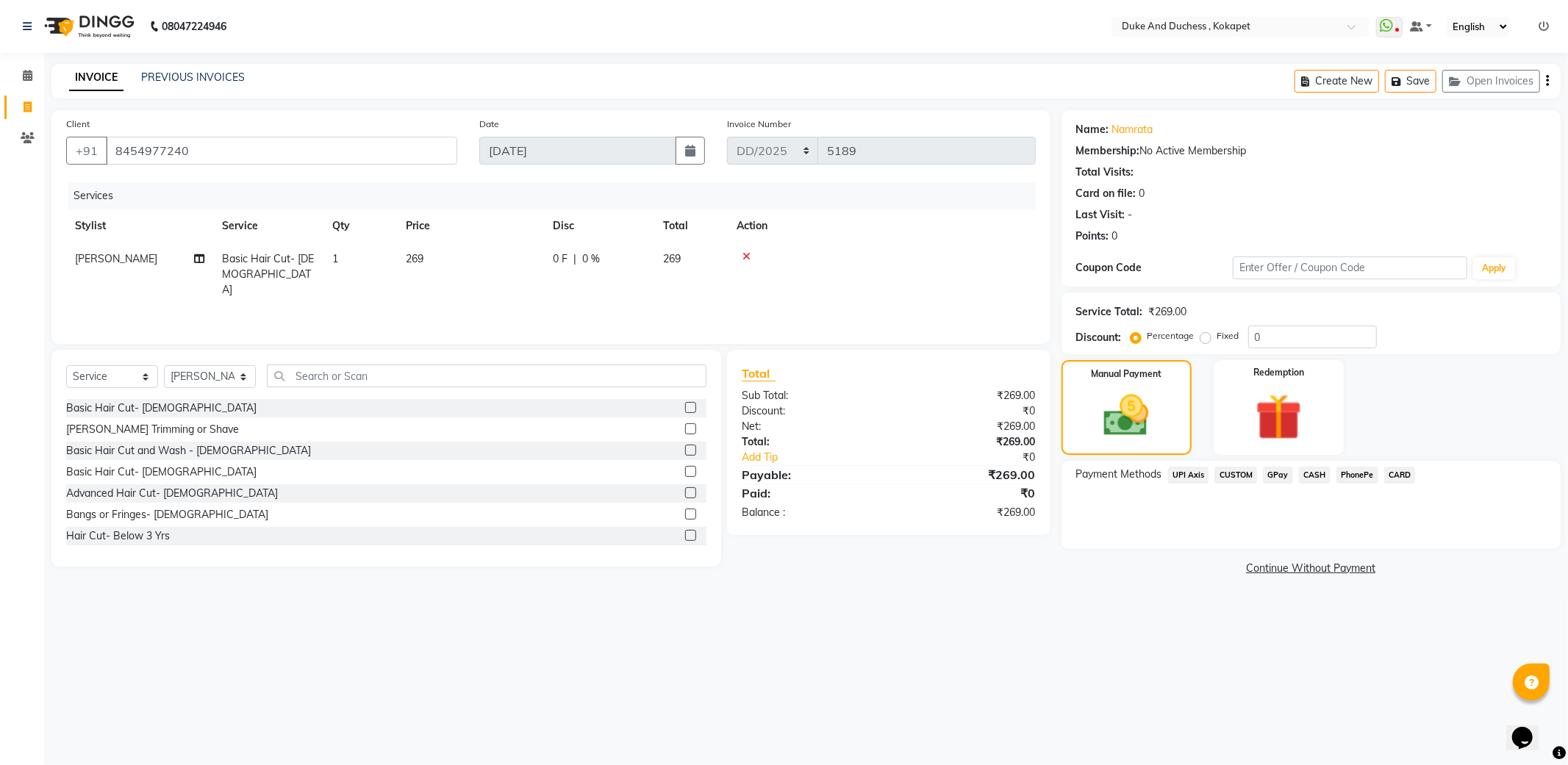
click at [1353, 469] on span "PhonePe" at bounding box center [1357, 475] width 42 height 17
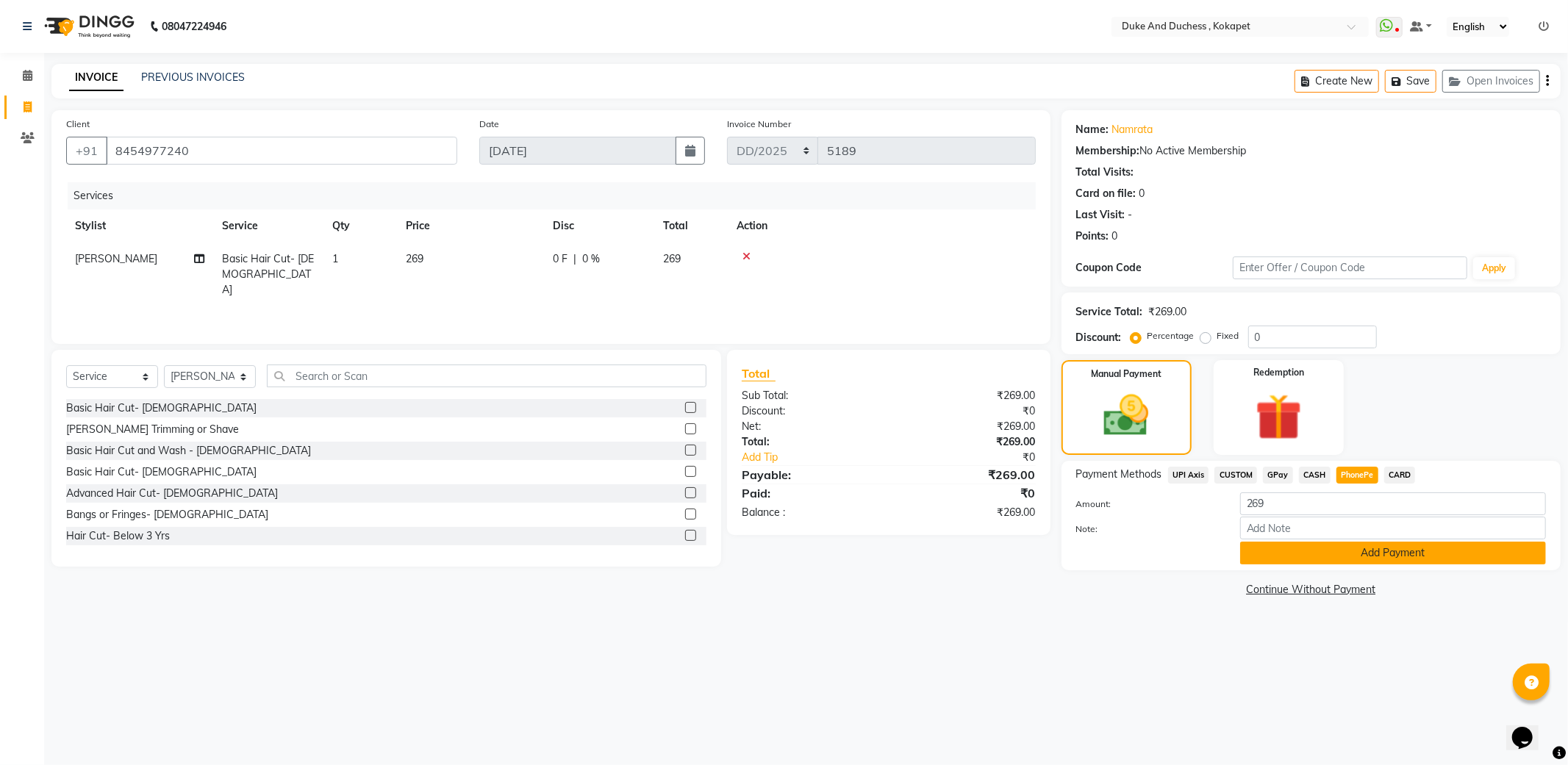
click at [1388, 551] on button "Add Payment" at bounding box center [1393, 554] width 306 height 23
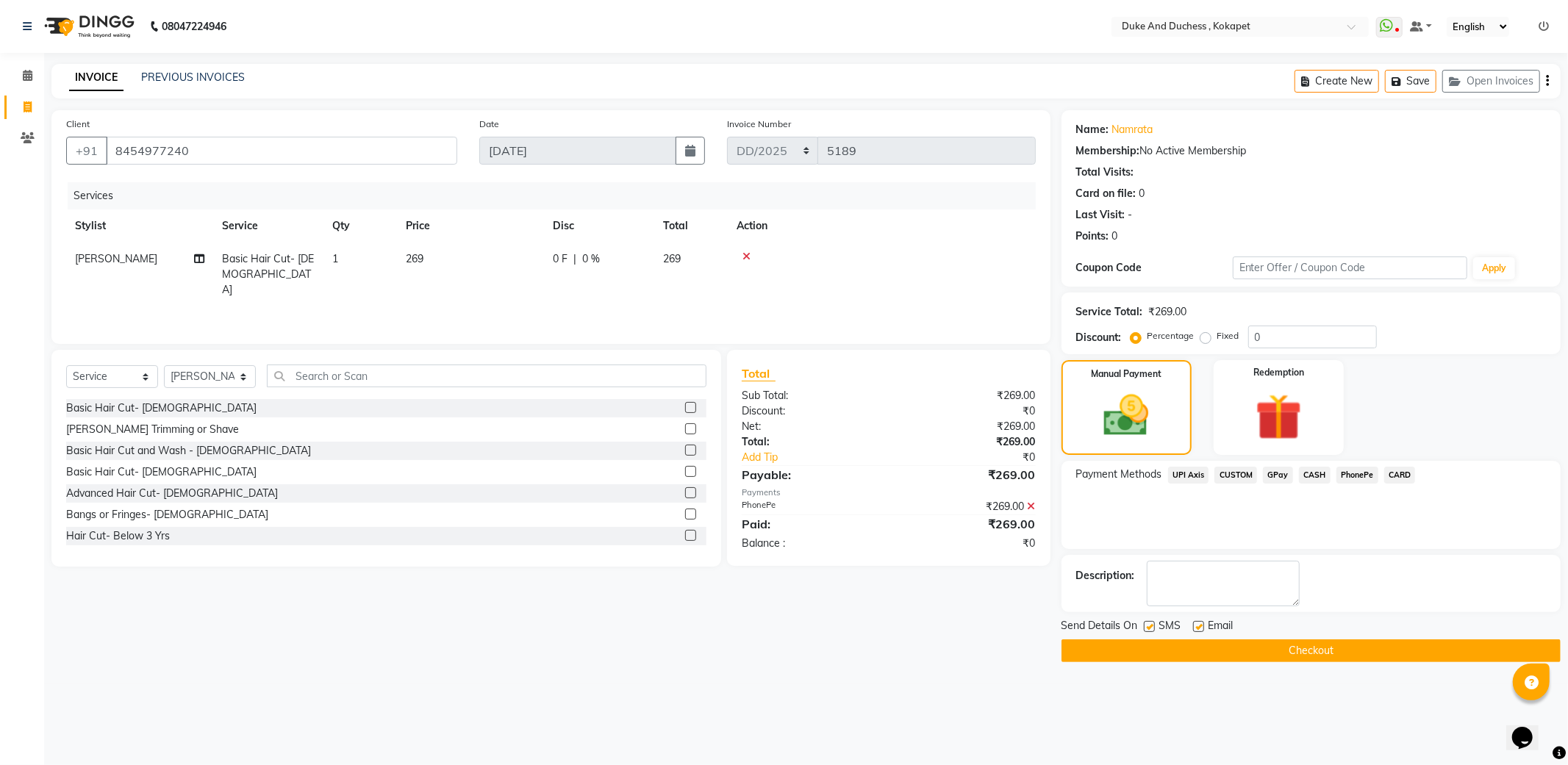
click at [1306, 652] on button "Checkout" at bounding box center [1311, 651] width 499 height 23
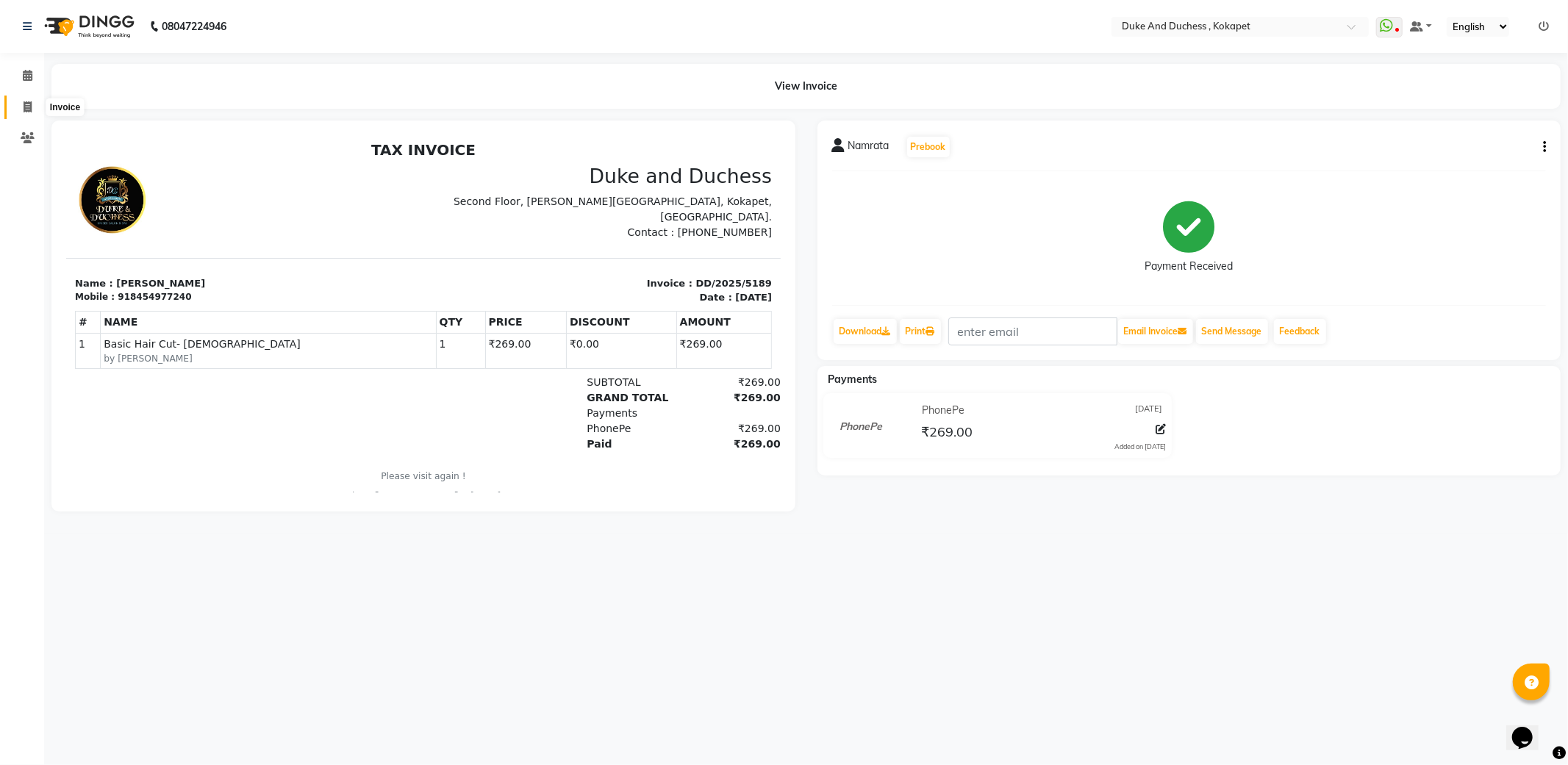
click at [23, 108] on icon at bounding box center [27, 107] width 8 height 11
select select "service"
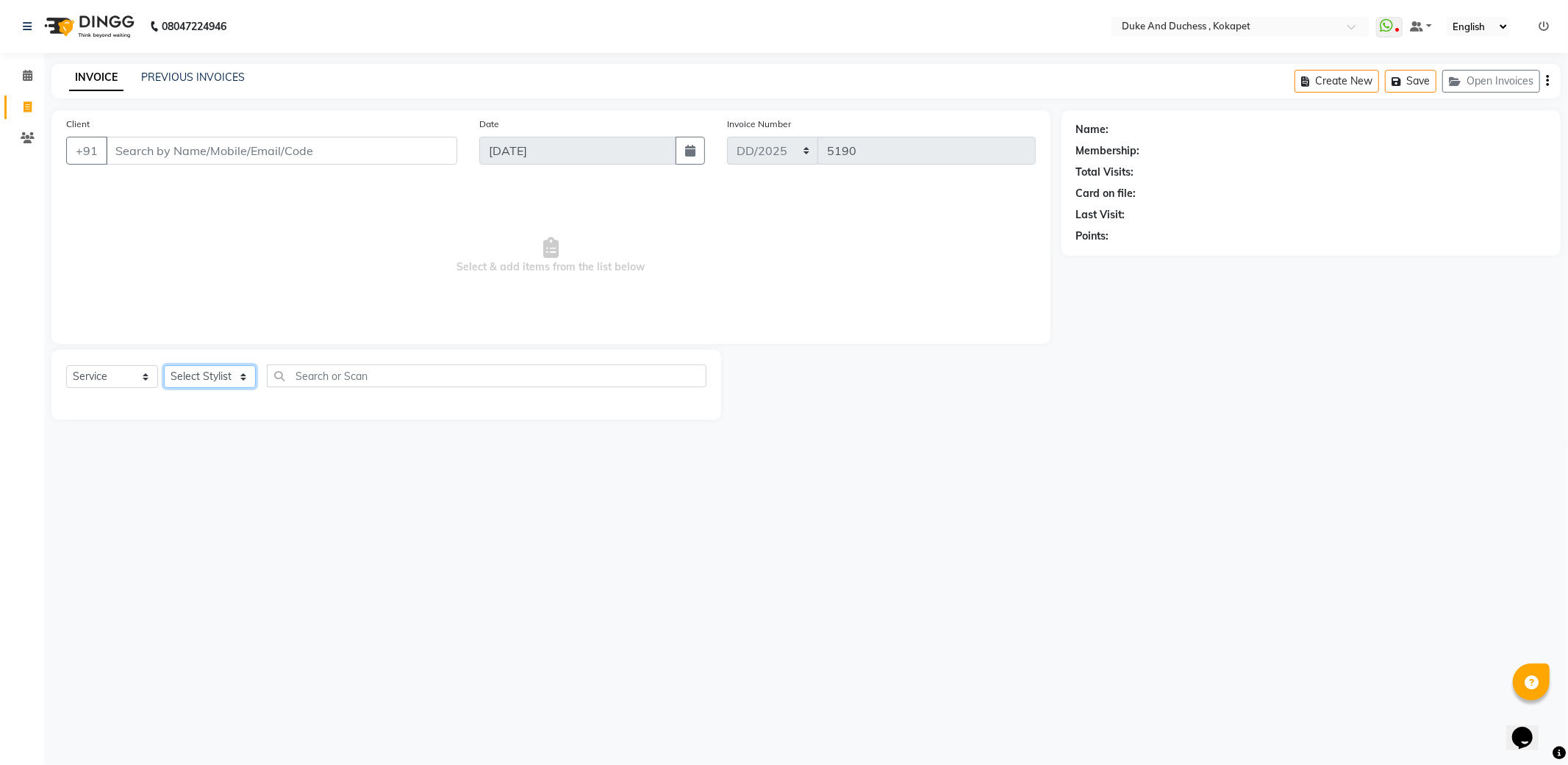
click at [231, 371] on select "Select Stylist Admin Aishwarya Ravula Anu Rai Arman Bijesh Naik Duke & Duchess …" at bounding box center [209, 377] width 92 height 23
select select "38838"
click at [164, 366] on select "Select Stylist Admin Aishwarya Ravula Anu Rai Arman Bijesh Naik Duke & Duchess …" at bounding box center [209, 377] width 92 height 23
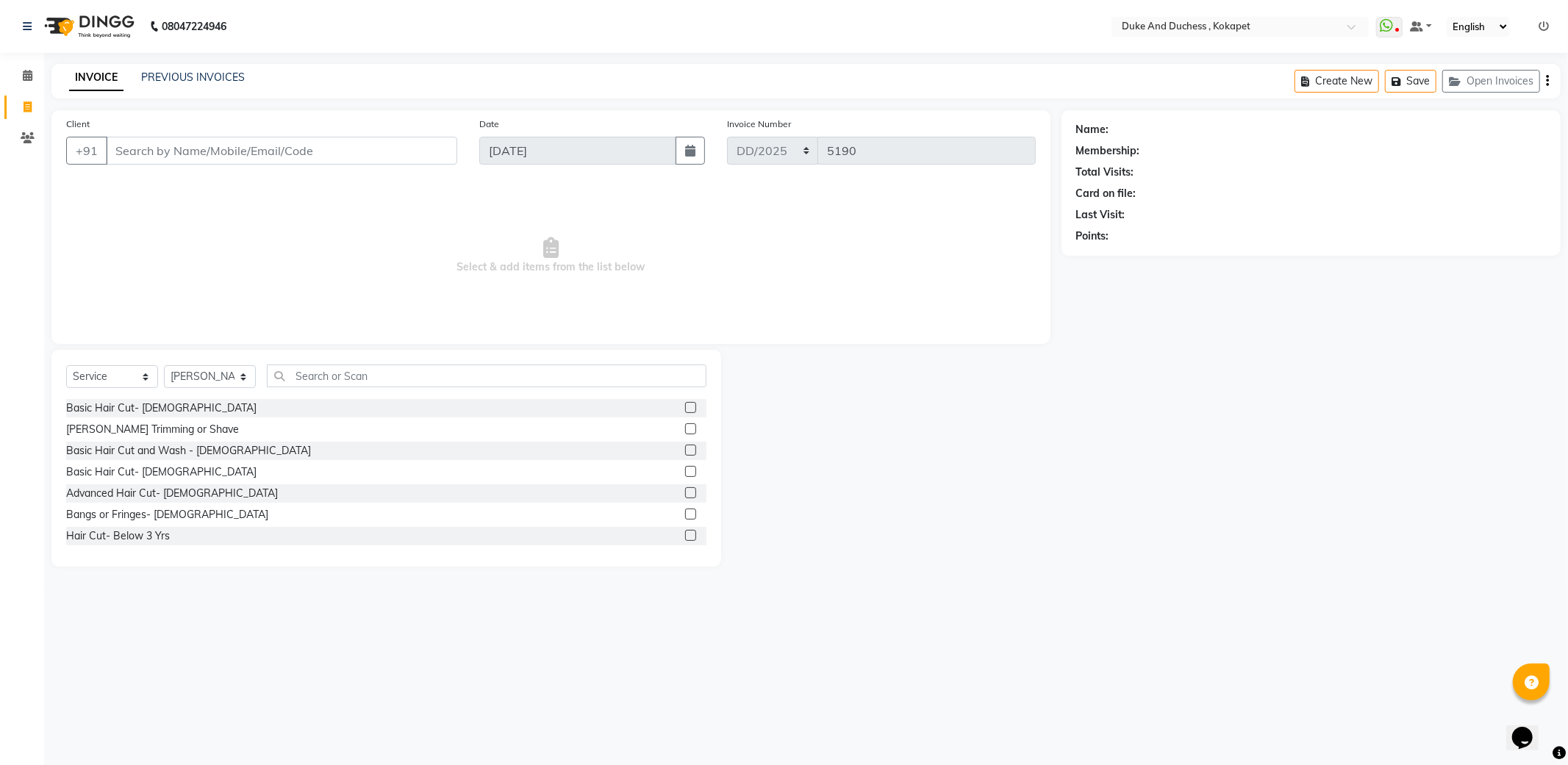
drag, startPoint x: 310, startPoint y: 125, endPoint x: 307, endPoint y: 150, distance: 25.2
click at [309, 143] on div "Client +91" at bounding box center [262, 146] width 413 height 60
click at [306, 152] on input "Client" at bounding box center [281, 150] width 351 height 28
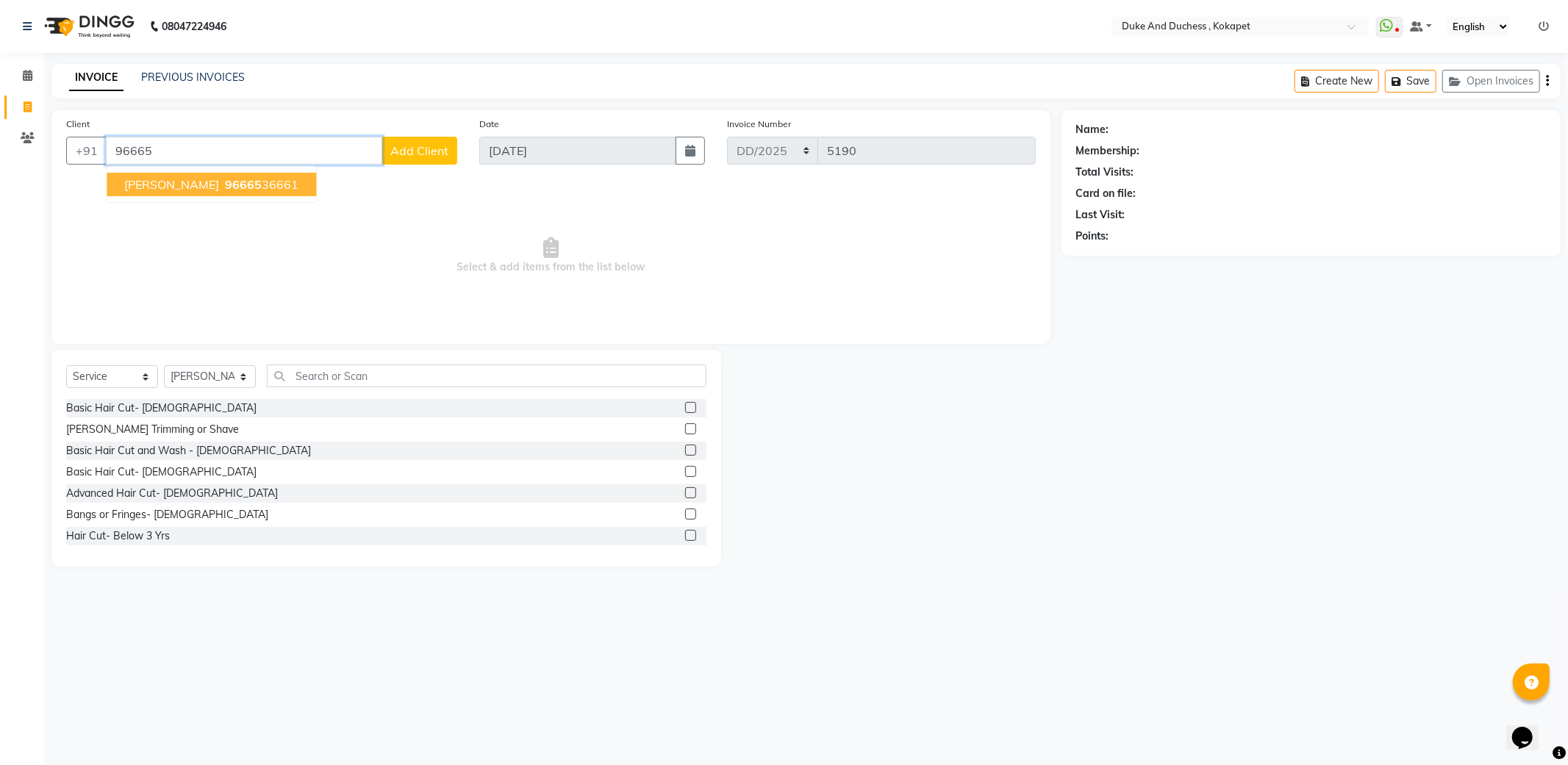
click at [243, 188] on ngb-highlight "96665 36661" at bounding box center [260, 184] width 77 height 15
type input "9666536661"
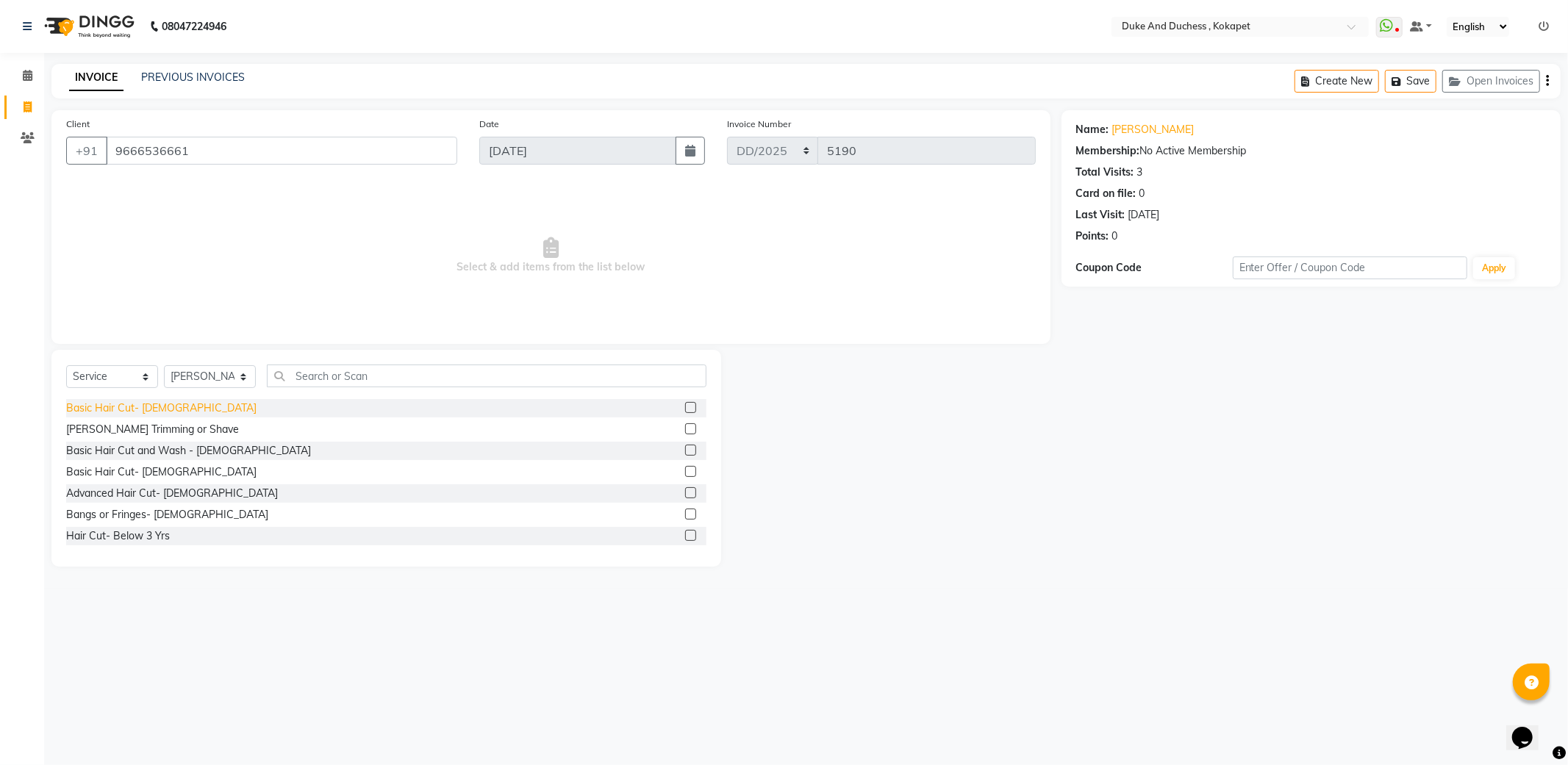
click at [128, 404] on div "Basic Hair Cut- Male" at bounding box center [161, 408] width 190 height 16
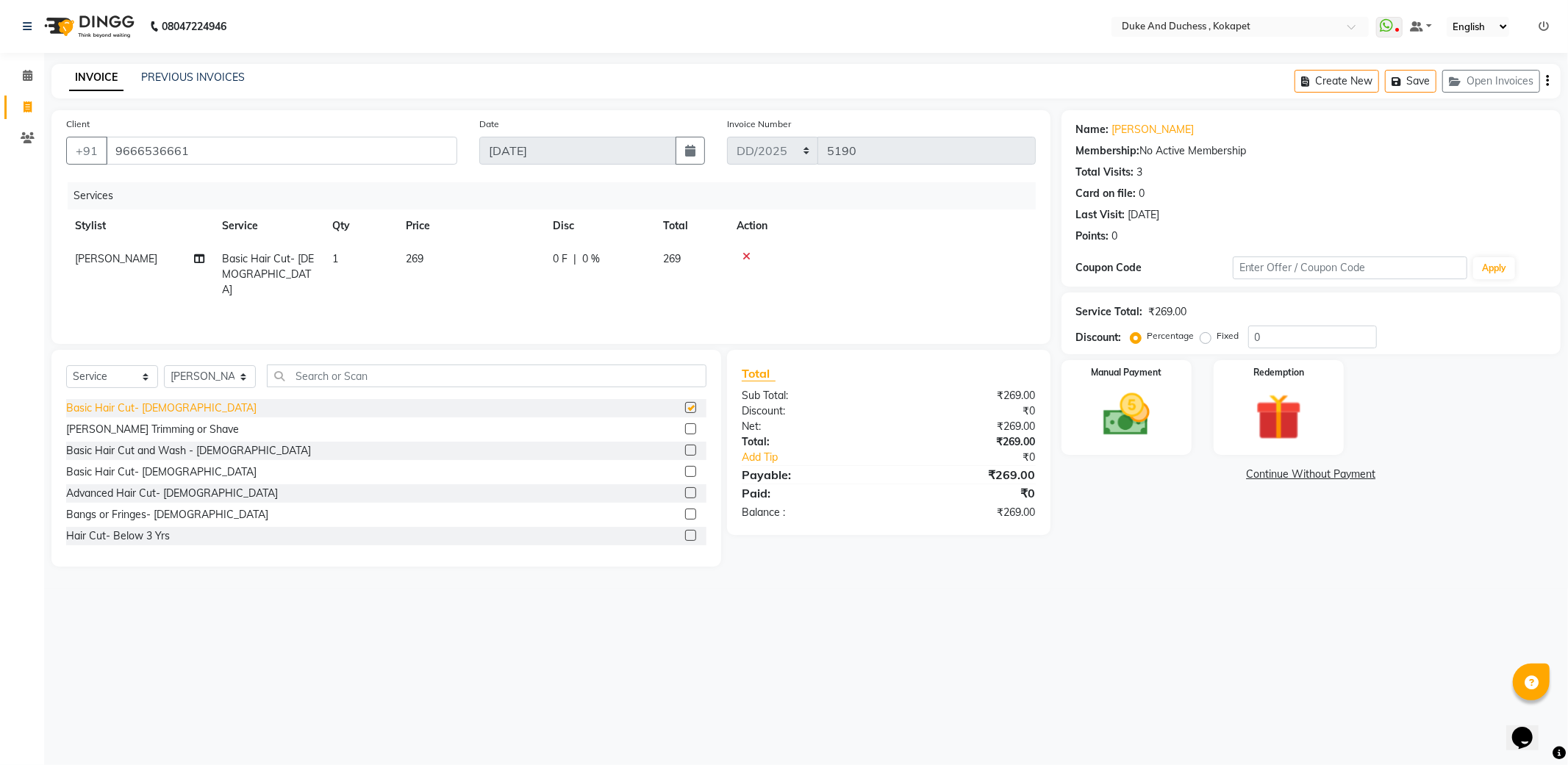
checkbox input "false"
click at [1165, 404] on img at bounding box center [1126, 416] width 78 height 56
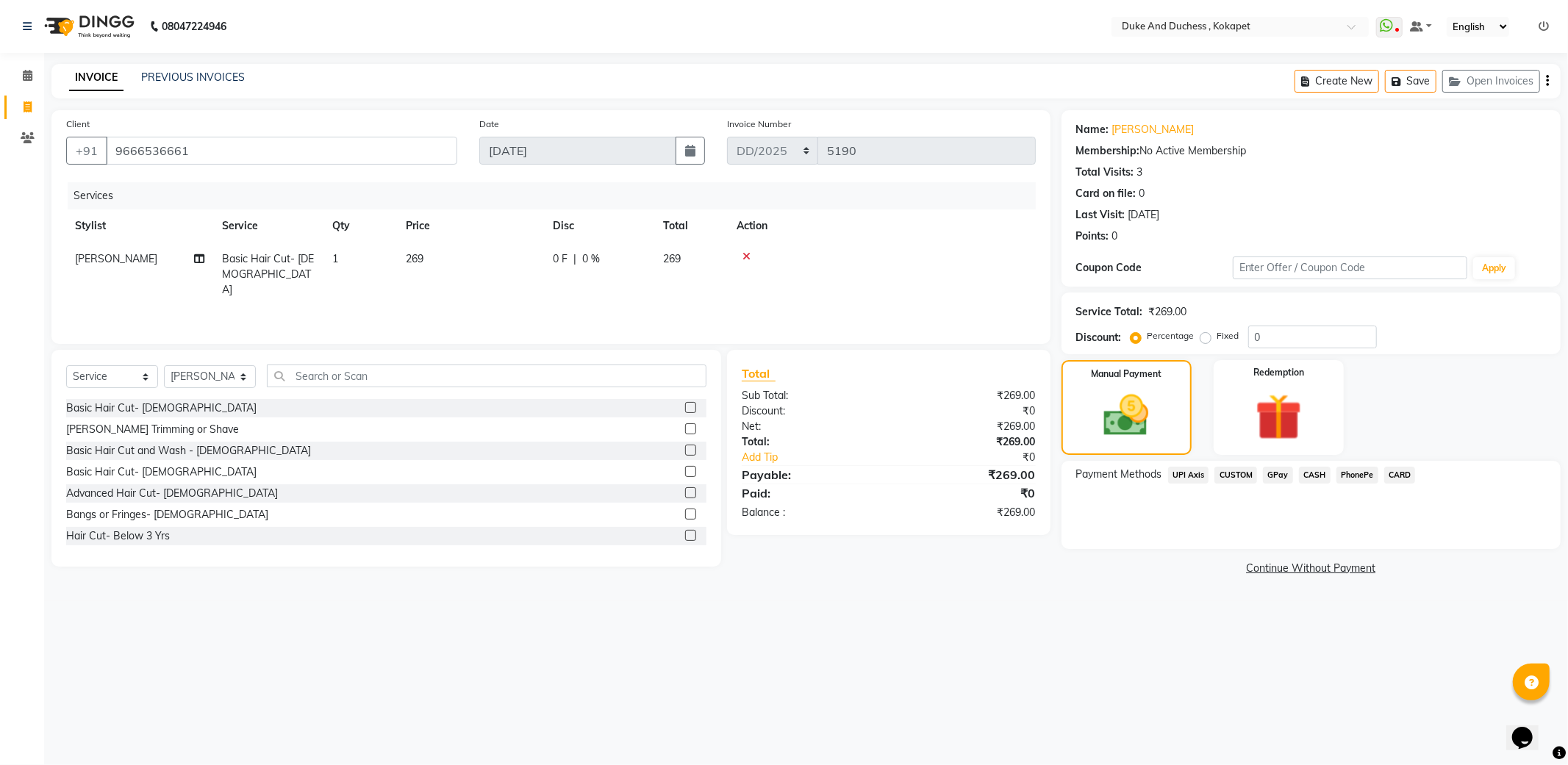
click at [1317, 474] on span "CASH" at bounding box center [1314, 475] width 31 height 17
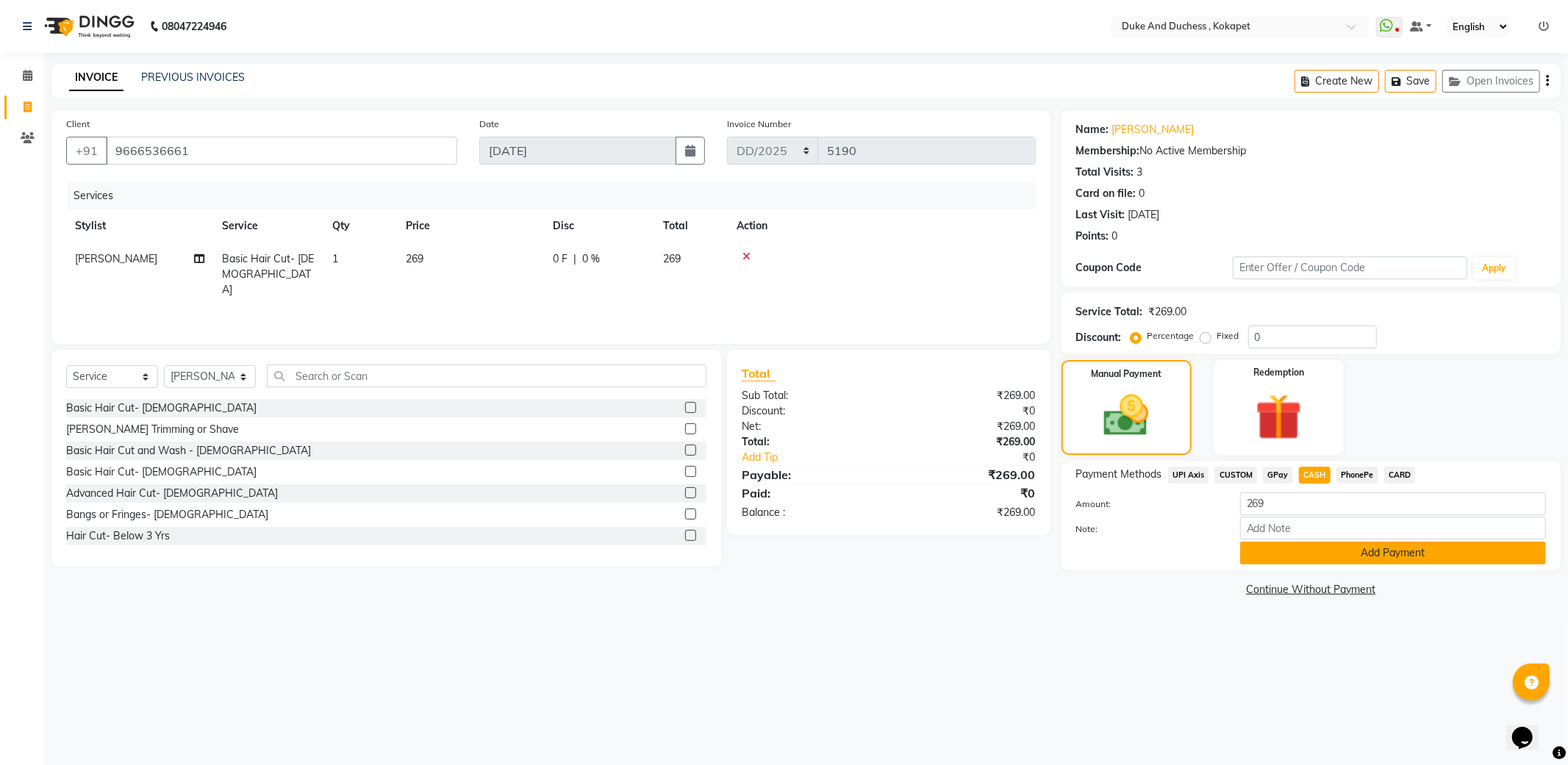
click at [1382, 556] on button "Add Payment" at bounding box center [1393, 554] width 306 height 23
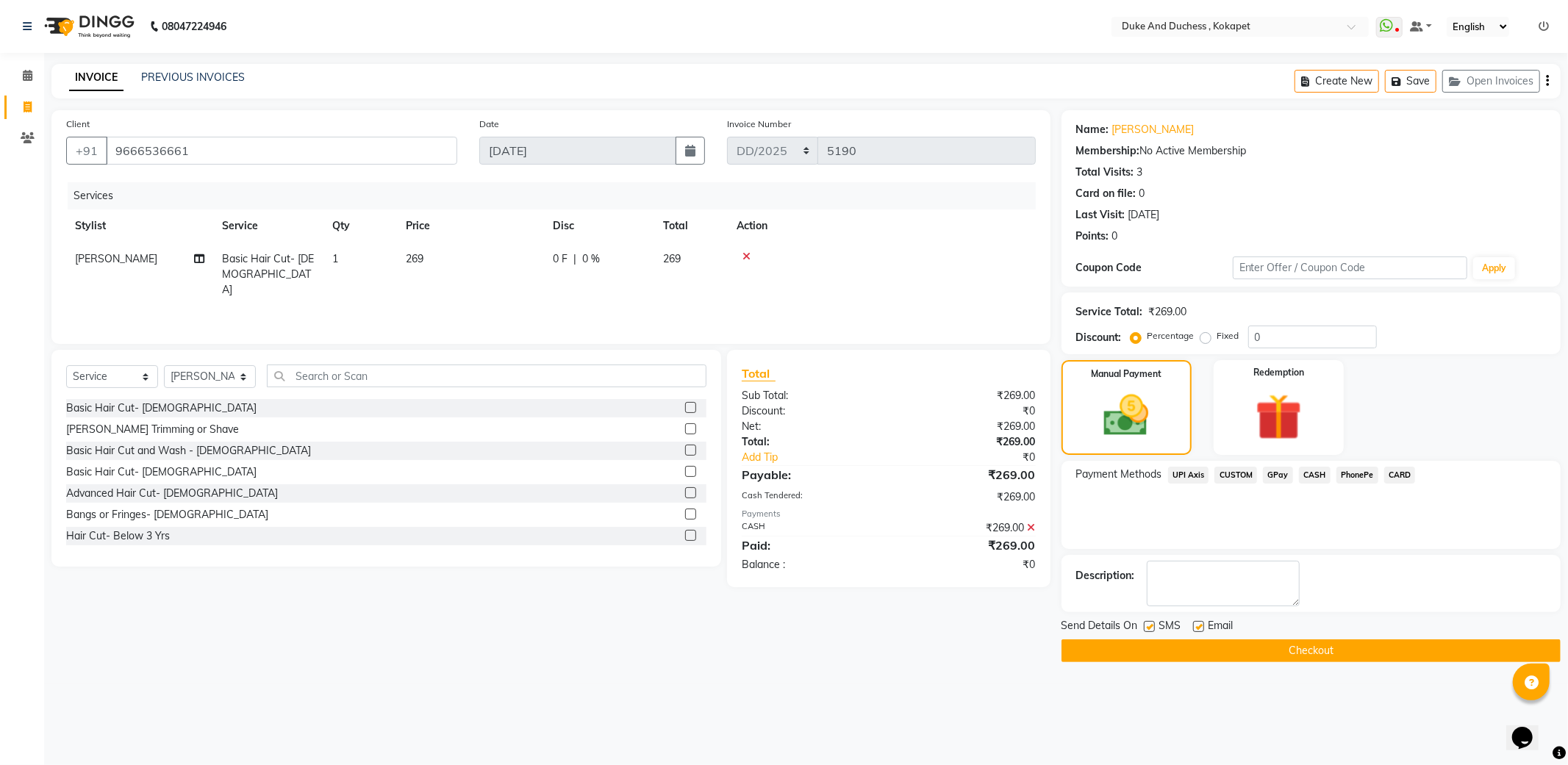
click at [1312, 656] on button "Checkout" at bounding box center [1311, 651] width 499 height 23
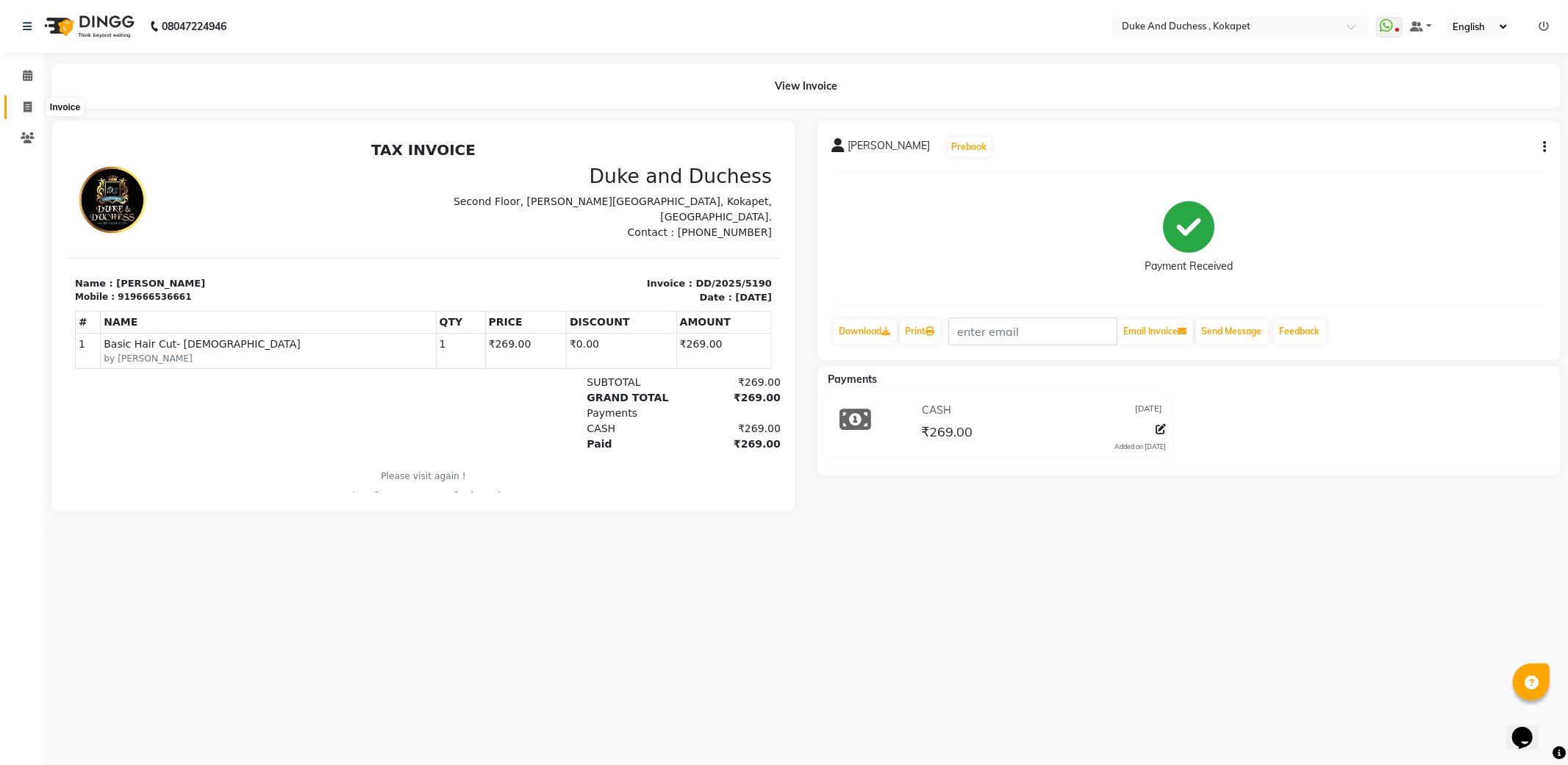
click at [26, 106] on icon at bounding box center [27, 107] width 8 height 11
select select "service"
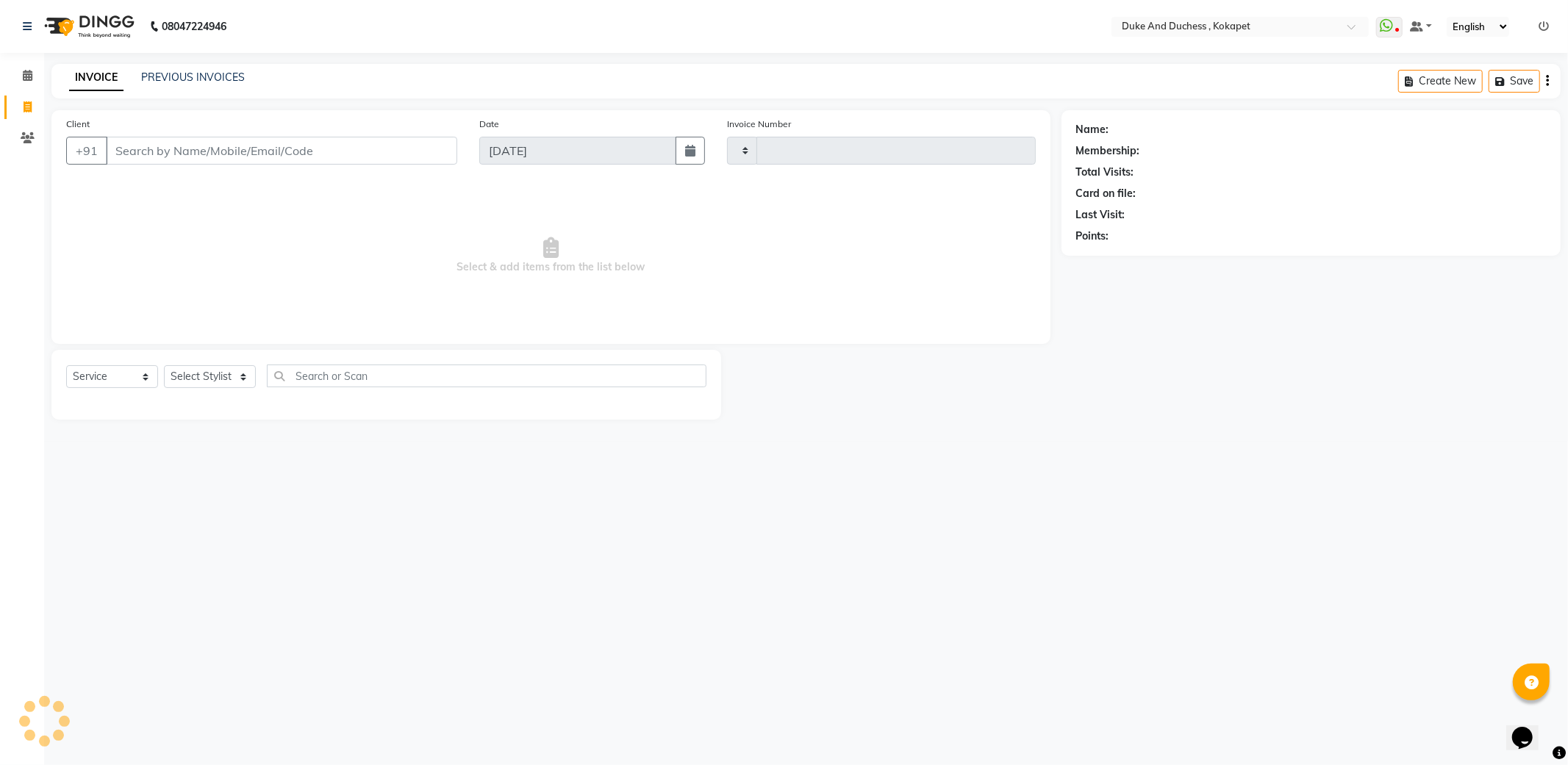
type input "5191"
select select "5687"
click at [238, 376] on select "Select Stylist Admin Aishwarya Ravula Anu Rai Arman Bijesh Naik Duke & Duchess …" at bounding box center [209, 377] width 92 height 23
select select "38838"
click at [164, 366] on select "Select Stylist Admin Aishwarya Ravula Anu Rai Arman Bijesh Naik Duke & Duchess …" at bounding box center [209, 377] width 92 height 23
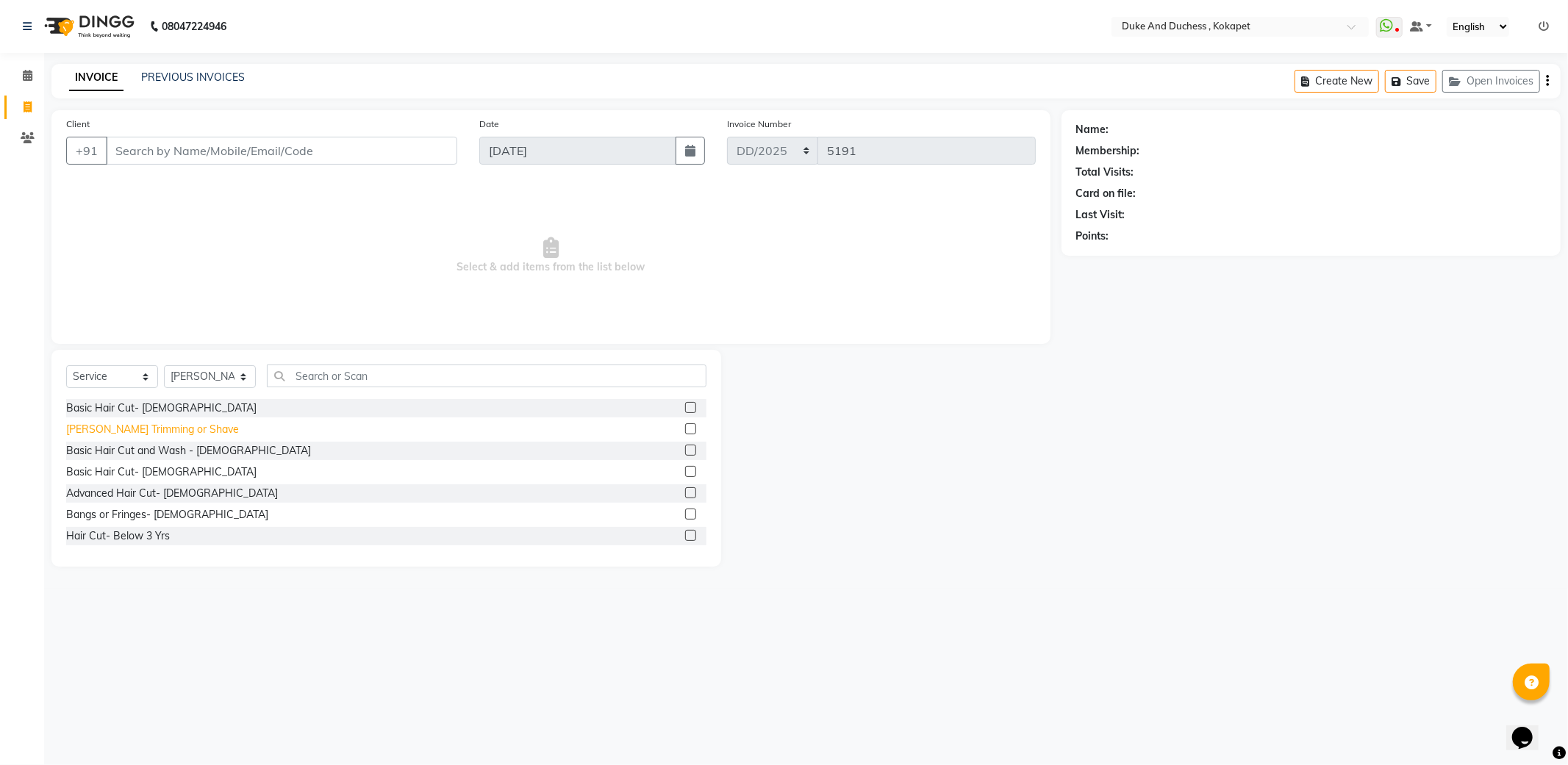
click at [147, 429] on div "Beard Trimming or Shave" at bounding box center [152, 430] width 173 height 16
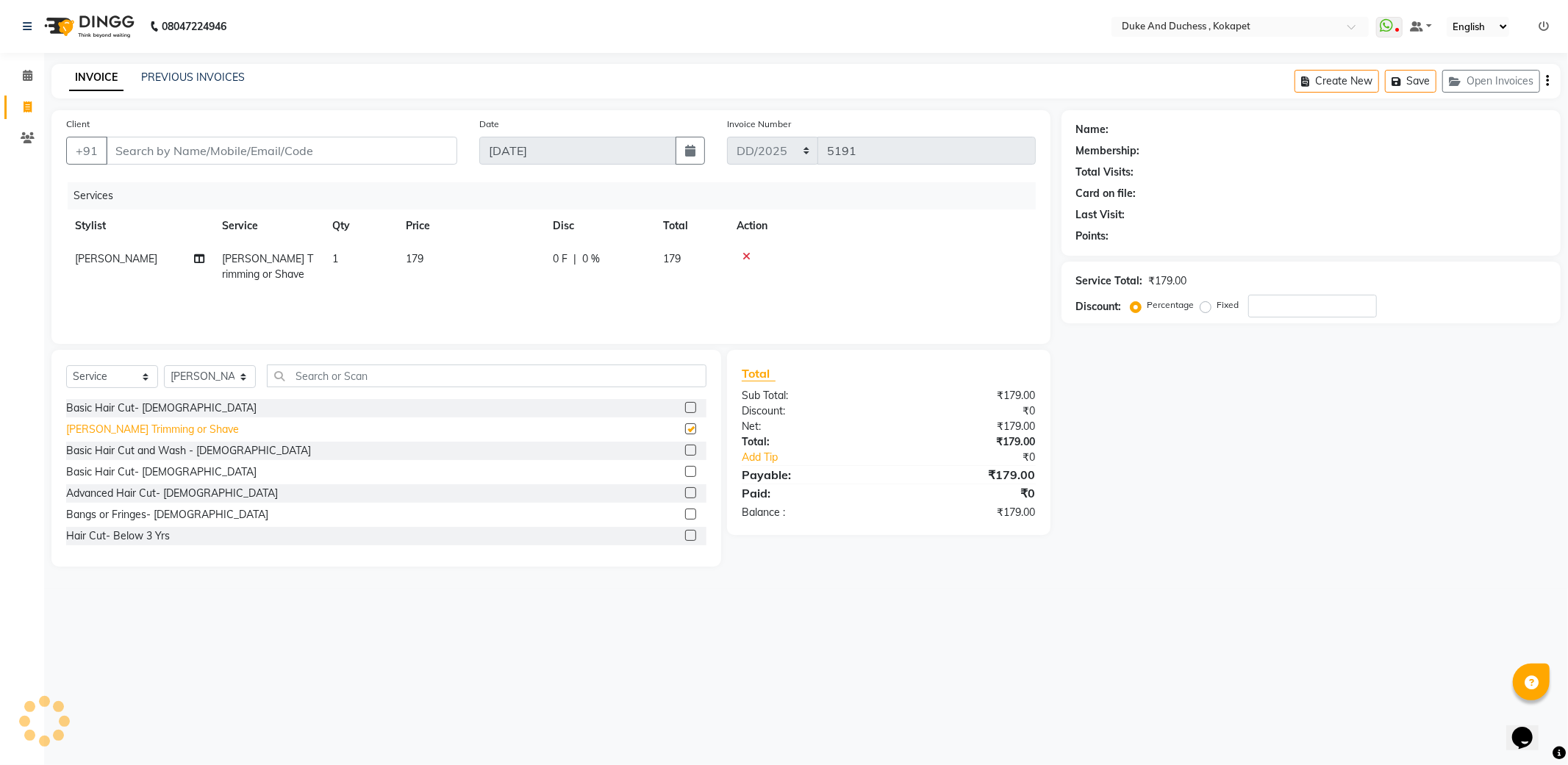
checkbox input "false"
click at [302, 151] on input "Client" at bounding box center [281, 150] width 351 height 28
type input "7"
type input "0"
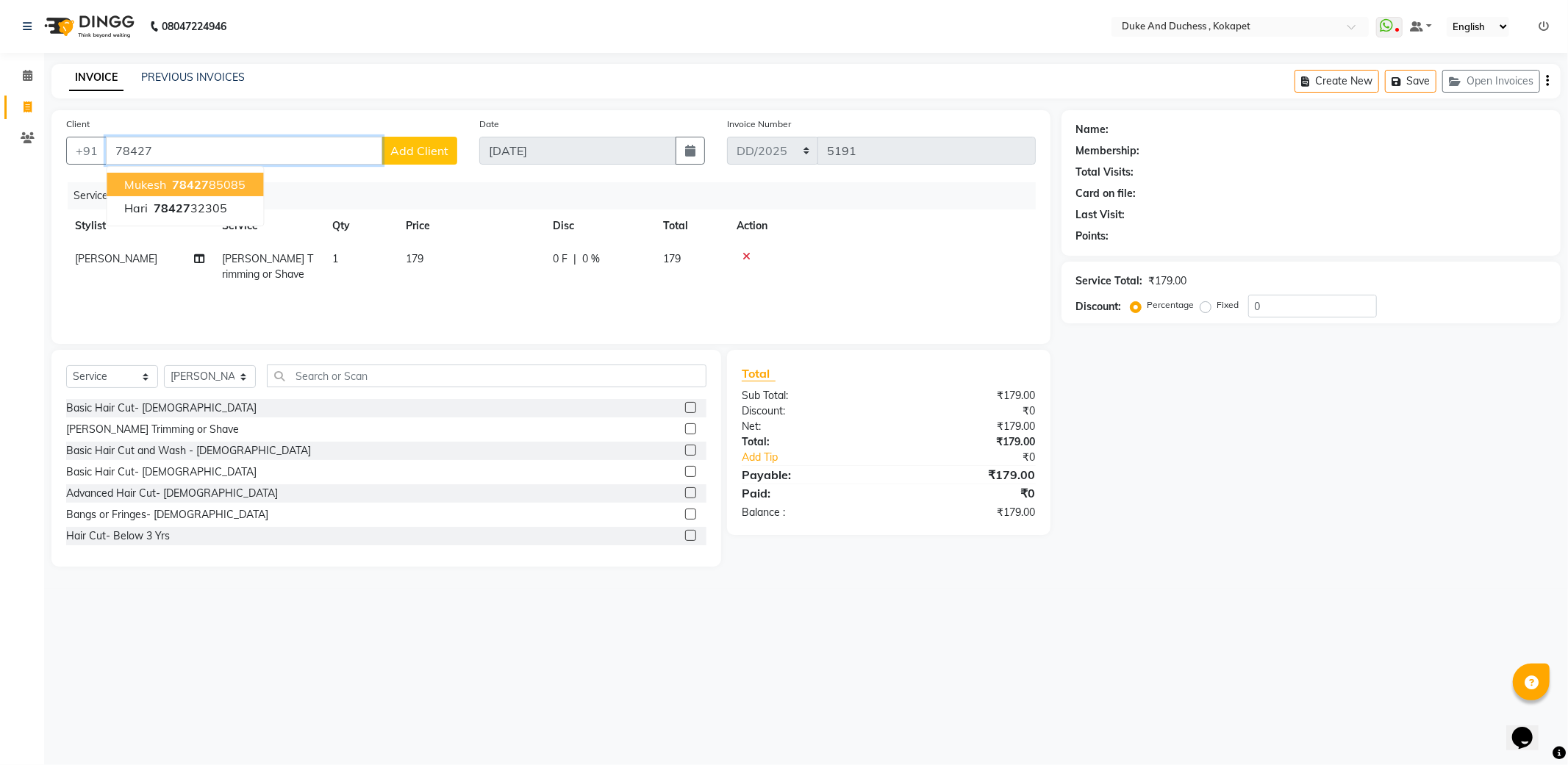
click at [235, 181] on ngb-highlight "78427 85085" at bounding box center [207, 184] width 77 height 15
type input "7842785085"
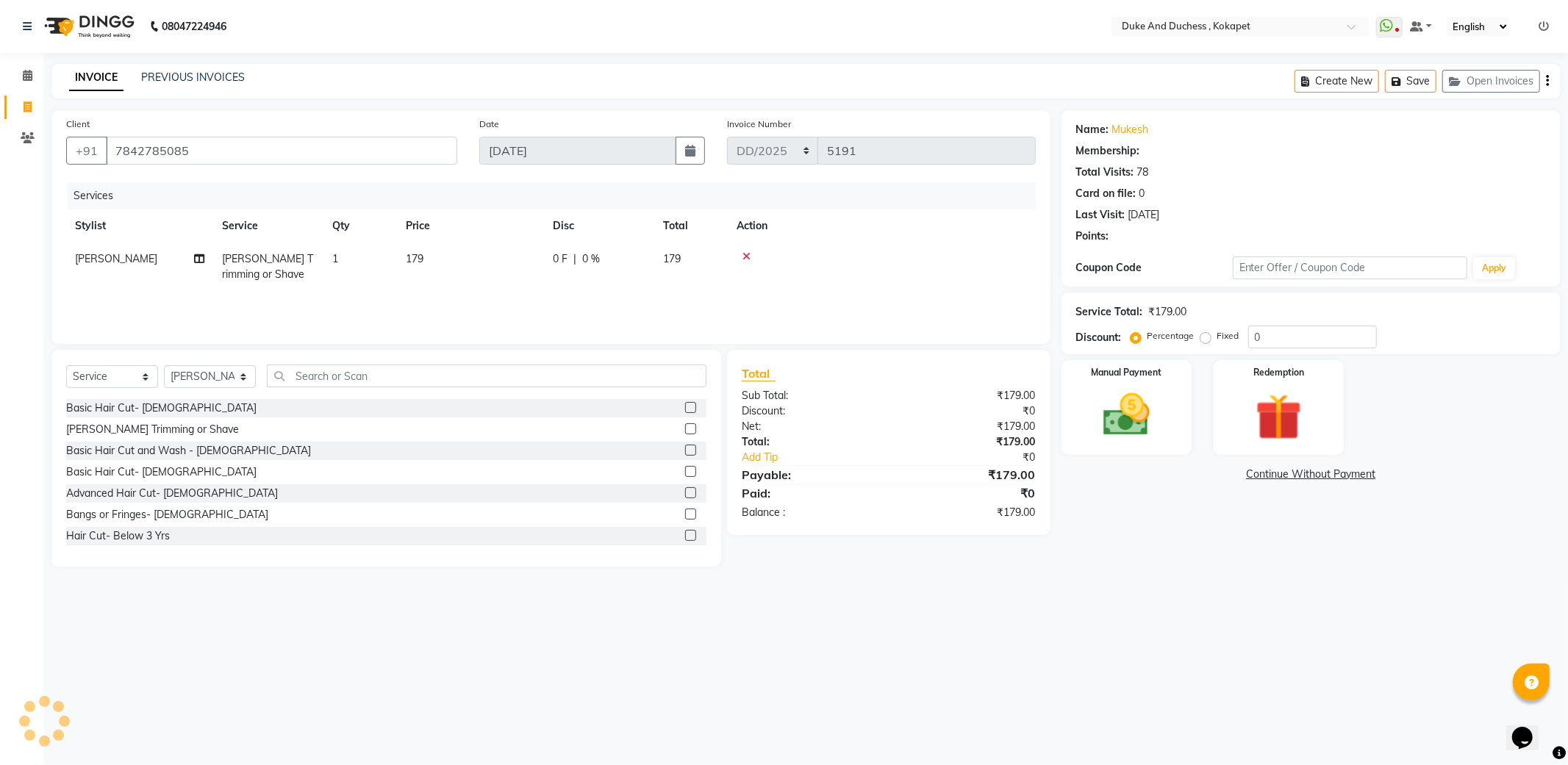
select select "1: Object"
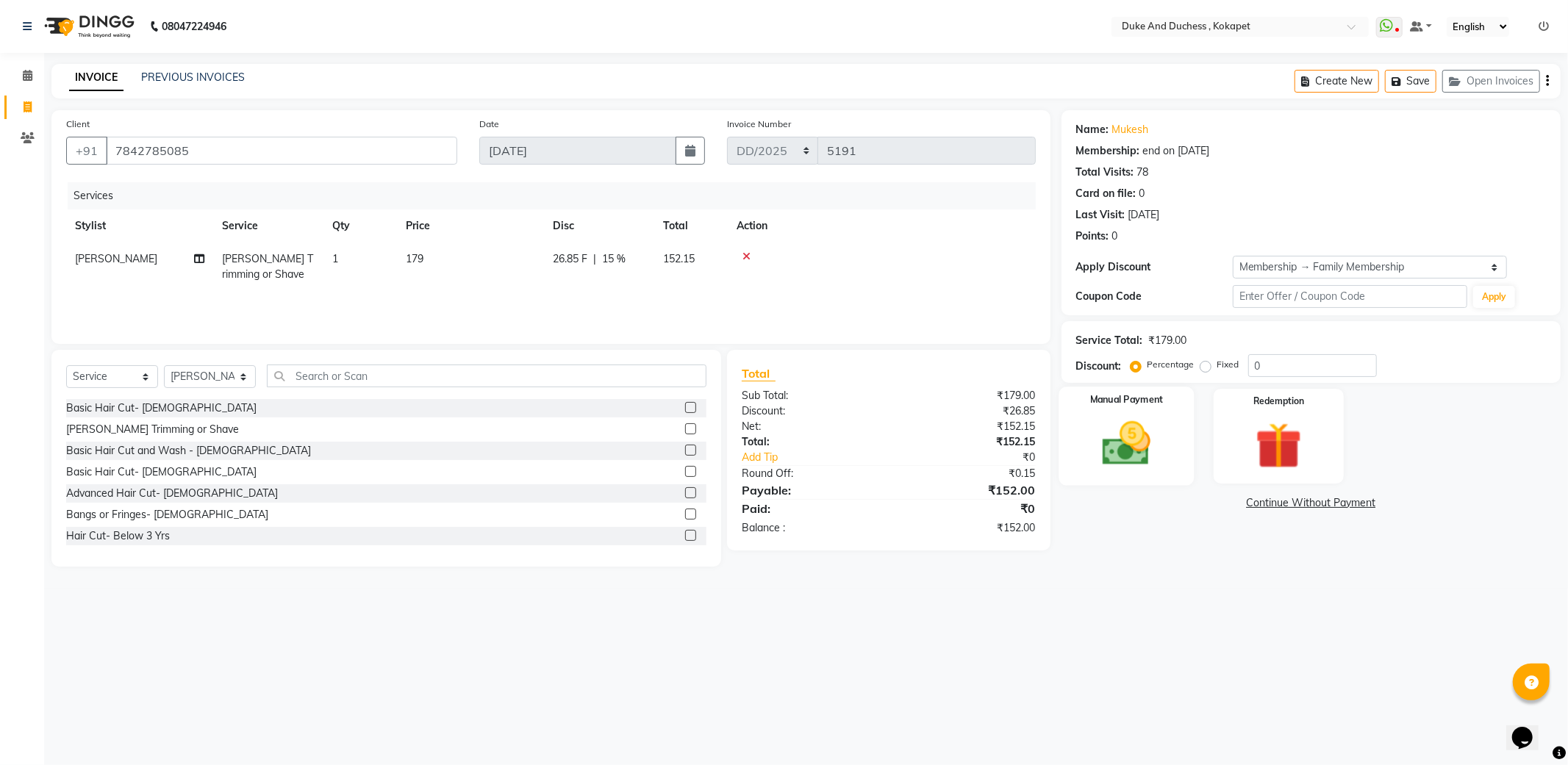
click at [1163, 442] on img at bounding box center [1126, 444] width 78 height 56
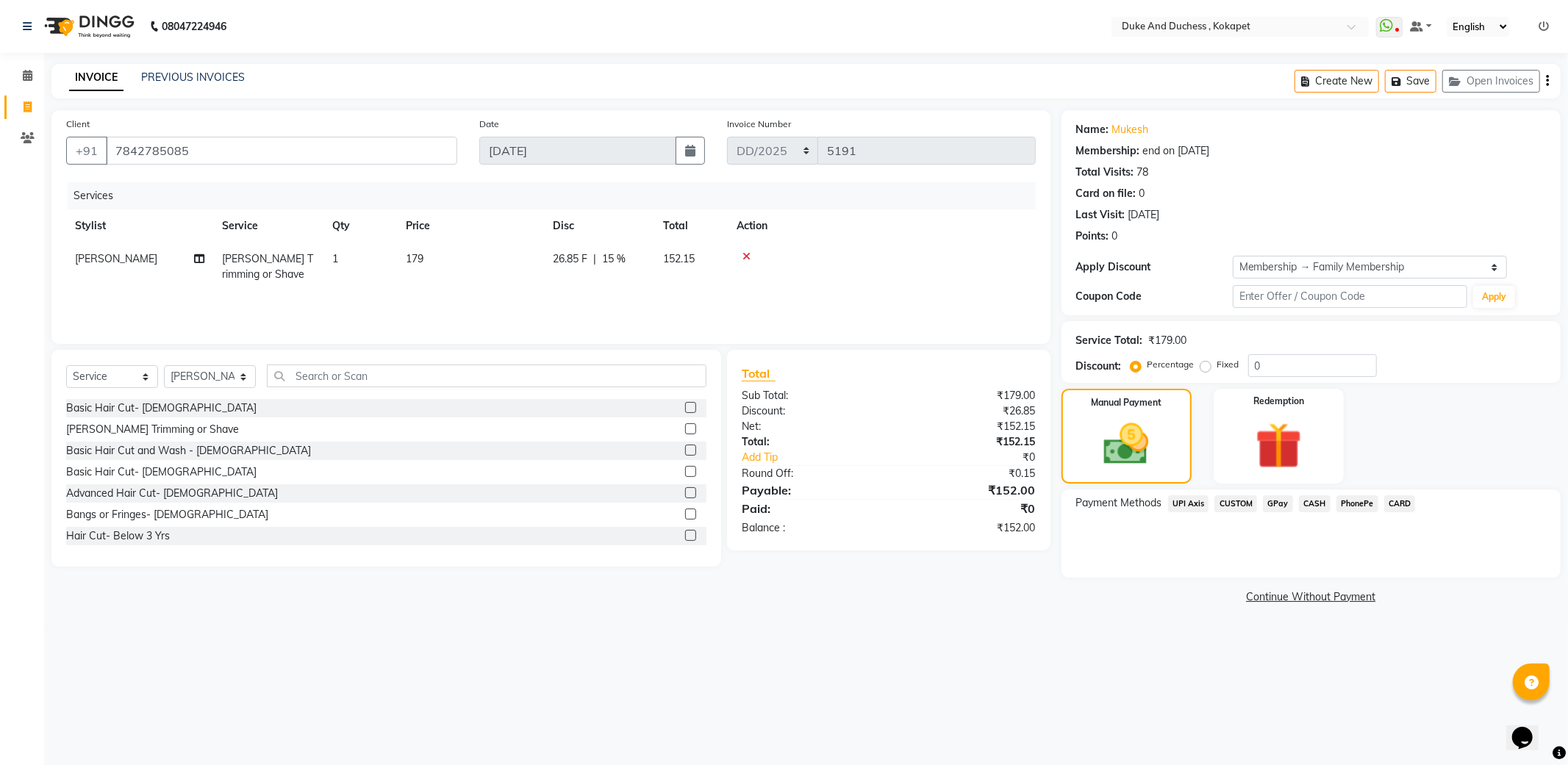
click at [1347, 508] on span "PhonePe" at bounding box center [1357, 504] width 42 height 17
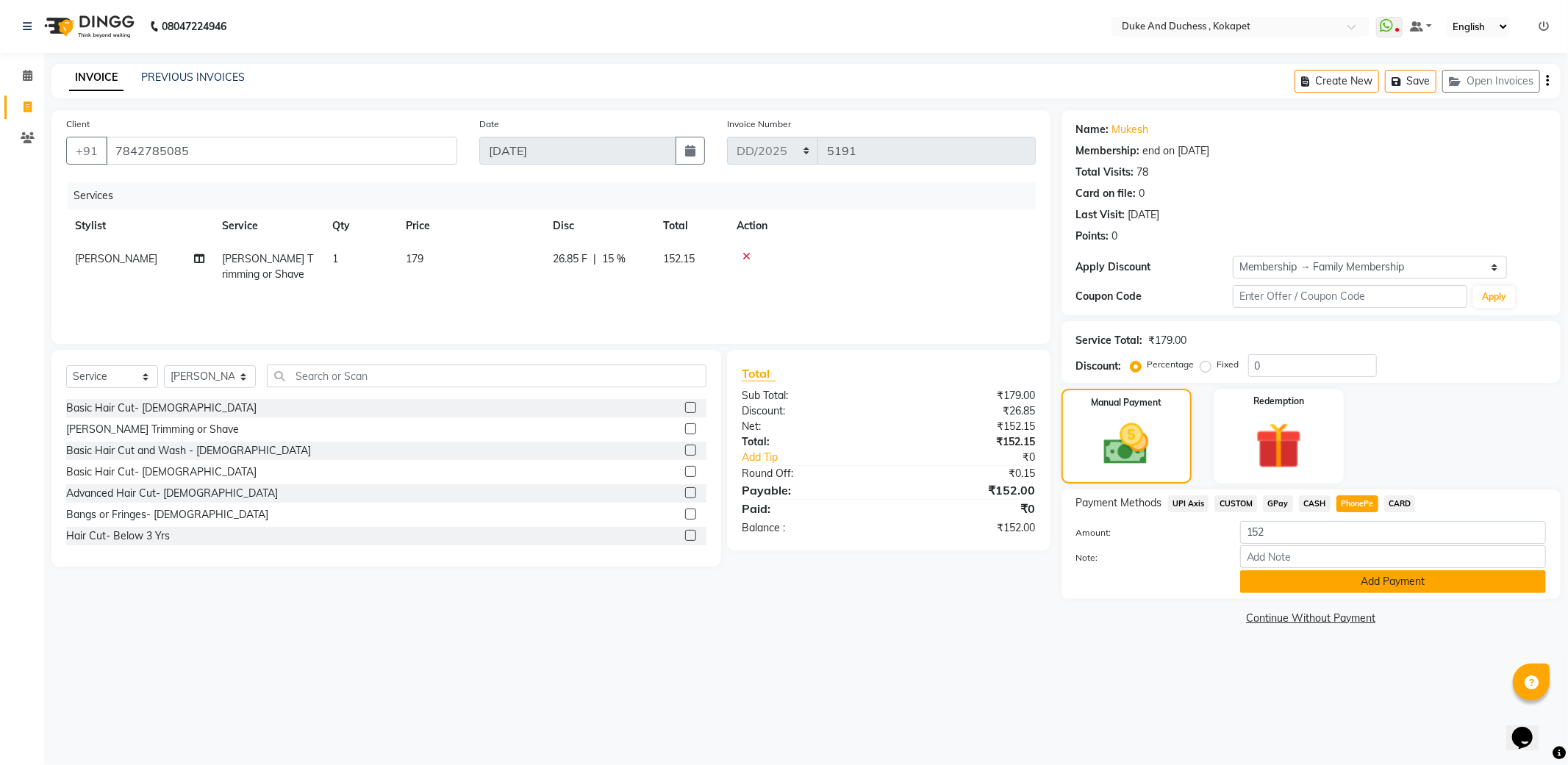
click at [1395, 575] on button "Add Payment" at bounding box center [1393, 582] width 306 height 23
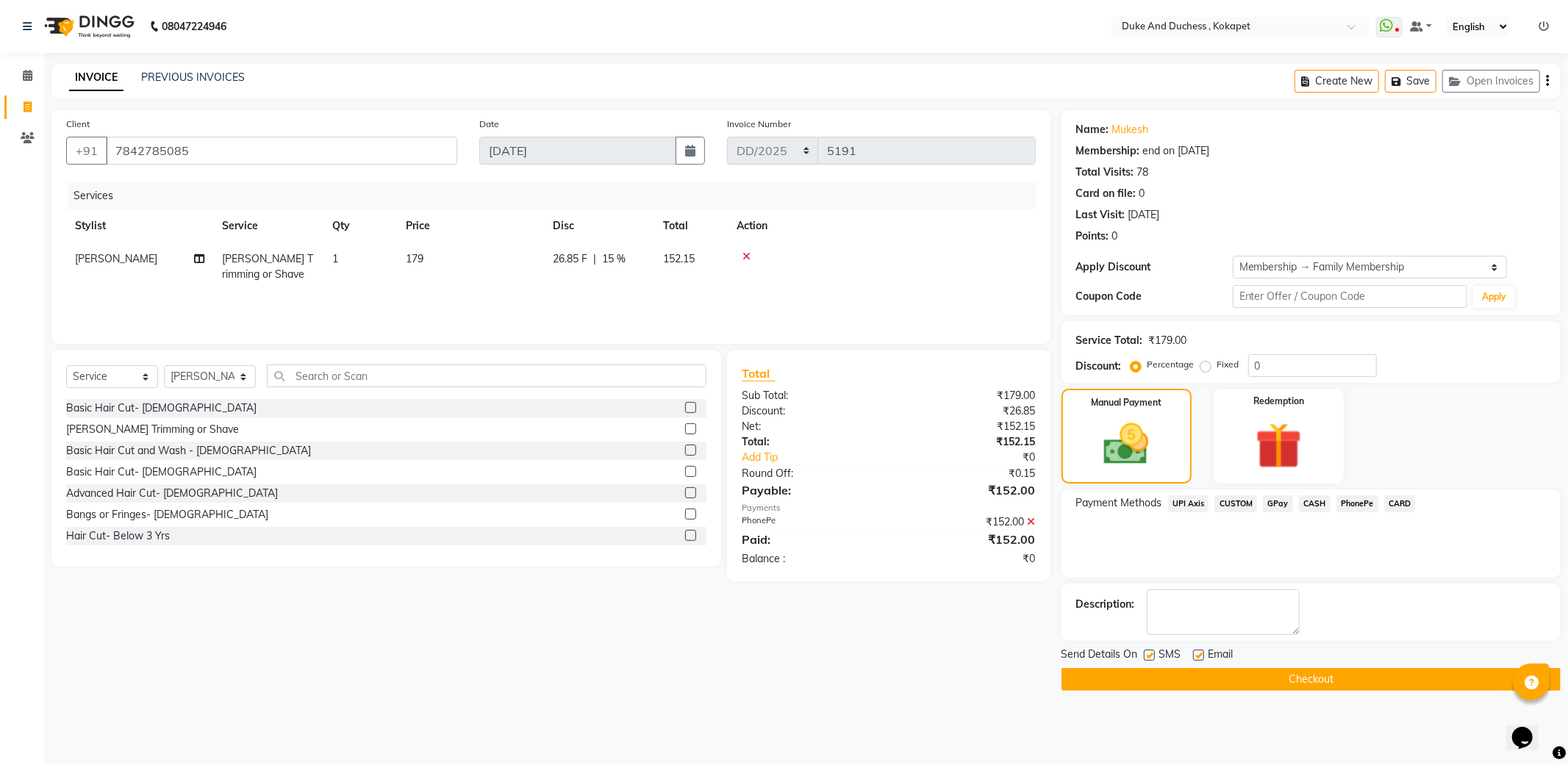
click at [1314, 675] on button "Checkout" at bounding box center [1311, 680] width 499 height 23
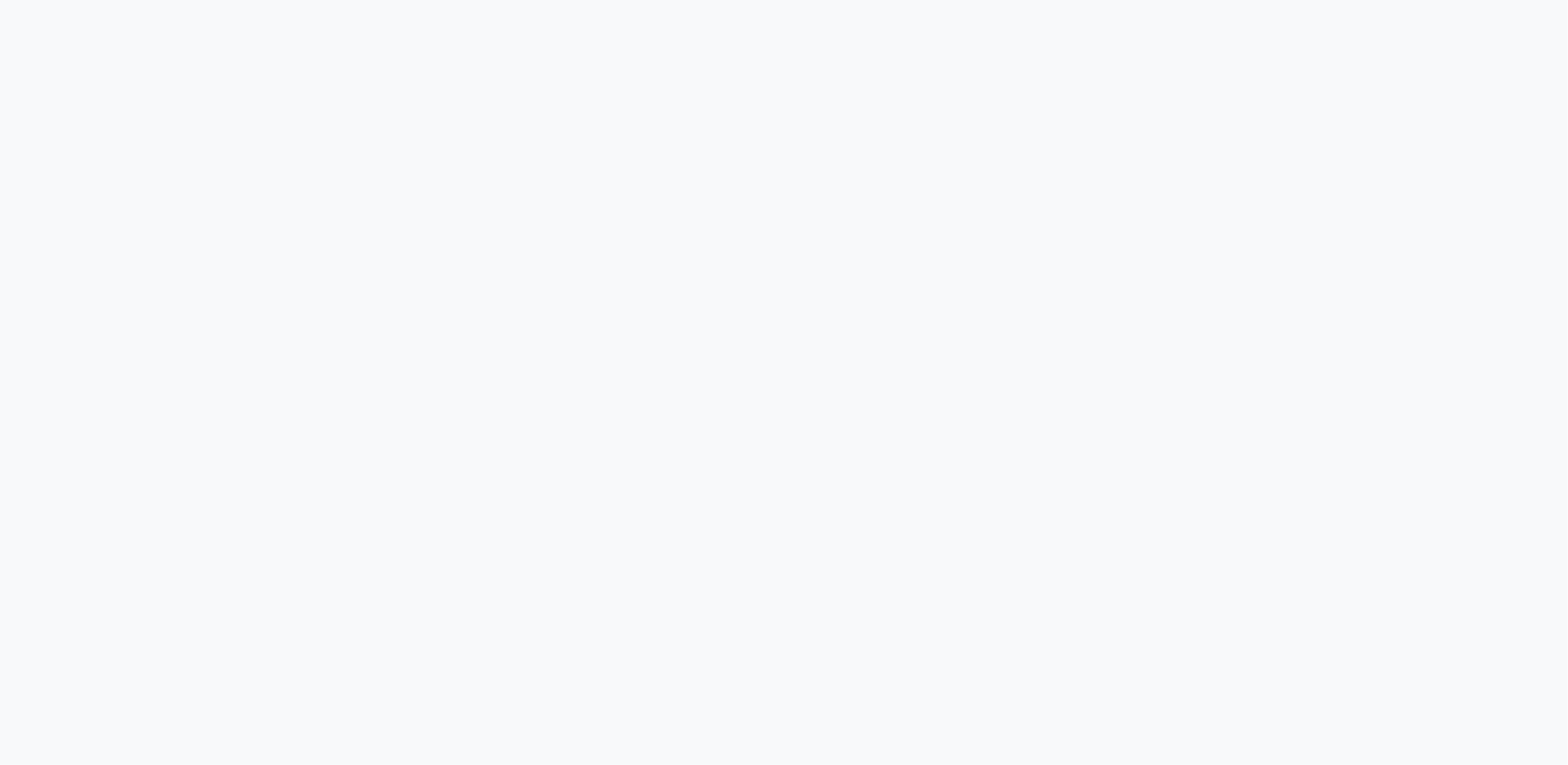
select select "service"
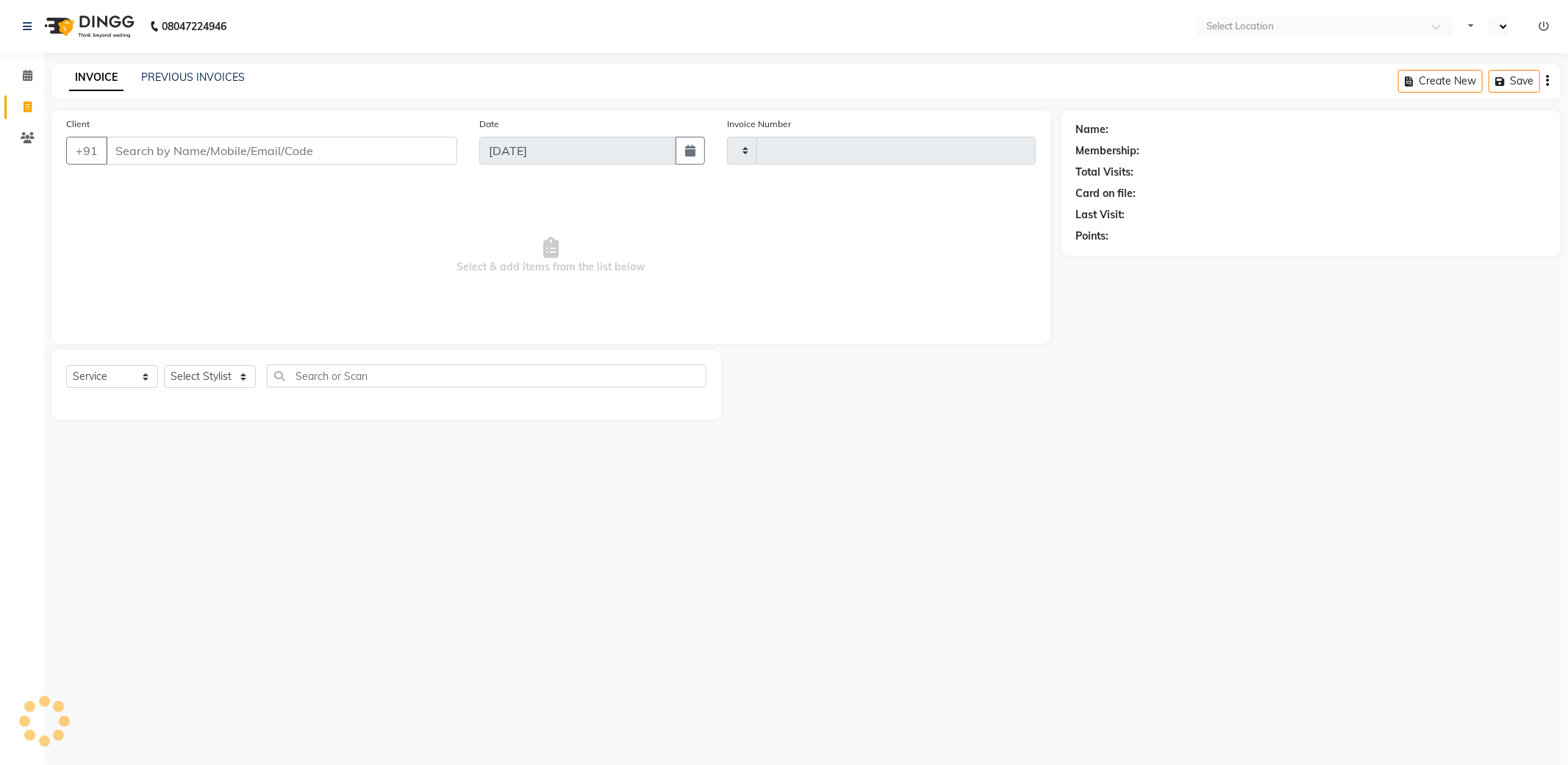
type input "5187"
select select "en"
select select "5687"
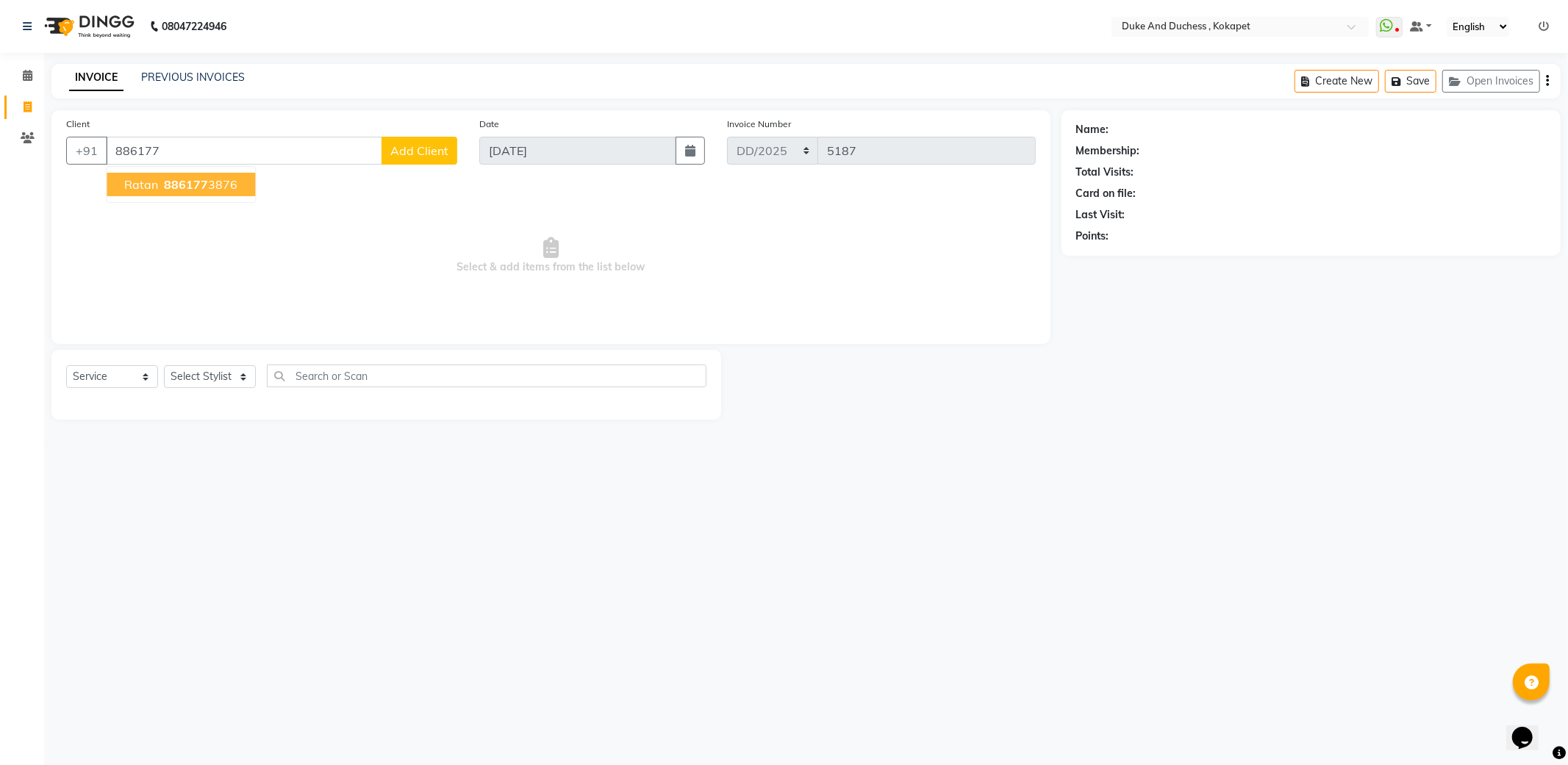
click at [209, 183] on ngb-highlight "886177 3876" at bounding box center [199, 184] width 77 height 15
type input "8861773876"
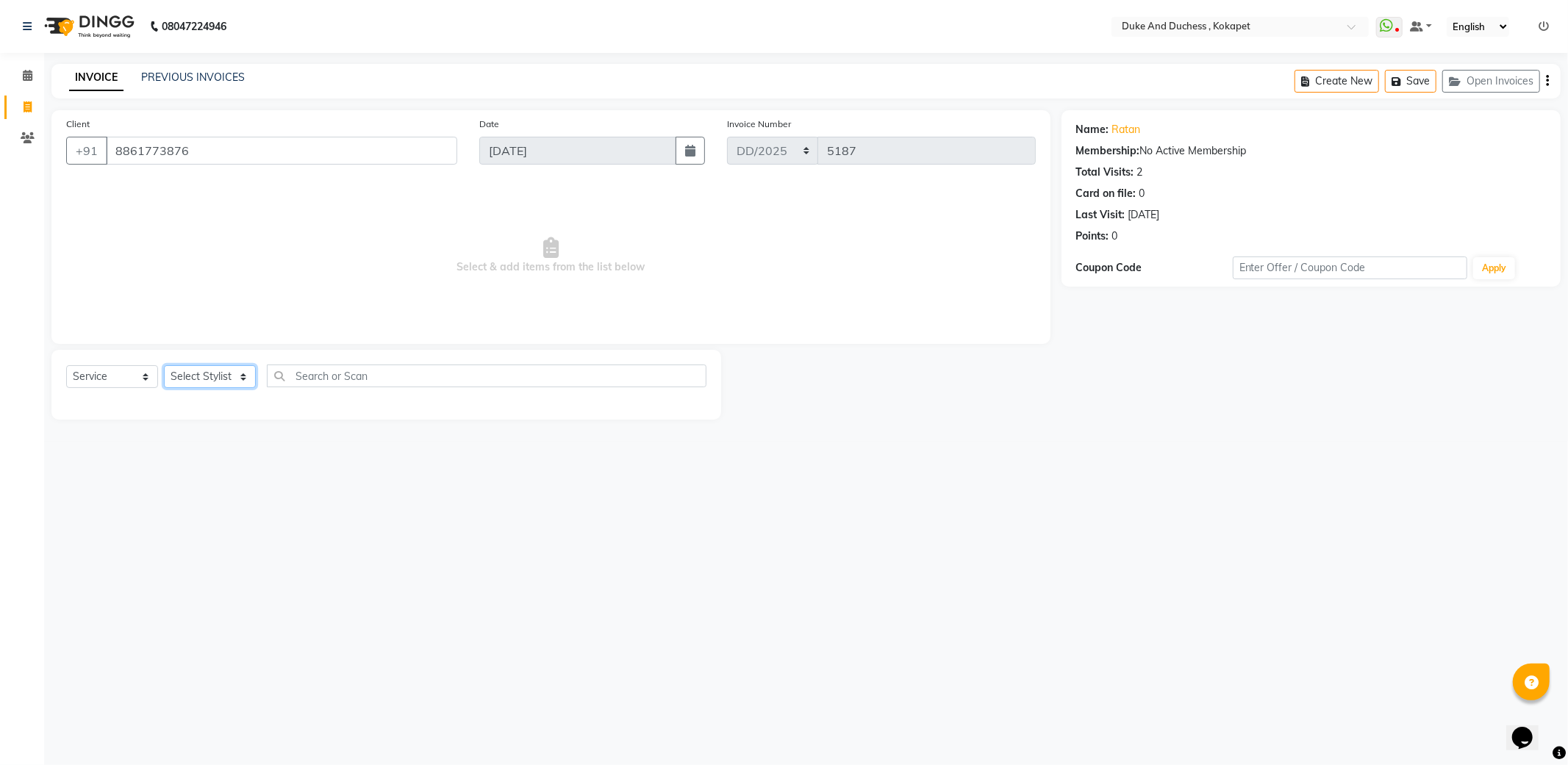
click at [232, 368] on select "Select Stylist Admin Aishwarya Ravula Anu Rai Arman Bijesh Naik Duke & Duchess …" at bounding box center [209, 377] width 92 height 23
select select "38838"
click at [164, 366] on select "Select Stylist Admin Aishwarya Ravula Anu Rai Arman Bijesh Naik Duke & Duchess …" at bounding box center [209, 377] width 92 height 23
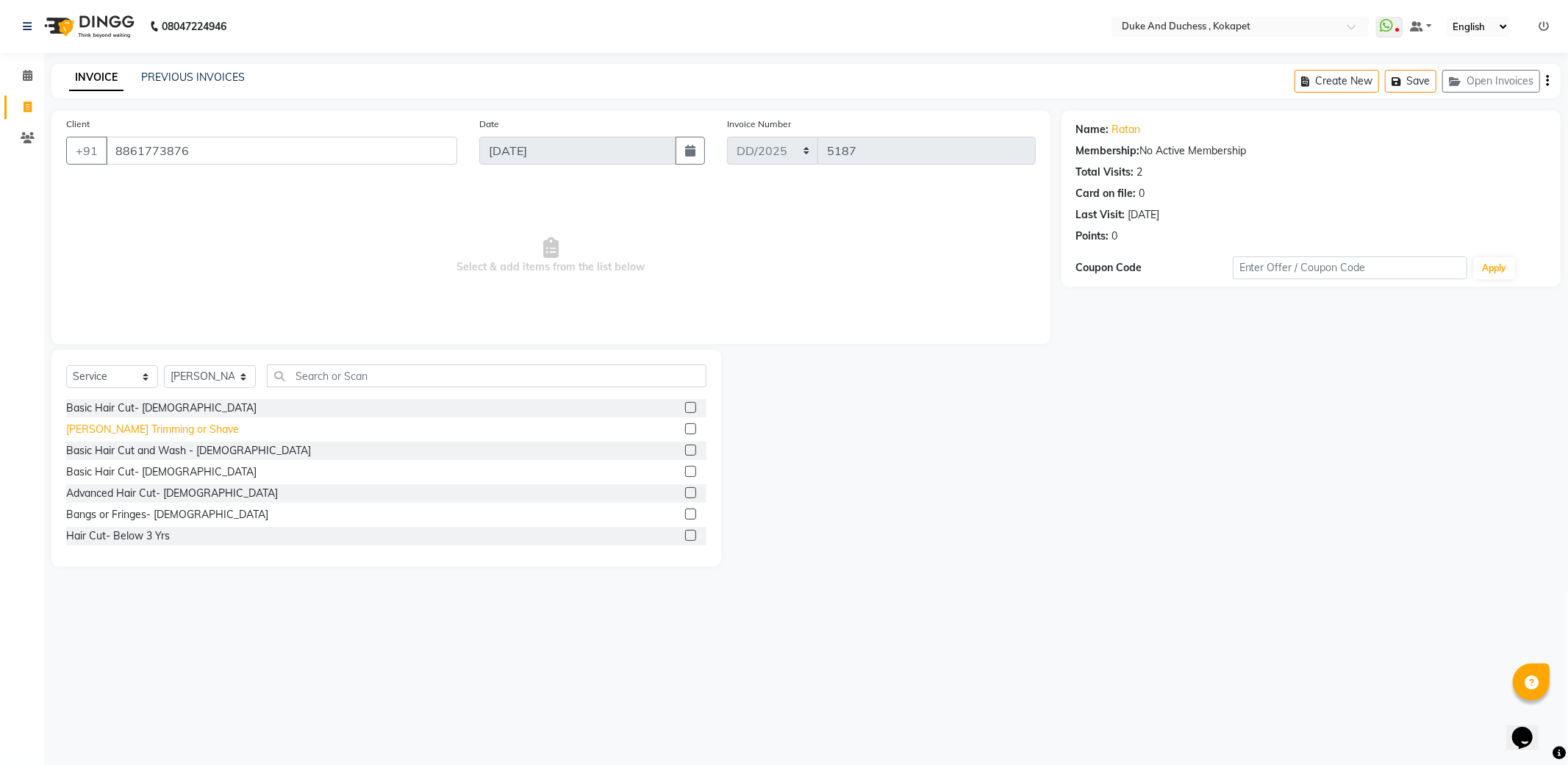
click at [167, 432] on div "Beard Trimming or Shave" at bounding box center [152, 430] width 173 height 16
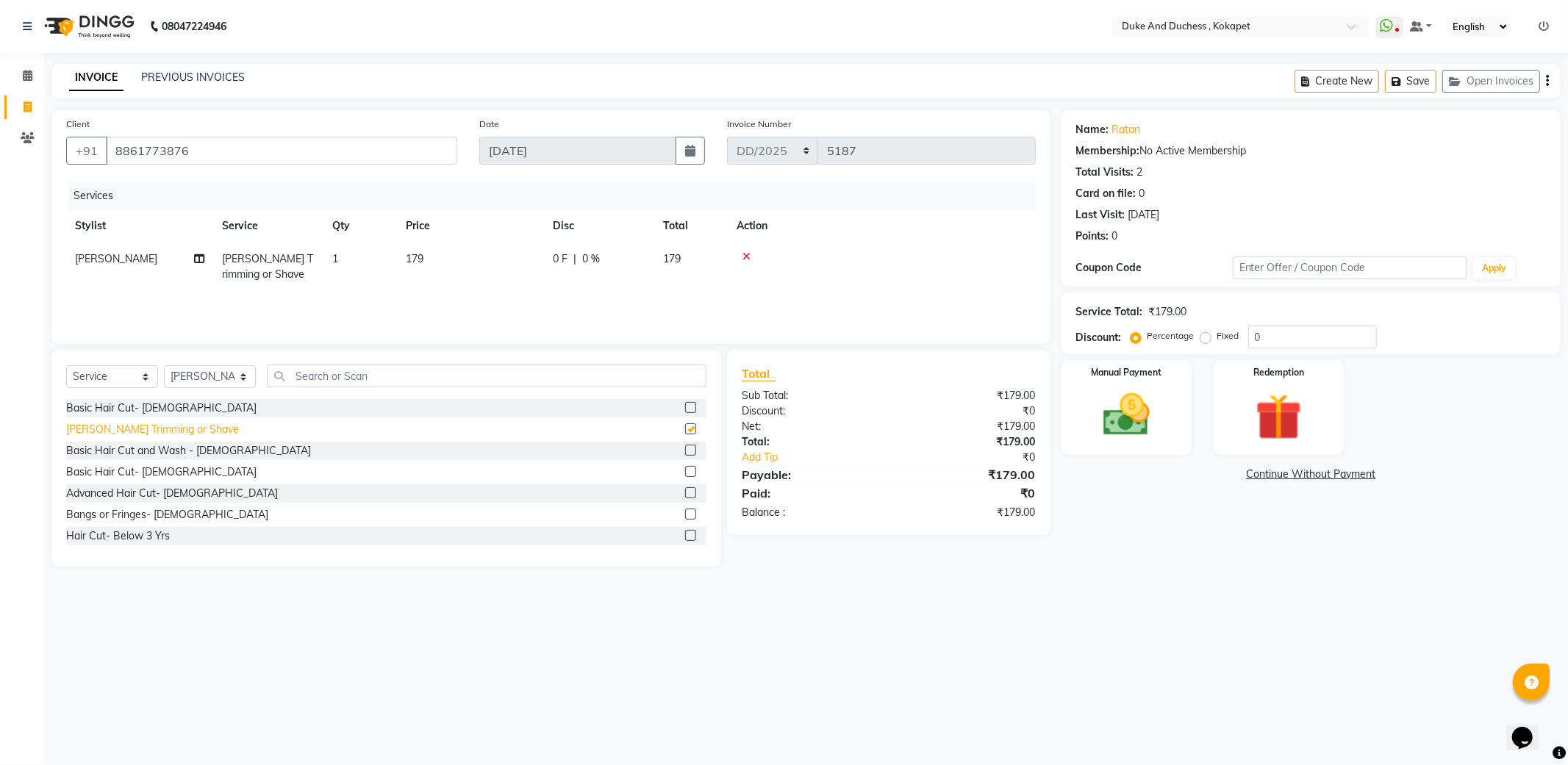
checkbox input "false"
click at [766, 461] on link "Add Tip" at bounding box center [822, 458] width 184 height 16
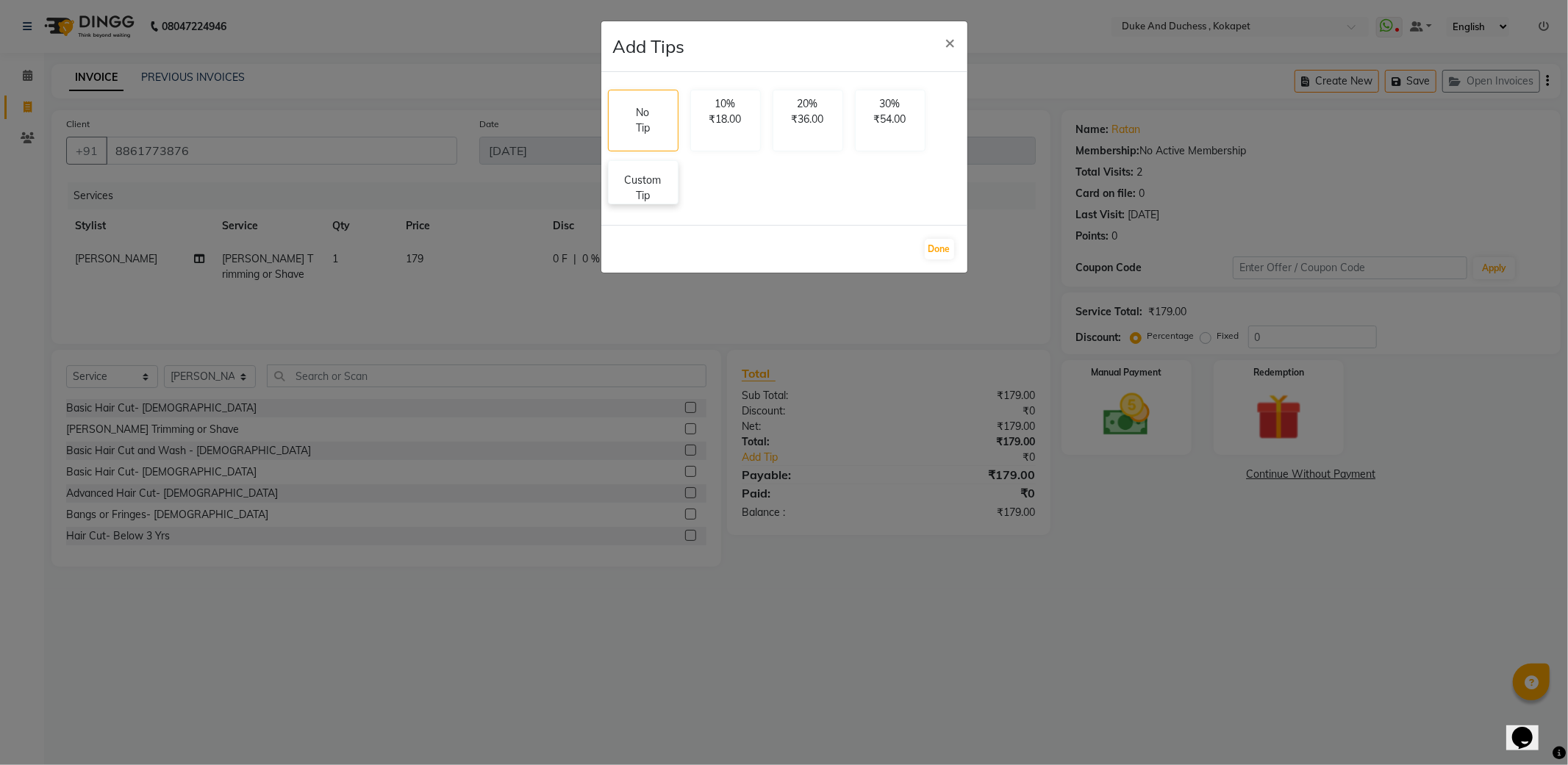
click at [625, 200] on p "Custom Tip" at bounding box center [643, 188] width 51 height 31
select select "38838"
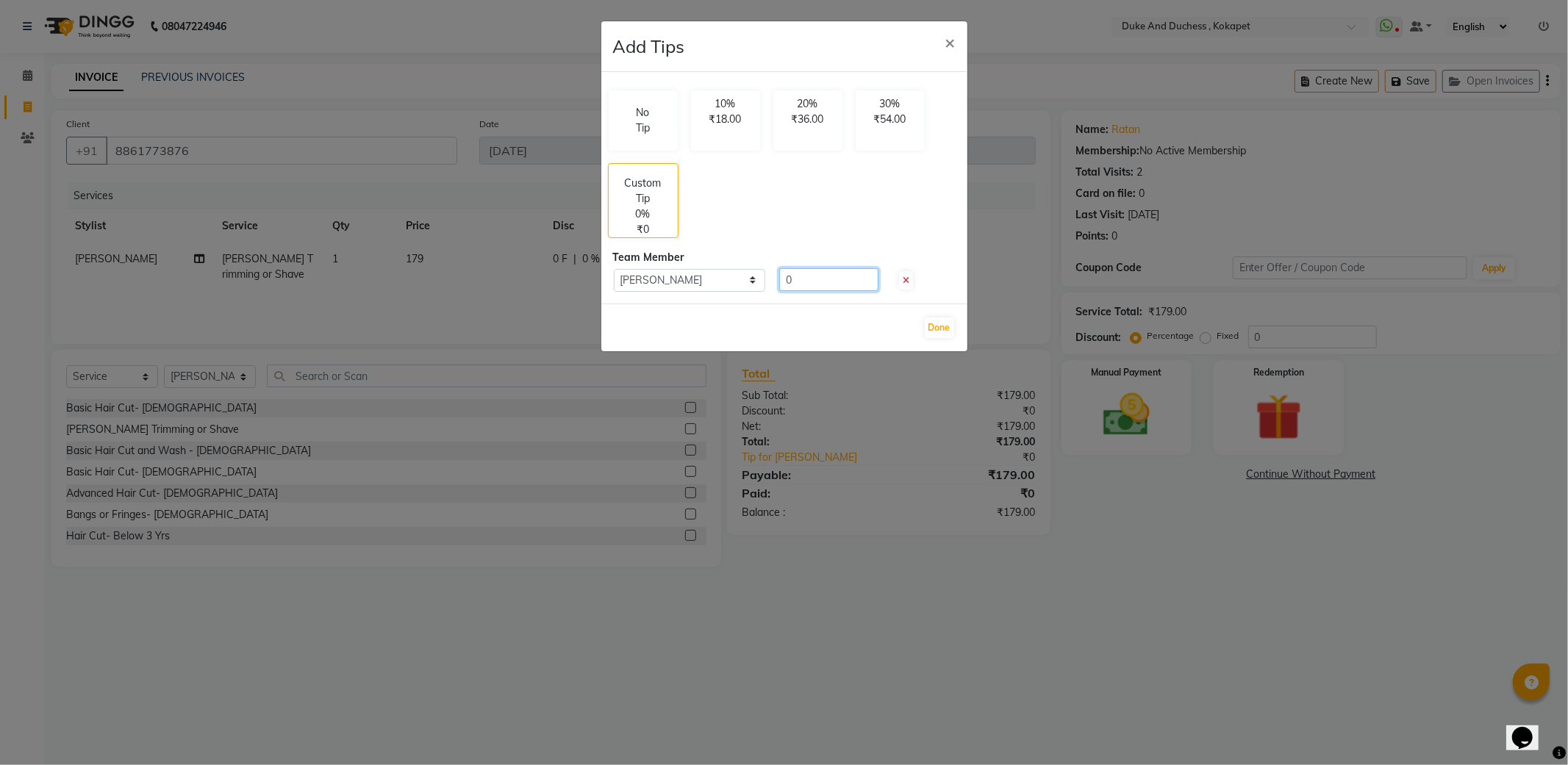
click at [810, 282] on input "0" at bounding box center [829, 280] width 99 height 23
type input "21"
click at [937, 327] on button "Done" at bounding box center [939, 327] width 30 height 21
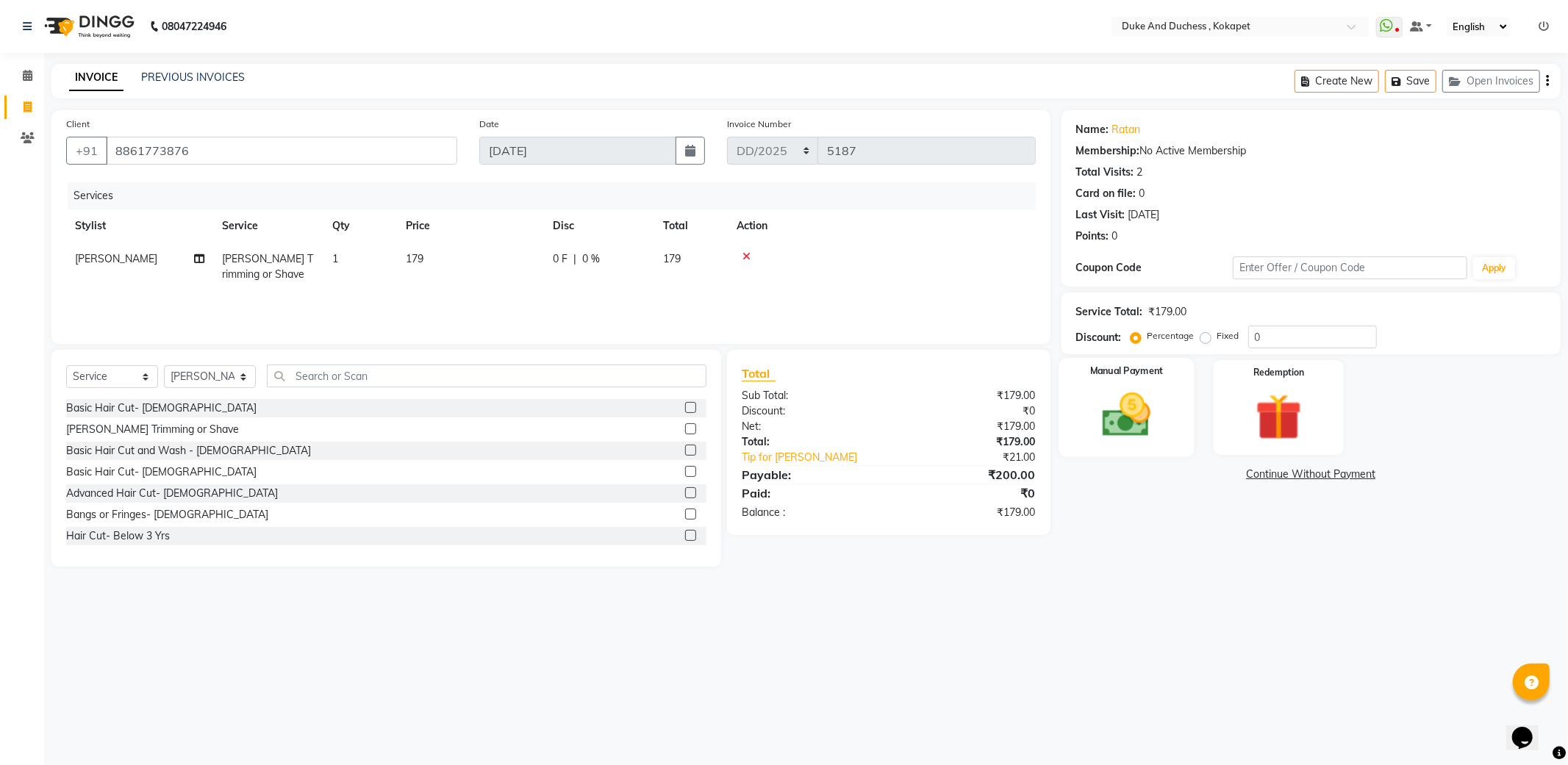
click at [1123, 413] on img at bounding box center [1126, 416] width 78 height 56
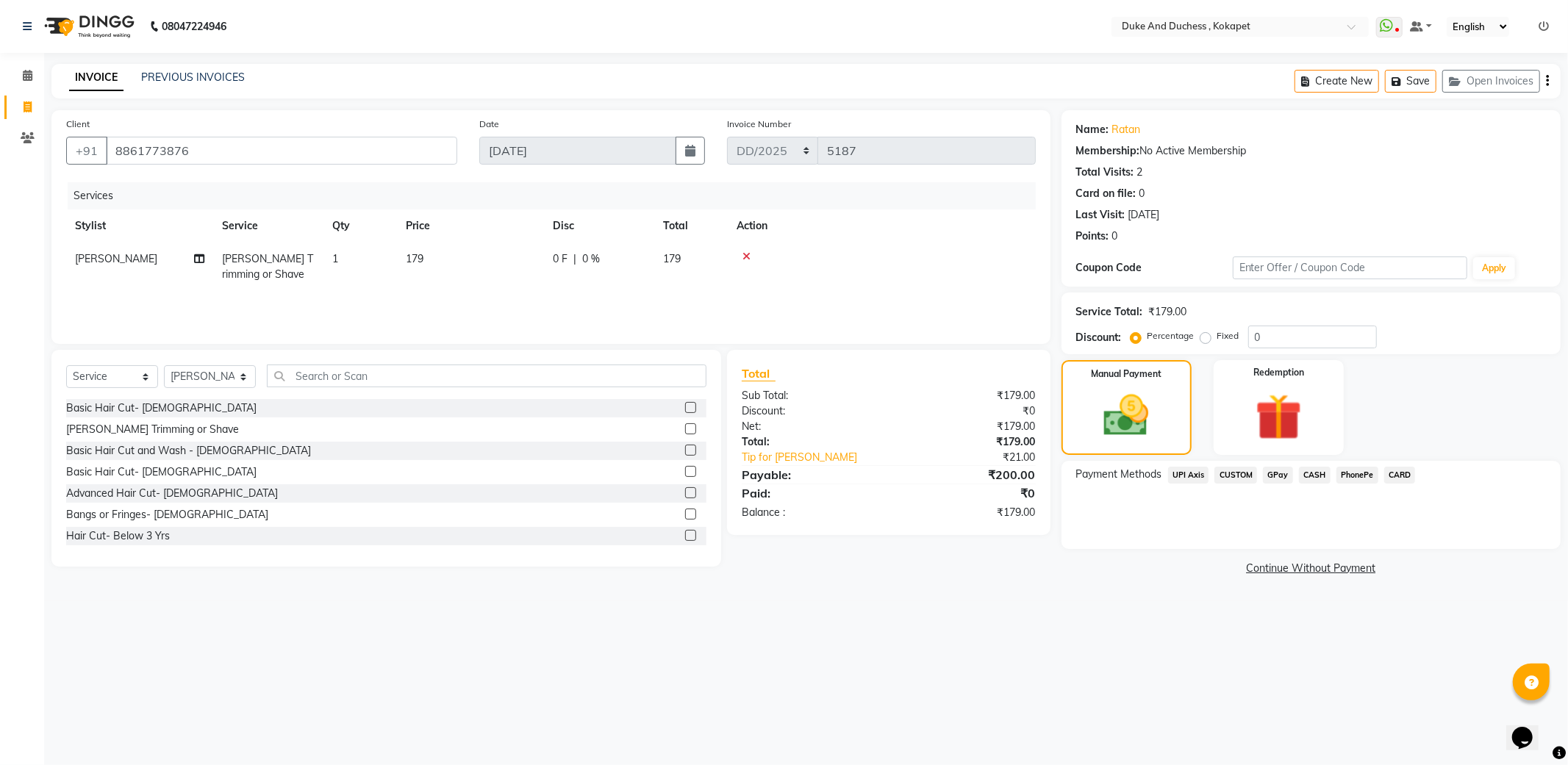
click at [1309, 473] on span "CASH" at bounding box center [1314, 475] width 31 height 17
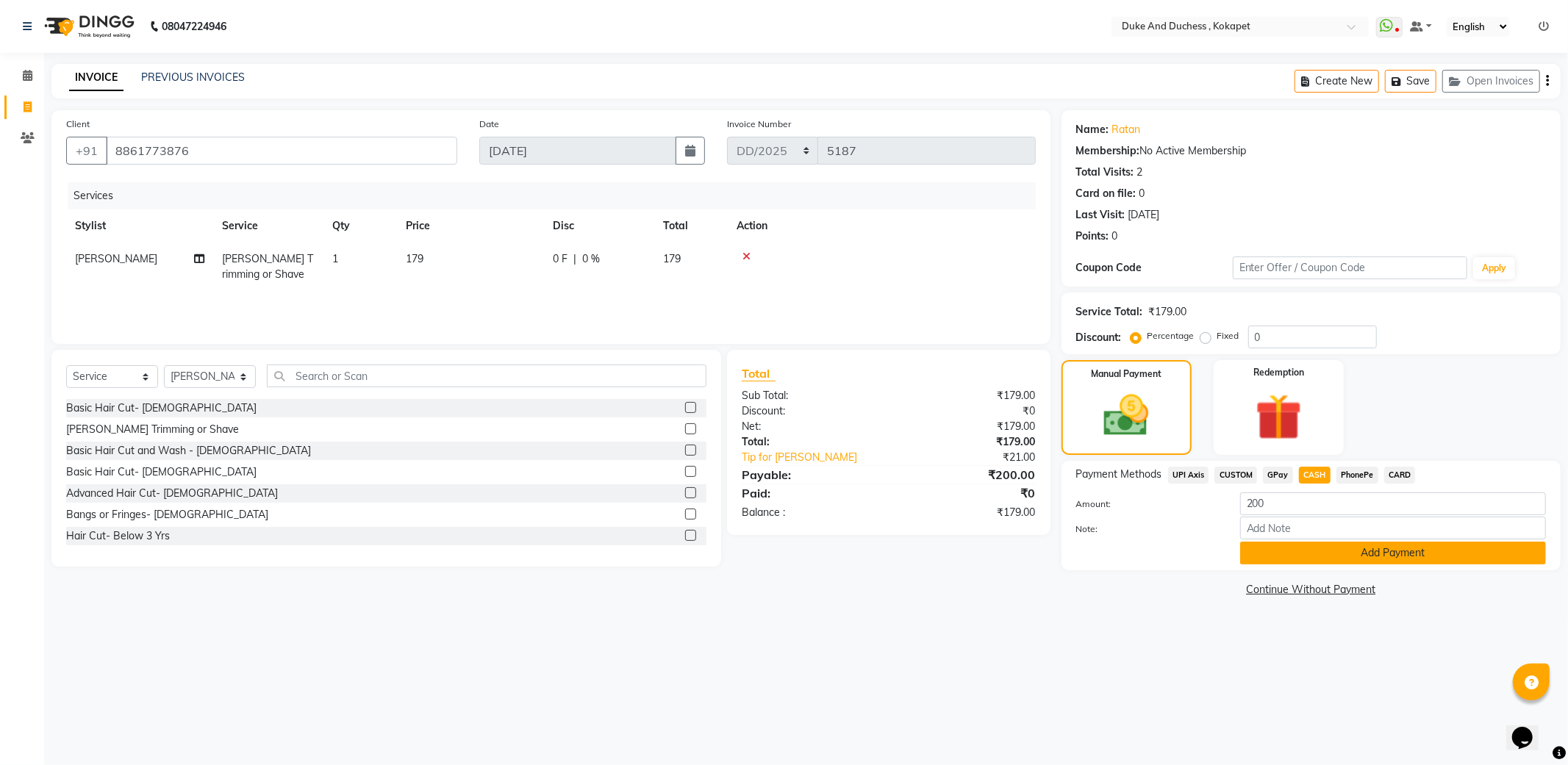
click at [1327, 561] on button "Add Payment" at bounding box center [1393, 554] width 306 height 23
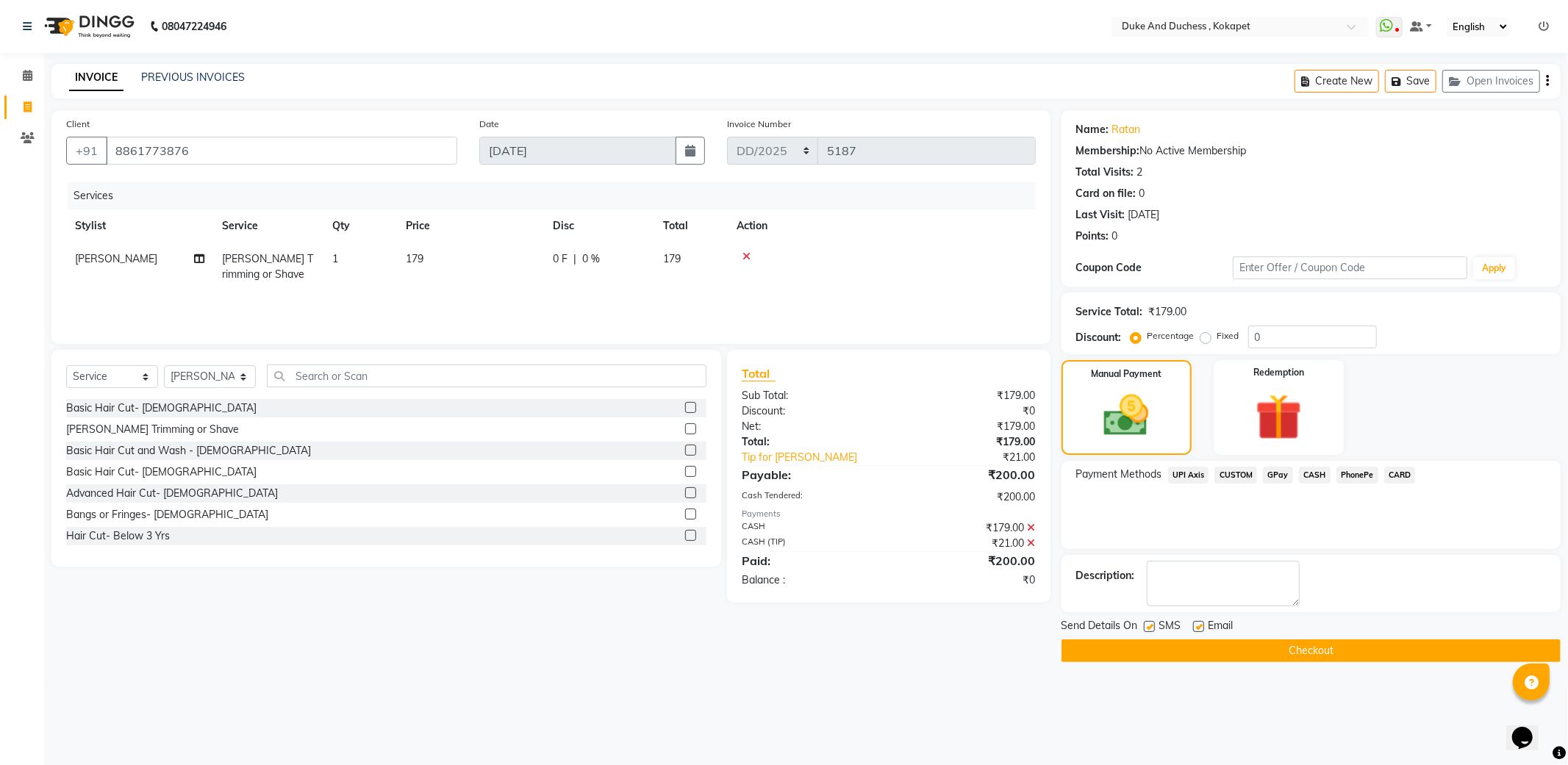
click at [1272, 662] on button "Checkout" at bounding box center [1311, 651] width 499 height 23
